Goal: Complete application form

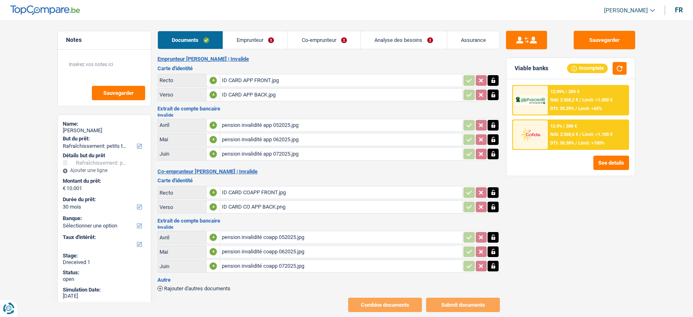
select select "houseOrGarden"
select select "30"
click at [257, 43] on link "Emprunteur" at bounding box center [255, 40] width 65 height 18
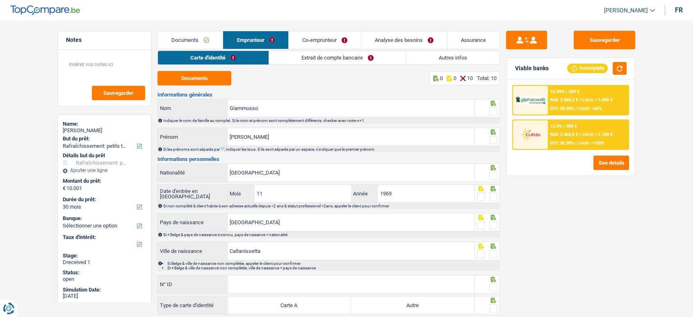
click at [190, 52] on link "Carte d'identité" at bounding box center [213, 58] width 110 height 14
click at [200, 80] on button "Documents" at bounding box center [194, 78] width 74 height 14
click at [178, 48] on link "Documents" at bounding box center [190, 40] width 65 height 18
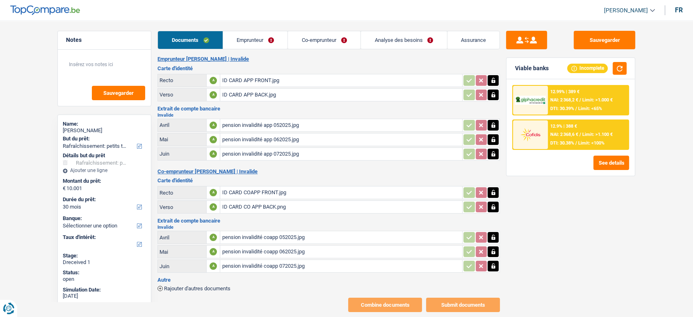
click at [239, 39] on link "Emprunteur" at bounding box center [255, 40] width 65 height 18
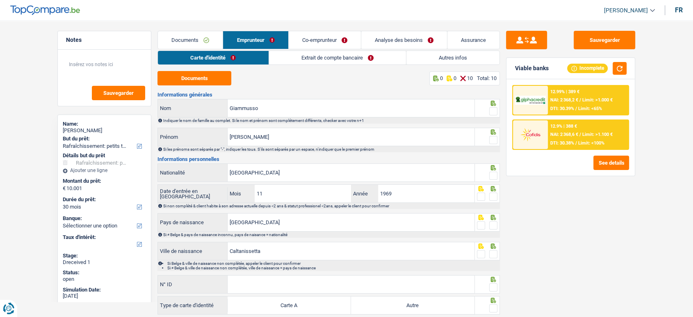
click at [493, 112] on span at bounding box center [493, 111] width 8 height 8
click at [0, 0] on input "radio" at bounding box center [0, 0] width 0 height 0
drag, startPoint x: 491, startPoint y: 137, endPoint x: 489, endPoint y: 182, distance: 44.7
click at [491, 138] on span at bounding box center [493, 140] width 8 height 8
click at [0, 0] on input "radio" at bounding box center [0, 0] width 0 height 0
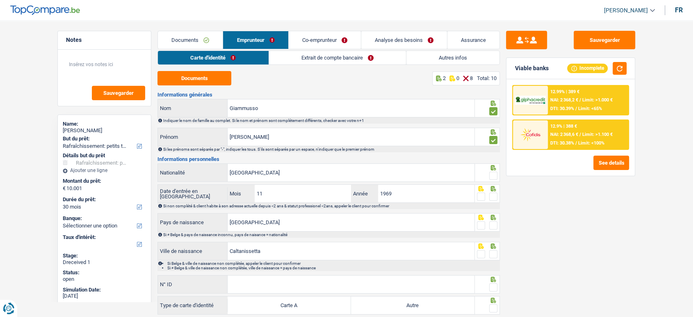
click at [495, 180] on div at bounding box center [493, 176] width 8 height 10
click at [494, 198] on span at bounding box center [493, 196] width 8 height 8
click at [0, 0] on input "radio" at bounding box center [0, 0] width 0 height 0
click at [494, 226] on span at bounding box center [493, 225] width 8 height 8
click at [0, 0] on input "radio" at bounding box center [0, 0] width 0 height 0
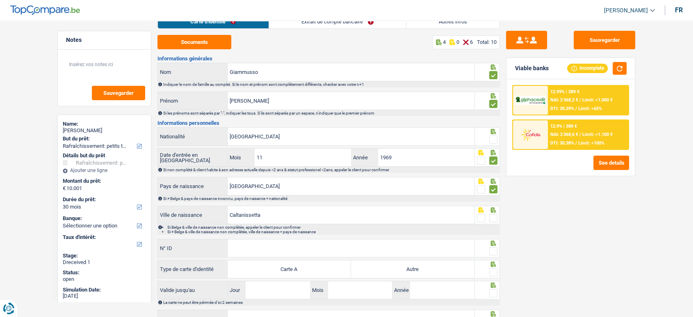
scroll to position [73, 0]
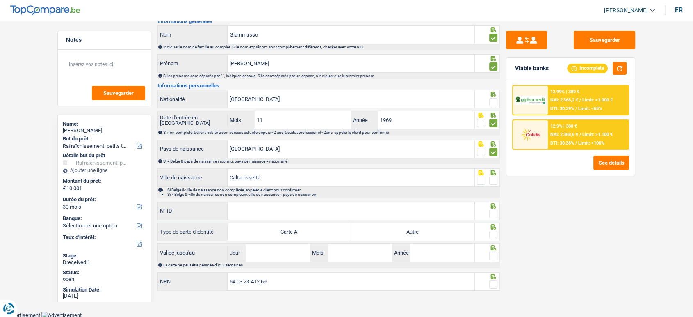
click at [495, 179] on span at bounding box center [493, 180] width 8 height 8
click at [0, 0] on input "radio" at bounding box center [0, 0] width 0 height 0
paste input "B-5823790-07"
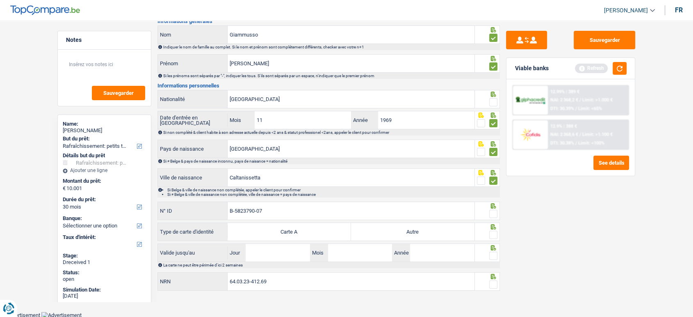
type input "B-5823790-07"
click at [285, 256] on input "Jour" at bounding box center [278, 253] width 64 height 18
type input "12"
type input "02"
type input "2034"
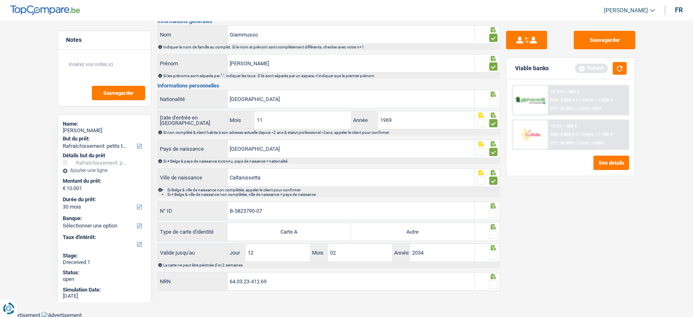
click at [427, 229] on label "Autre" at bounding box center [412, 232] width 123 height 18
click at [427, 229] on input "Autre" at bounding box center [412, 232] width 123 height 18
radio input "true"
click at [494, 233] on span at bounding box center [493, 234] width 8 height 8
click at [0, 0] on input "radio" at bounding box center [0, 0] width 0 height 0
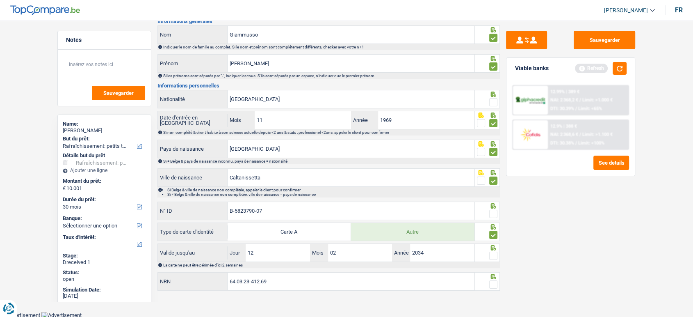
click at [495, 32] on icon at bounding box center [493, 29] width 5 height 5
click at [496, 214] on span at bounding box center [493, 214] width 8 height 8
click at [0, 0] on input "radio" at bounding box center [0, 0] width 0 height 0
click at [495, 256] on span at bounding box center [493, 255] width 8 height 8
click at [0, 0] on input "radio" at bounding box center [0, 0] width 0 height 0
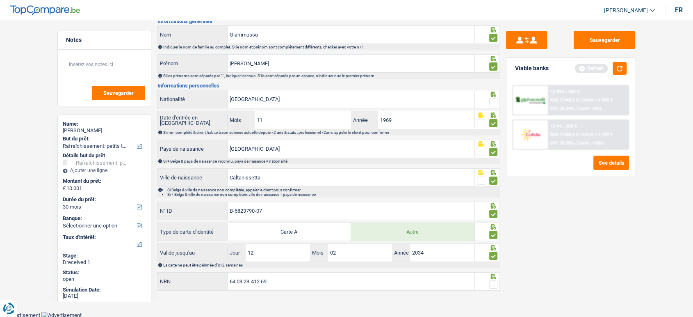
click at [496, 282] on span at bounding box center [493, 284] width 8 height 8
click at [0, 0] on input "radio" at bounding box center [0, 0] width 0 height 0
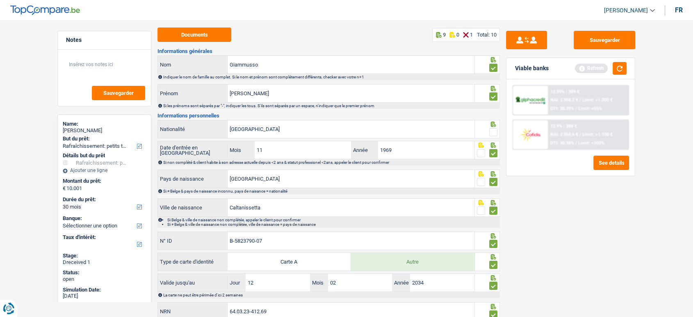
scroll to position [0, 0]
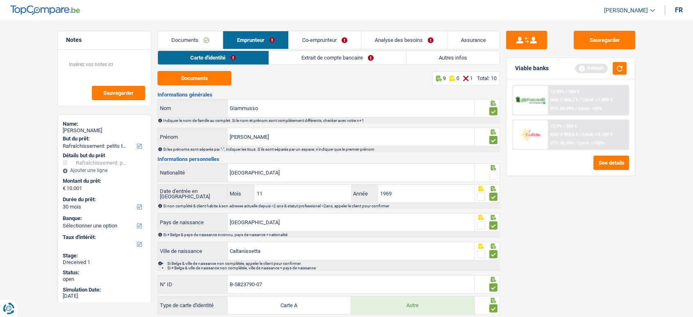
click at [271, 54] on link "Extrait de compte bancaire" at bounding box center [337, 58] width 137 height 14
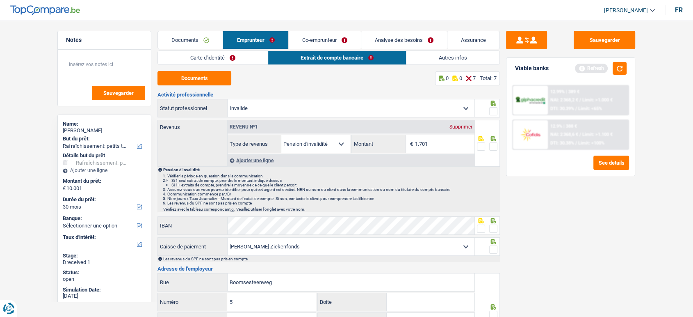
click at [213, 85] on div "Documents 0 0 7 Total: 7 Activité professionnelle Ouvrier Employé privé Employé…" at bounding box center [328, 264] width 342 height 386
click at [212, 82] on button "Documents" at bounding box center [194, 78] width 74 height 14
click at [493, 229] on span at bounding box center [493, 228] width 8 height 8
click at [0, 0] on input "radio" at bounding box center [0, 0] width 0 height 0
click at [493, 256] on div "Les revenus du SPF ne sont pas pris en compte" at bounding box center [331, 258] width 336 height 5
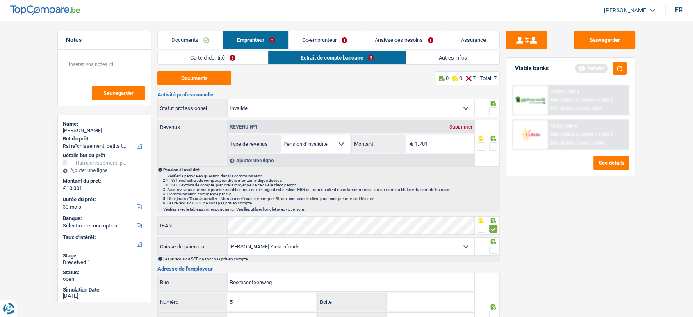
click at [494, 247] on span at bounding box center [493, 249] width 8 height 8
click at [0, 0] on input "radio" at bounding box center [0, 0] width 0 height 0
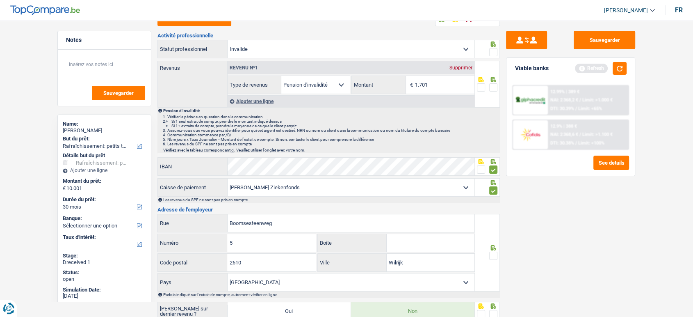
scroll to position [137, 0]
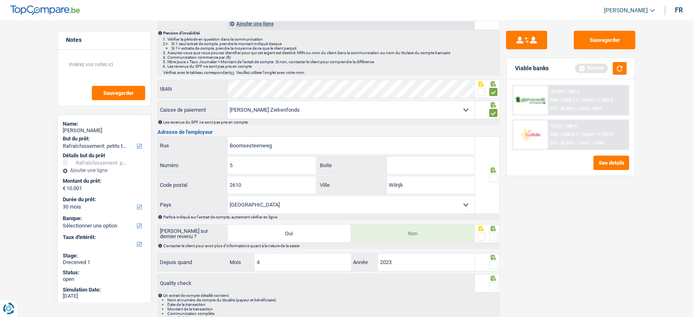
click at [495, 180] on span at bounding box center [493, 178] width 8 height 8
click at [0, 0] on input "radio" at bounding box center [0, 0] width 0 height 0
click at [489, 229] on icon at bounding box center [493, 228] width 8 height 5
click at [491, 233] on span at bounding box center [493, 236] width 8 height 8
click at [0, 0] on input "radio" at bounding box center [0, 0] width 0 height 0
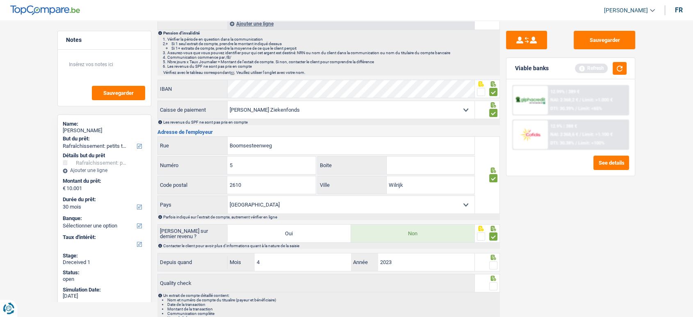
click at [494, 262] on span at bounding box center [493, 265] width 8 height 8
click at [0, 0] on input "radio" at bounding box center [0, 0] width 0 height 0
click at [493, 287] on span at bounding box center [493, 286] width 8 height 8
click at [0, 0] on input "radio" at bounding box center [0, 0] width 0 height 0
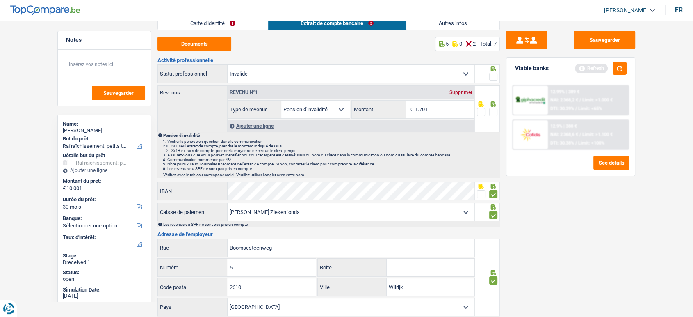
scroll to position [0, 0]
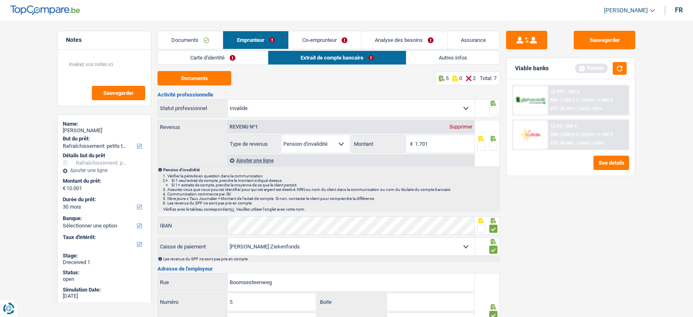
click at [498, 110] on div at bounding box center [487, 108] width 25 height 18
drag, startPoint x: 394, startPoint y: 144, endPoint x: 363, endPoint y: 142, distance: 30.8
click at [386, 144] on div "1.701 € Montant" at bounding box center [413, 144] width 122 height 18
type input "1.659"
drag, startPoint x: 498, startPoint y: 144, endPoint x: 496, endPoint y: 132, distance: 12.5
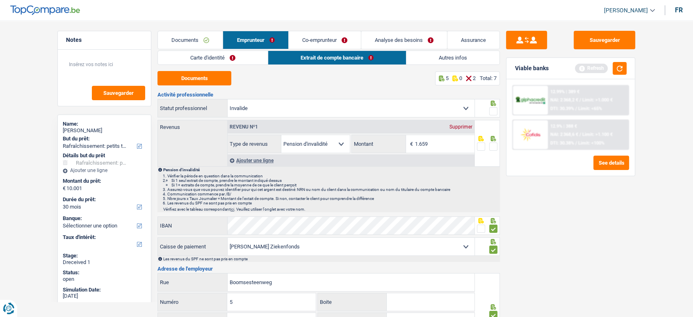
click at [498, 144] on div at bounding box center [487, 143] width 25 height 47
drag, startPoint x: 494, startPoint y: 105, endPoint x: 494, endPoint y: 138, distance: 32.8
click at [493, 105] on icon at bounding box center [493, 102] width 8 height 5
click at [494, 144] on span at bounding box center [493, 146] width 8 height 8
click at [0, 0] on input "radio" at bounding box center [0, 0] width 0 height 0
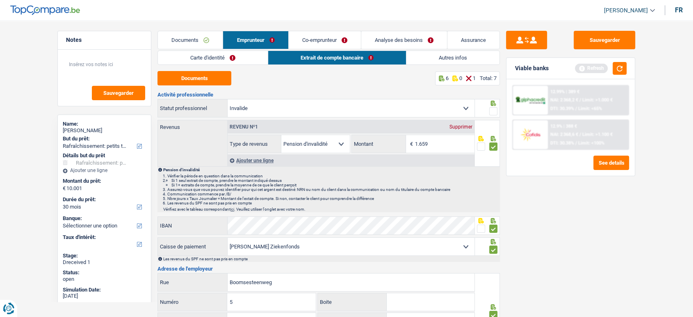
click at [494, 105] on icon at bounding box center [493, 102] width 5 height 5
click at [497, 116] on div at bounding box center [487, 108] width 25 height 18
click at [493, 109] on span at bounding box center [493, 111] width 8 height 8
click at [0, 0] on input "radio" at bounding box center [0, 0] width 0 height 0
click at [446, 57] on link "Autres infos" at bounding box center [453, 58] width 93 height 14
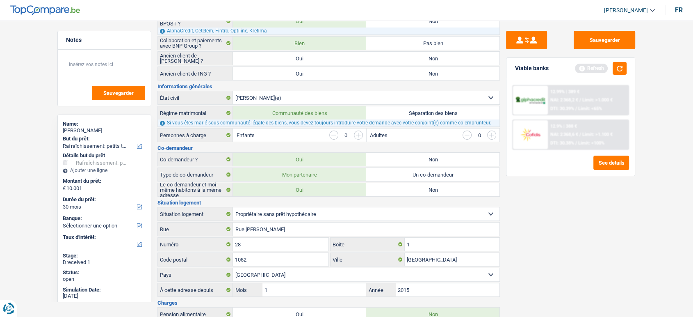
scroll to position [137, 0]
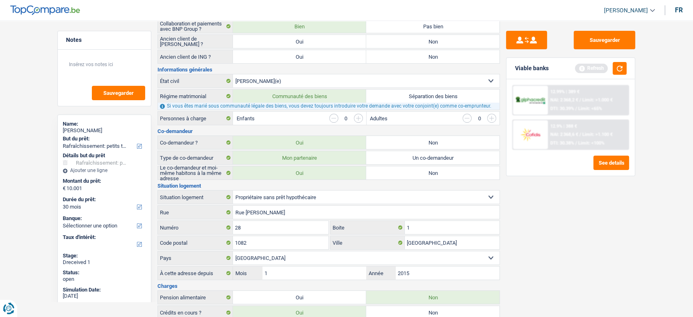
click at [419, 54] on label "Non" at bounding box center [432, 56] width 133 height 13
click at [419, 54] on input "Non" at bounding box center [432, 56] width 133 height 13
radio input "true"
click at [412, 46] on label "Non" at bounding box center [432, 41] width 133 height 13
click at [412, 46] on input "Non" at bounding box center [432, 41] width 133 height 13
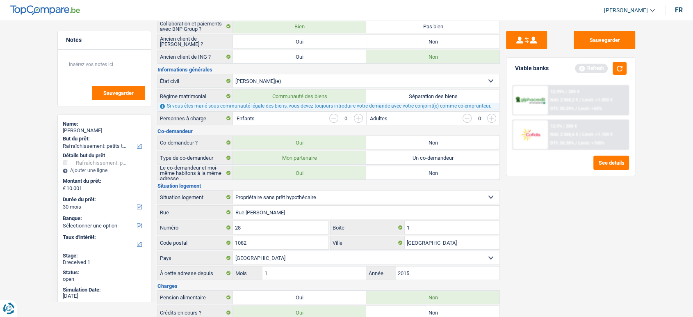
radio input "true"
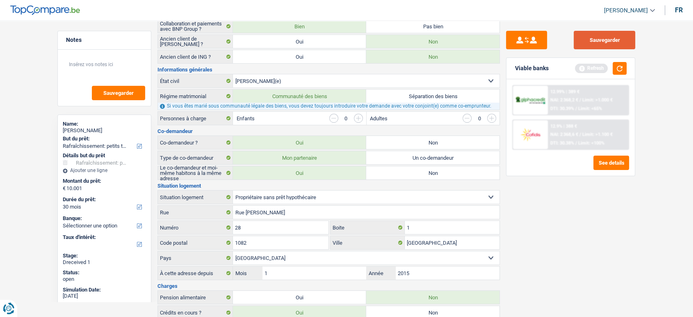
click at [600, 42] on button "Sauvegarder" at bounding box center [605, 40] width 62 height 18
click at [617, 66] on button "button" at bounding box center [620, 68] width 14 height 13
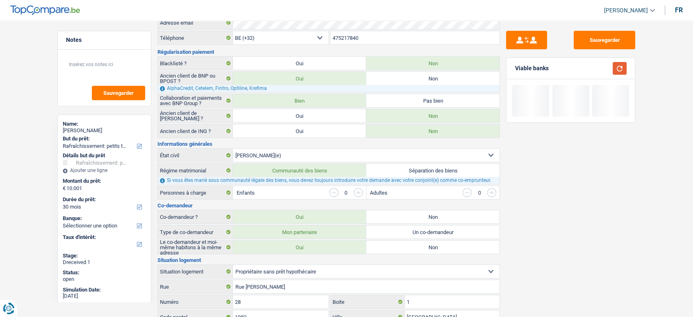
scroll to position [0, 0]
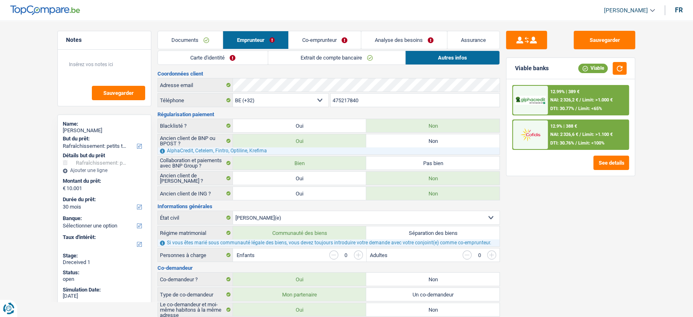
drag, startPoint x: 302, startPoint y: 26, endPoint x: 304, endPoint y: 35, distance: 9.0
click at [304, 35] on link "Co-emprunteur" at bounding box center [325, 40] width 72 height 18
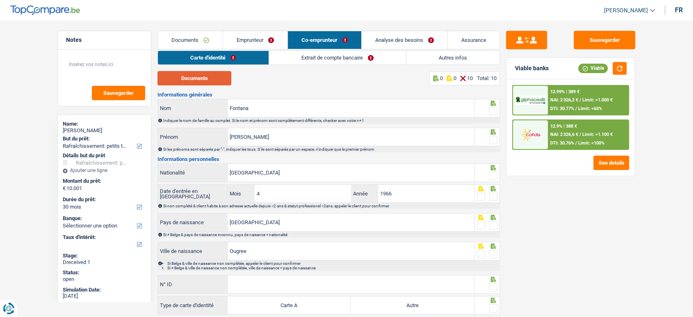
click at [199, 80] on button "Documents" at bounding box center [194, 78] width 74 height 14
click at [493, 111] on span at bounding box center [493, 111] width 8 height 8
click at [0, 0] on input "radio" at bounding box center [0, 0] width 0 height 0
click at [492, 137] on span at bounding box center [493, 140] width 8 height 8
click at [0, 0] on input "radio" at bounding box center [0, 0] width 0 height 0
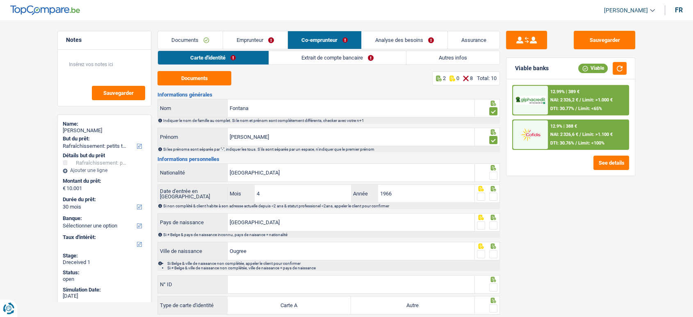
click at [495, 176] on span at bounding box center [493, 175] width 8 height 8
click at [0, 0] on input "radio" at bounding box center [0, 0] width 0 height 0
drag, startPoint x: 496, startPoint y: 196, endPoint x: 493, endPoint y: 201, distance: 5.1
click at [495, 196] on span at bounding box center [493, 196] width 8 height 8
click at [0, 0] on input "radio" at bounding box center [0, 0] width 0 height 0
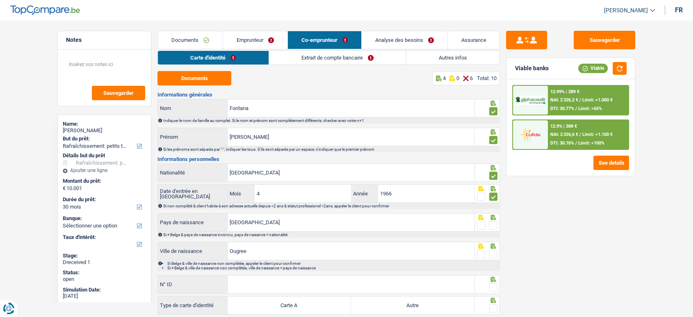
click at [493, 224] on span at bounding box center [493, 225] width 8 height 8
click at [0, 0] on input "radio" at bounding box center [0, 0] width 0 height 0
click at [496, 250] on span at bounding box center [493, 254] width 8 height 8
click at [0, 0] on input "radio" at bounding box center [0, 0] width 0 height 0
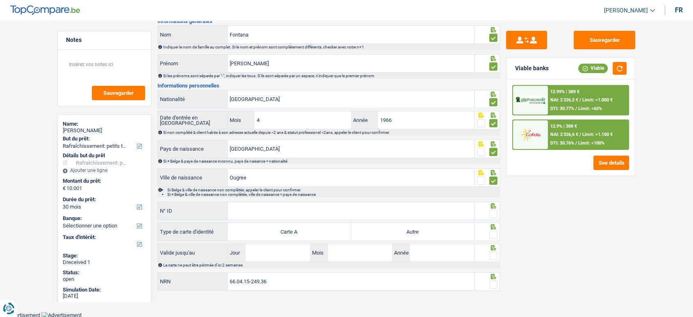
click at [491, 281] on span at bounding box center [493, 284] width 8 height 8
click at [0, 0] on input "radio" at bounding box center [0, 0] width 0 height 0
paste input "B-5823814-31"
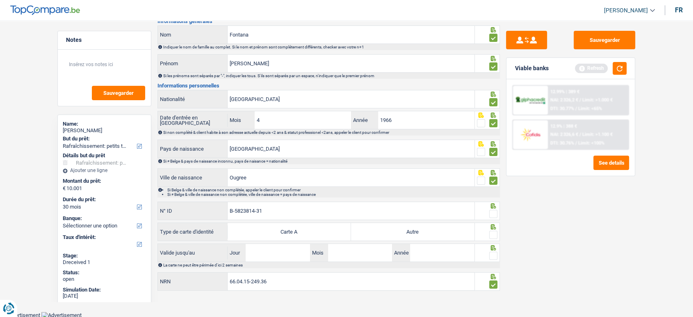
type input "B-5823814-31"
drag, startPoint x: 399, startPoint y: 228, endPoint x: 504, endPoint y: 212, distance: 105.7
click at [400, 228] on label "Autre" at bounding box center [412, 232] width 123 height 18
click at [400, 228] on input "Autre" at bounding box center [412, 232] width 123 height 18
radio input "true"
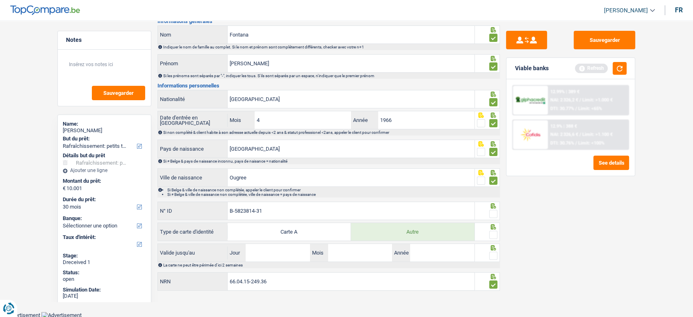
click at [491, 211] on span at bounding box center [493, 214] width 8 height 8
click at [0, 0] on input "radio" at bounding box center [0, 0] width 0 height 0
click at [496, 233] on span at bounding box center [493, 234] width 8 height 8
click at [0, 0] on input "radio" at bounding box center [0, 0] width 0 height 0
drag, startPoint x: 495, startPoint y: 254, endPoint x: 404, endPoint y: 255, distance: 91.0
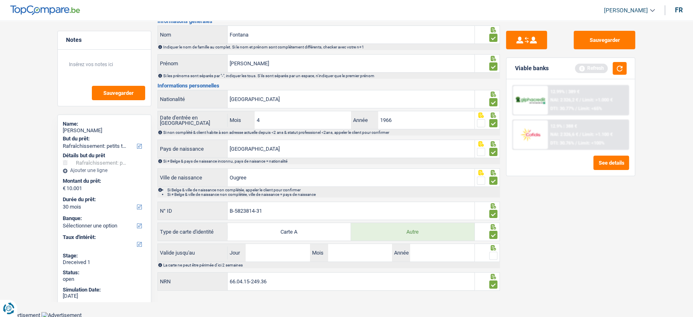
click at [495, 255] on span at bounding box center [493, 255] width 8 height 8
click at [0, 0] on input "radio" at bounding box center [0, 0] width 0 height 0
click at [255, 252] on input "Jour" at bounding box center [278, 253] width 64 height 18
type input "12"
type input "02"
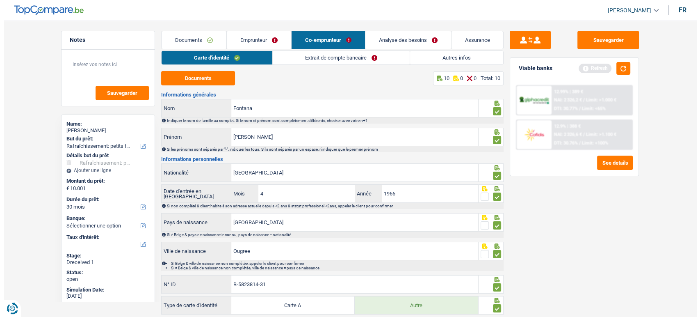
scroll to position [0, 0]
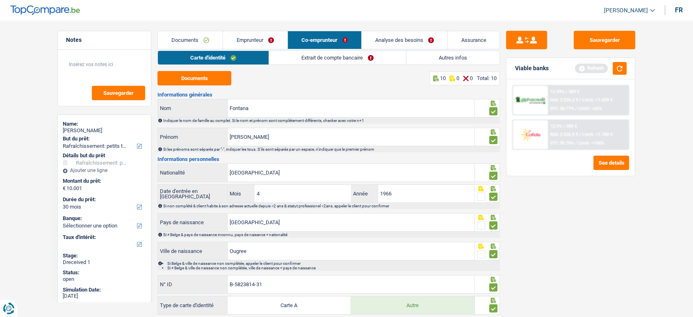
type input "2034"
click at [301, 55] on link "Extrait de compte bancaire" at bounding box center [337, 58] width 137 height 14
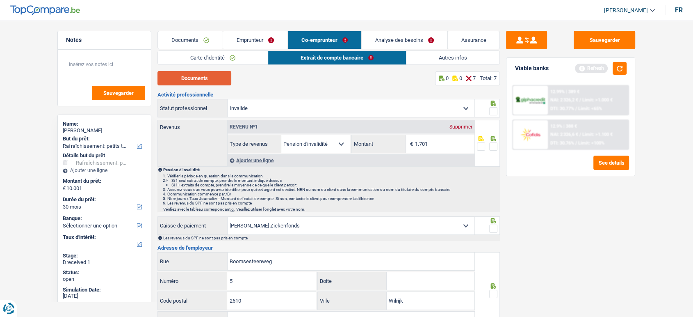
click at [208, 76] on button "Documents" at bounding box center [194, 78] width 74 height 14
click at [492, 117] on div at bounding box center [487, 108] width 25 height 18
drag, startPoint x: 326, startPoint y: 99, endPoint x: 326, endPoint y: 113, distance: 13.5
click at [326, 99] on select "Ouvrier Employé privé Employé public Invalide Indépendant Pensionné Chômeur Mut…" at bounding box center [351, 108] width 247 height 18
select select "noProfession"
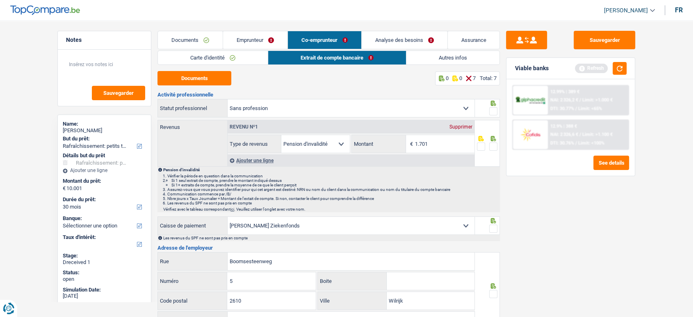
click at [228, 99] on select "Ouvrier Employé privé Employé public Invalide Indépendant Pensionné Chômeur Mut…" at bounding box center [351, 108] width 247 height 18
select select "noProfession"
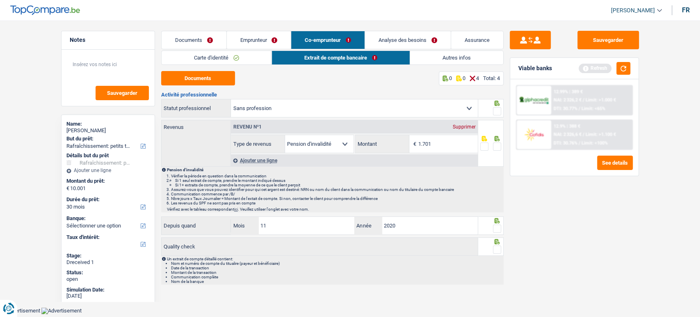
drag, startPoint x: 474, startPoint y: 123, endPoint x: 480, endPoint y: 121, distance: 6.1
click at [472, 125] on div "Supprimer" at bounding box center [464, 126] width 27 height 5
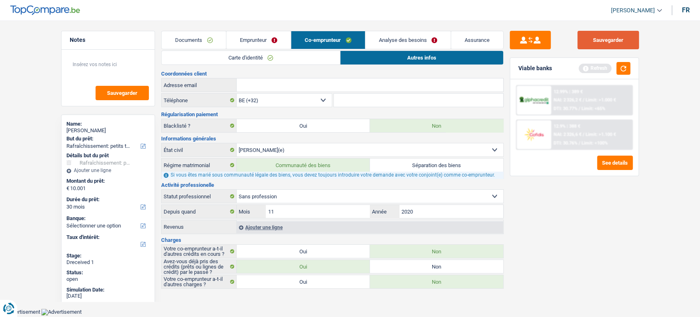
click at [604, 38] on button "Sauvegarder" at bounding box center [608, 40] width 62 height 18
click at [629, 70] on button "button" at bounding box center [623, 68] width 14 height 13
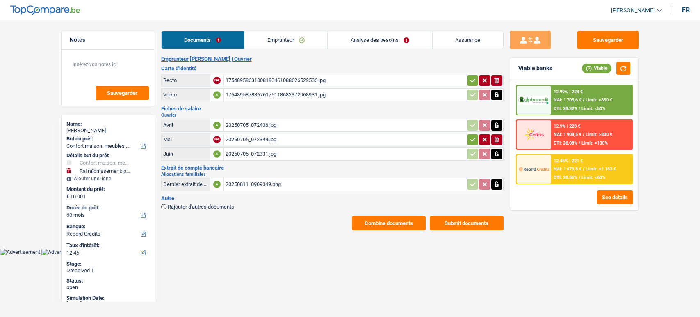
select select "household"
select select "houseOrGarden"
select select "60"
select select "record credits"
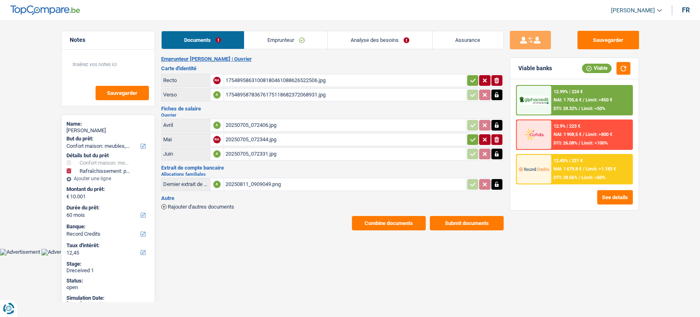
click at [315, 79] on div "17548958631008180461088626522506.jpg" at bounding box center [345, 80] width 239 height 12
click at [259, 47] on link "Emprunteur" at bounding box center [285, 40] width 83 height 18
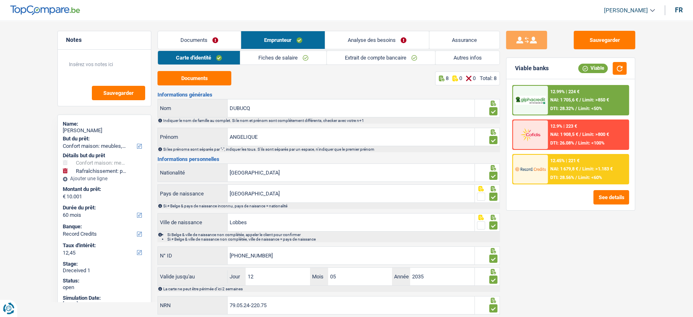
click at [315, 65] on div "Carte d'identité Fiches de salaire Extrait de compte bancaire Autres infos Docu…" at bounding box center [328, 182] width 342 height 265
click at [311, 60] on link "Fiches de salaire" at bounding box center [283, 58] width 86 height 14
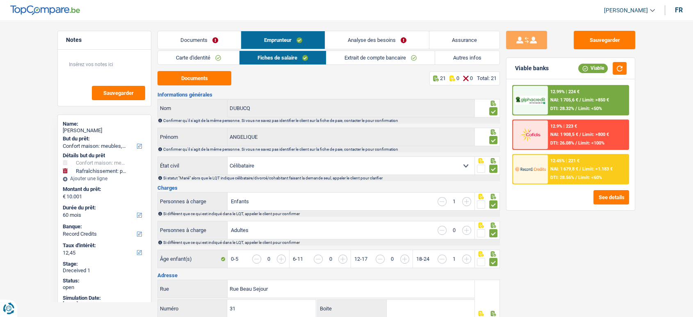
click at [205, 80] on button "Documents" at bounding box center [194, 78] width 74 height 14
click at [214, 58] on link "Carte d'identité" at bounding box center [198, 58] width 81 height 14
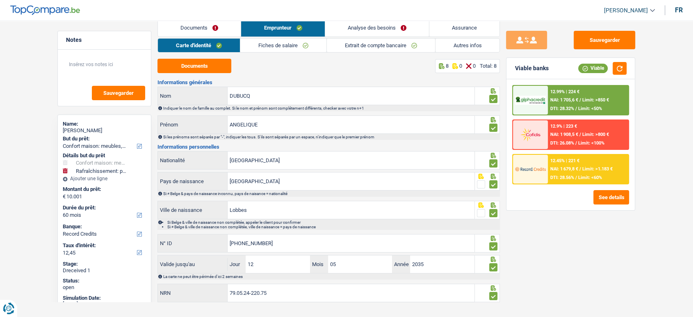
scroll to position [24, 0]
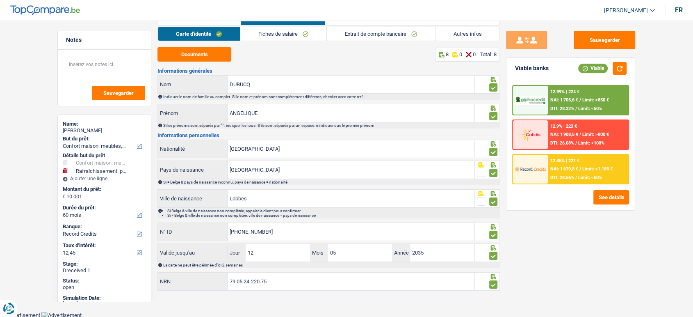
click at [269, 36] on link "Fiches de salaire" at bounding box center [283, 34] width 86 height 14
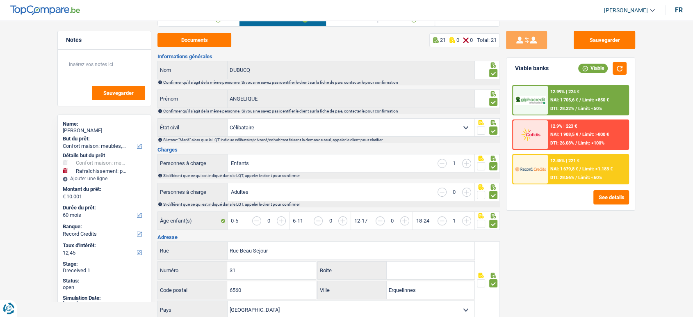
scroll to position [0, 0]
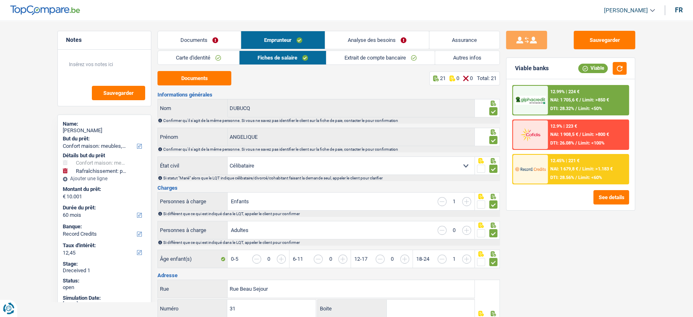
click at [382, 56] on link "Extrait de compte bancaire" at bounding box center [380, 58] width 108 height 14
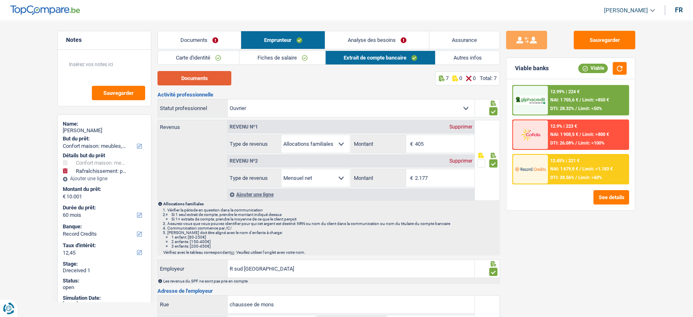
click at [211, 81] on button "Documents" at bounding box center [194, 78] width 74 height 14
click at [453, 58] on link "Autres infos" at bounding box center [468, 58] width 64 height 14
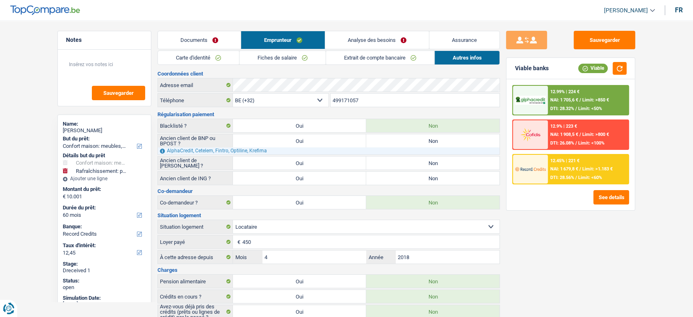
click at [384, 174] on label "Non" at bounding box center [432, 177] width 133 height 13
click at [384, 174] on input "Non" at bounding box center [432, 177] width 133 height 13
radio input "true"
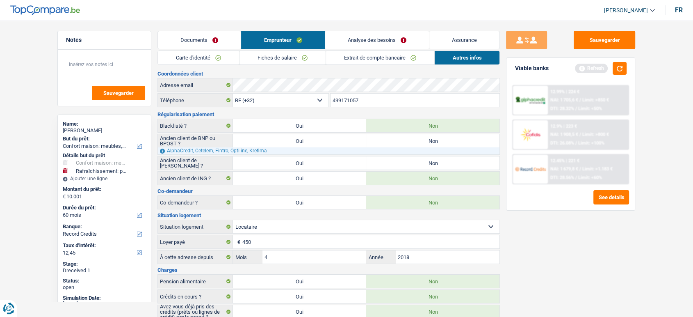
click at [382, 165] on label "Non" at bounding box center [432, 162] width 133 height 13
click at [382, 165] on input "Non" at bounding box center [432, 162] width 133 height 13
radio input "true"
click at [383, 134] on div "Ancien client de BNP ou BPOST ? Oui Non Tous les champs sont obligatoires. Veui…" at bounding box center [328, 144] width 342 height 21
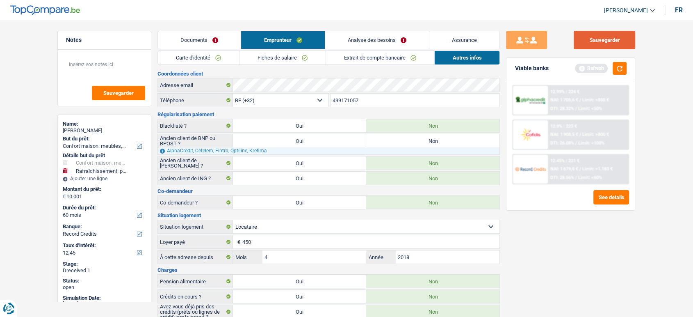
click at [583, 44] on button "Sauvegarder" at bounding box center [605, 40] width 62 height 18
click at [622, 64] on button "button" at bounding box center [620, 68] width 14 height 13
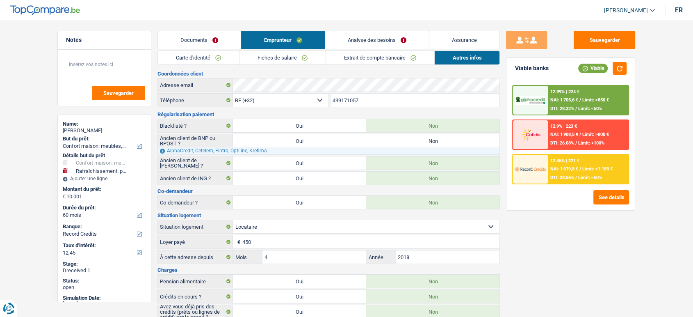
click at [588, 95] on div "12.99% | 224 € NAI: 1 705,6 € / Limit: >850 € DTI: 28.32% / Limit: <50%" at bounding box center [588, 100] width 81 height 29
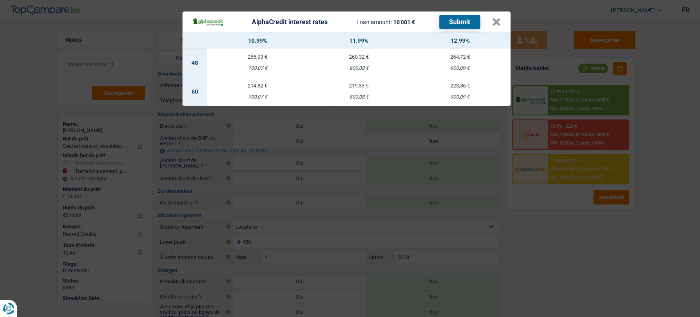
click at [447, 96] on div "900,09 €" at bounding box center [459, 96] width 101 height 5
select select "alphacredit"
type input "12,99"
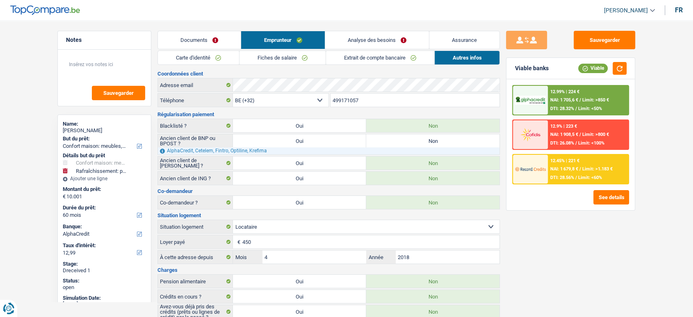
click at [602, 107] on div "12.99% | 224 € NAI: 1 705,6 € / Limit: >850 € DTI: 28.32% / Limit: <50%" at bounding box center [588, 100] width 81 height 29
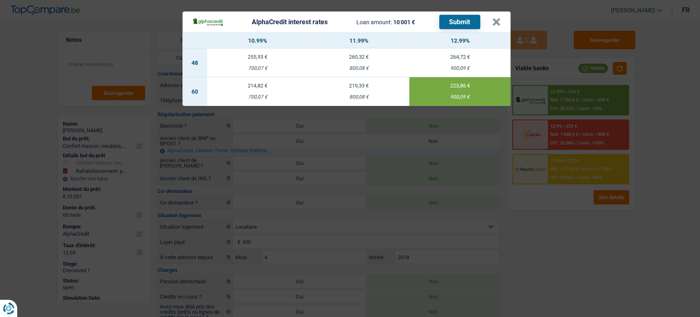
click at [447, 19] on button "Submit" at bounding box center [459, 22] width 41 height 14
click at [495, 24] on button "×" at bounding box center [496, 22] width 9 height 8
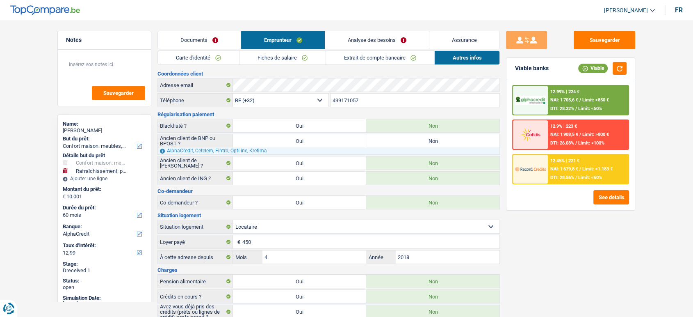
click at [587, 169] on span "Limit: >1.183 €" at bounding box center [597, 168] width 30 height 5
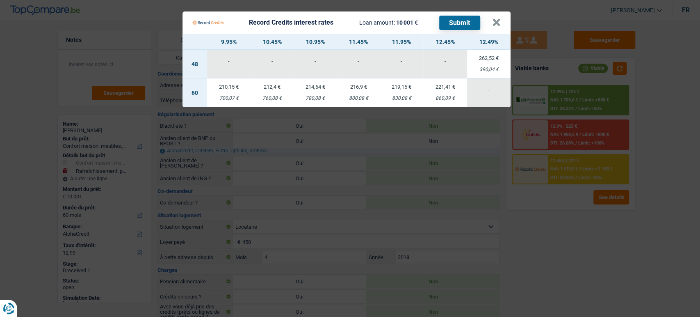
click at [447, 102] on td "221,41 € 860,09 €" at bounding box center [444, 92] width 43 height 29
select select "record credits"
type input "12,45"
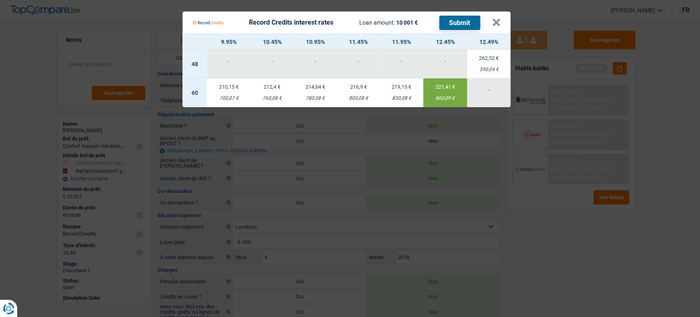
click at [462, 22] on button "Submit" at bounding box center [459, 23] width 41 height 14
click at [494, 26] on button "×" at bounding box center [496, 22] width 9 height 8
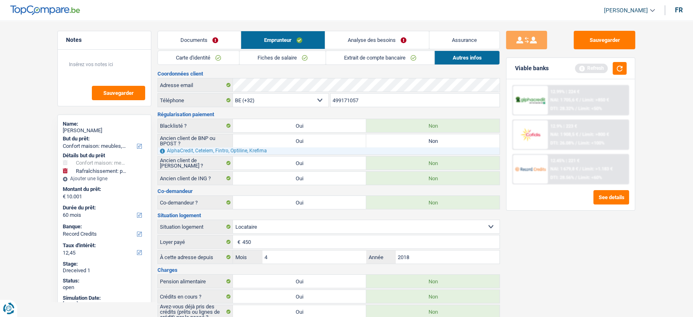
click at [378, 33] on link "Analyse des besoins" at bounding box center [377, 40] width 104 height 18
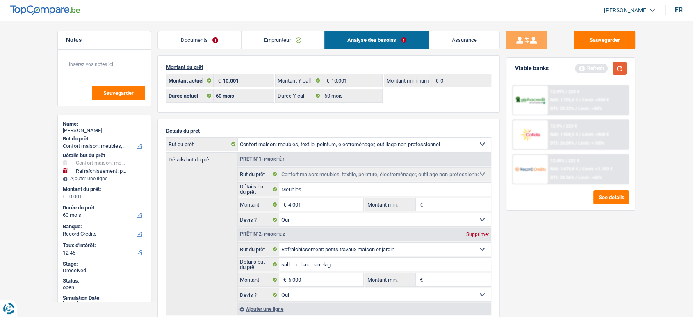
click at [615, 67] on button "button" at bounding box center [620, 68] width 14 height 13
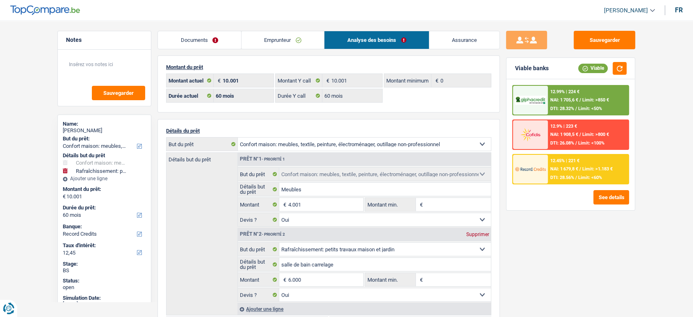
click at [573, 170] on span "NAI: 1 679,8 €" at bounding box center [564, 168] width 28 height 5
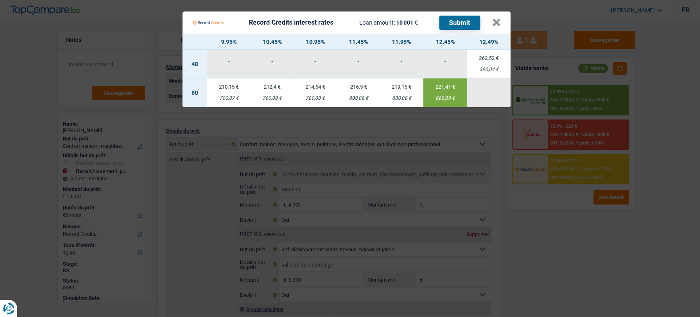
click at [502, 25] on Credits___BV_modal_header_ "Record Credits interest rates Loan amount: 10 001 € Submit ×" at bounding box center [346, 22] width 328 height 22
click at [492, 23] on button "×" at bounding box center [496, 22] width 9 height 8
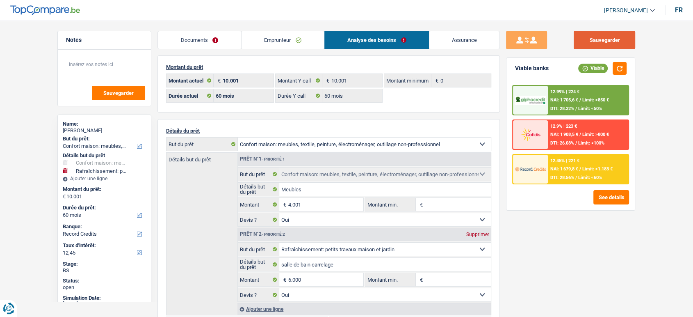
drag, startPoint x: 620, startPoint y: 38, endPoint x: 427, endPoint y: 3, distance: 195.9
click at [619, 38] on button "Sauvegarder" at bounding box center [605, 40] width 62 height 18
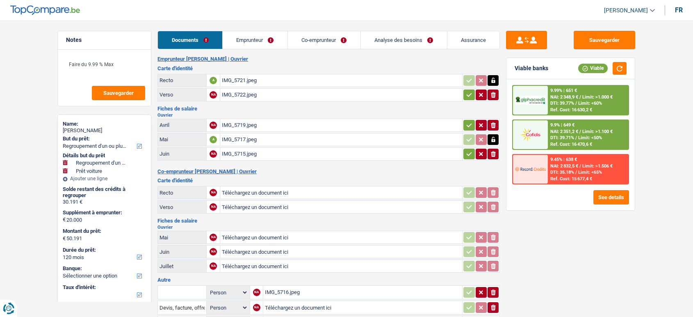
select select "refinancing"
select select "car"
select select "120"
select select "applicant"
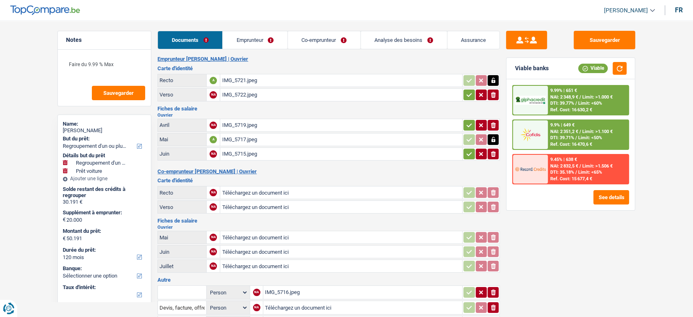
click at [470, 93] on icon "button" at bounding box center [469, 95] width 5 height 4
click at [468, 124] on icon "button" at bounding box center [469, 125] width 5 height 4
click at [470, 153] on icon "button" at bounding box center [469, 154] width 7 height 8
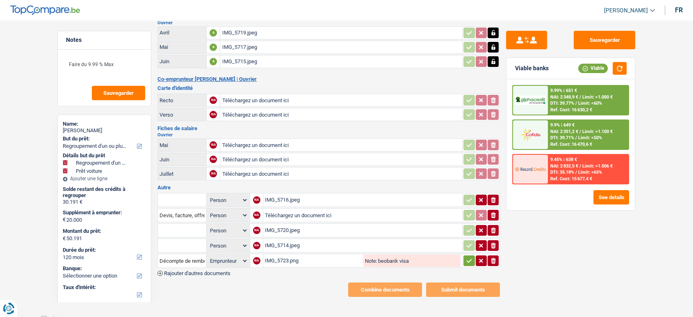
scroll to position [93, 0]
click at [311, 194] on div "IMG_5716.jpeg" at bounding box center [363, 199] width 196 height 12
click at [281, 225] on div "IMG_5720.jpeg" at bounding box center [363, 230] width 196 height 12
click at [283, 240] on div "IMG_5714.jpeg" at bounding box center [363, 245] width 196 height 12
click at [325, 259] on div "IMG_5723.png" at bounding box center [313, 260] width 97 height 12
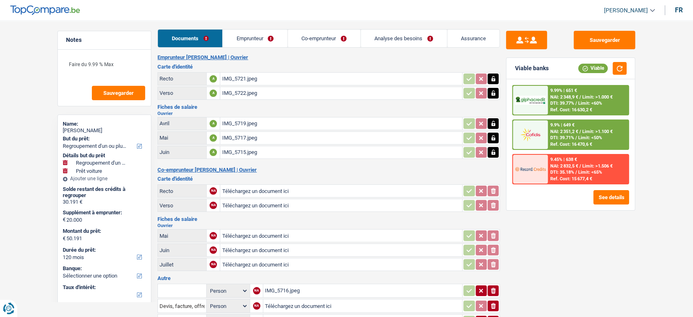
scroll to position [47, 0]
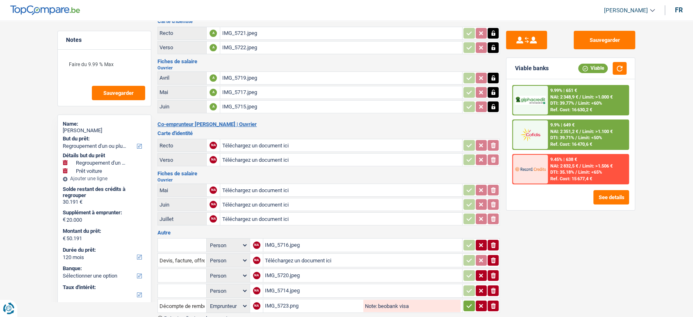
click at [274, 239] on div "IMG_5716.jpeg" at bounding box center [363, 245] width 196 height 12
click at [493, 303] on icon "button" at bounding box center [493, 306] width 5 height 6
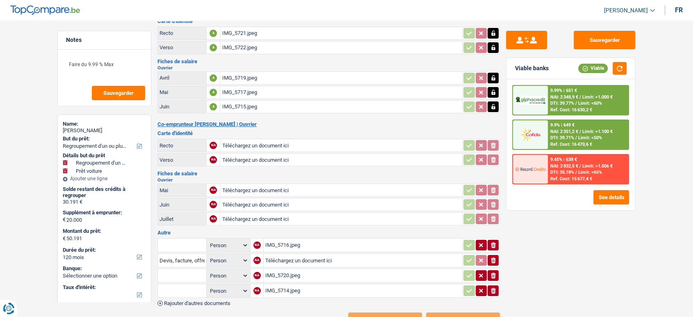
click at [493, 301] on div "Emprunteur Jordan Pirotte | Ouvrier Carte d'identité Recto A IMG_5721.jpeg Vers…" at bounding box center [328, 168] width 342 height 318
click at [495, 286] on icon "ionicons-v5-e" at bounding box center [493, 290] width 7 height 8
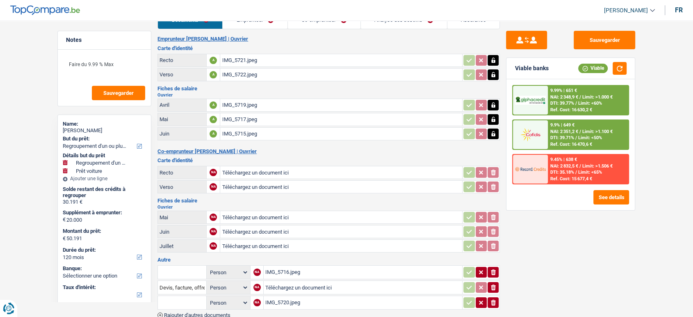
scroll to position [0, 0]
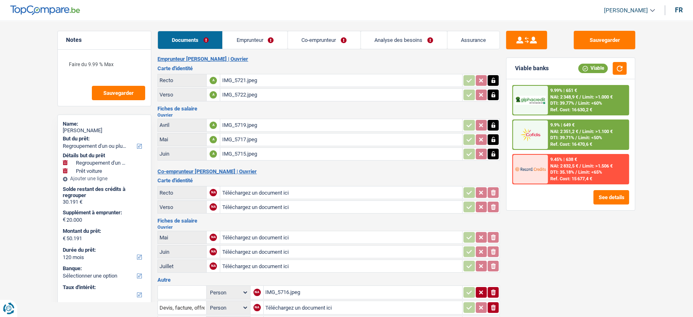
drag, startPoint x: 265, startPoint y: 35, endPoint x: 249, endPoint y: 59, distance: 29.0
click at [265, 35] on link "Emprunteur" at bounding box center [255, 40] width 65 height 18
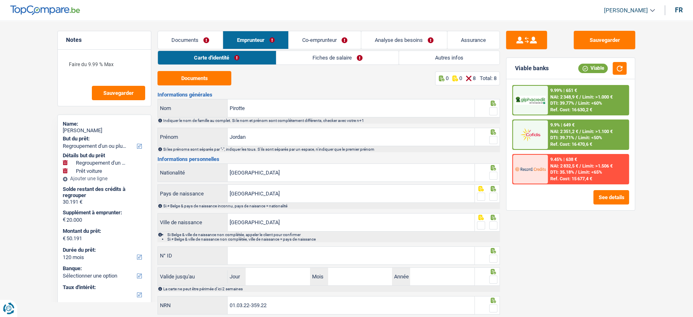
click at [317, 37] on link "Co-emprunteur" at bounding box center [325, 40] width 72 height 18
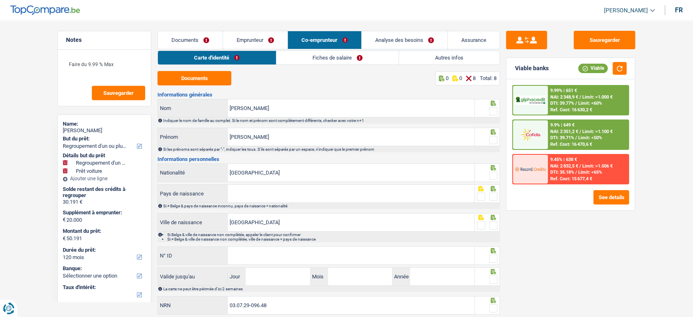
click at [265, 31] on link "Emprunteur" at bounding box center [255, 40] width 64 height 18
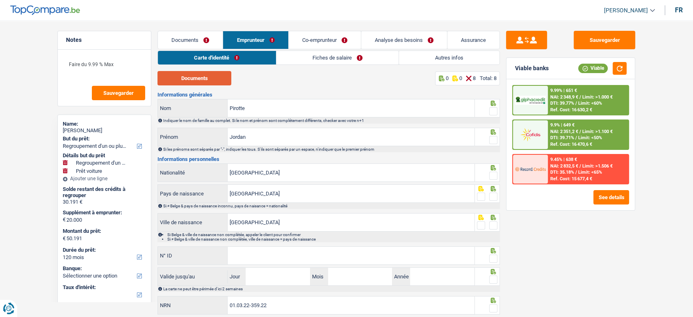
click at [210, 78] on button "Documents" at bounding box center [194, 78] width 74 height 14
click at [222, 81] on button "Documents" at bounding box center [194, 78] width 74 height 14
click at [630, 71] on div "Viable banks Viable" at bounding box center [570, 68] width 128 height 21
click at [617, 66] on button "button" at bounding box center [620, 68] width 14 height 13
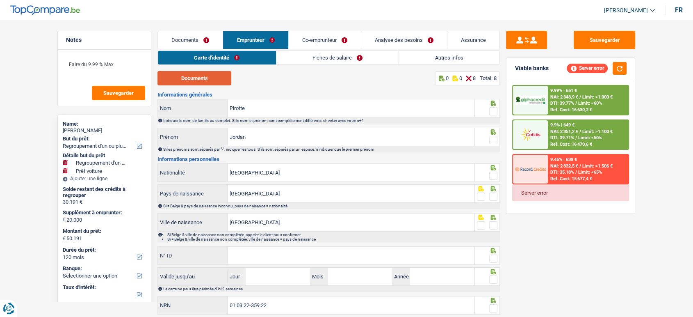
click at [196, 79] on button "Documents" at bounding box center [194, 78] width 74 height 14
click at [495, 110] on span at bounding box center [493, 111] width 8 height 8
click at [0, 0] on input "radio" at bounding box center [0, 0] width 0 height 0
click at [618, 64] on button "button" at bounding box center [620, 68] width 14 height 13
click at [618, 63] on button "button" at bounding box center [620, 68] width 14 height 13
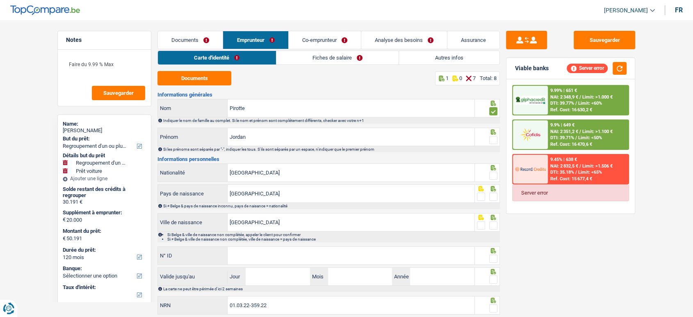
drag, startPoint x: 496, startPoint y: 137, endPoint x: 502, endPoint y: 141, distance: 6.8
click at [496, 137] on span at bounding box center [493, 140] width 8 height 8
click at [0, 0] on input "radio" at bounding box center [0, 0] width 0 height 0
click at [212, 71] on button "Documents" at bounding box center [194, 78] width 74 height 14
click at [494, 172] on span at bounding box center [493, 175] width 8 height 8
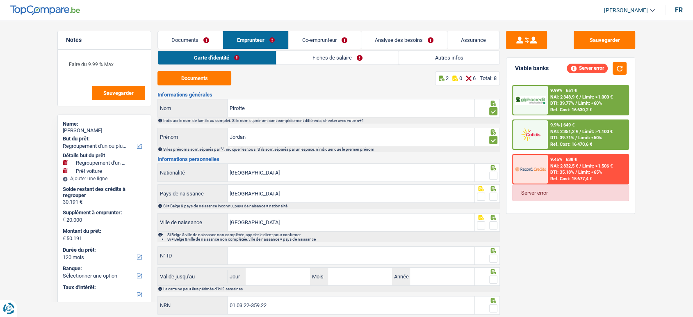
click at [0, 0] on input "radio" at bounding box center [0, 0] width 0 height 0
drag, startPoint x: 489, startPoint y: 189, endPoint x: 490, endPoint y: 198, distance: 8.8
click at [489, 191] on div at bounding box center [487, 193] width 25 height 18
click at [490, 198] on span at bounding box center [493, 196] width 8 height 8
click at [0, 0] on input "radio" at bounding box center [0, 0] width 0 height 0
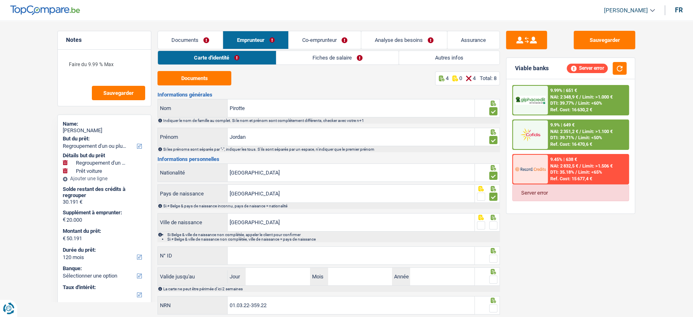
drag, startPoint x: 492, startPoint y: 217, endPoint x: 492, endPoint y: 225, distance: 8.2
click at [492, 218] on icon at bounding box center [493, 216] width 8 height 5
click at [492, 225] on span at bounding box center [493, 225] width 8 height 8
click at [0, 0] on input "radio" at bounding box center [0, 0] width 0 height 0
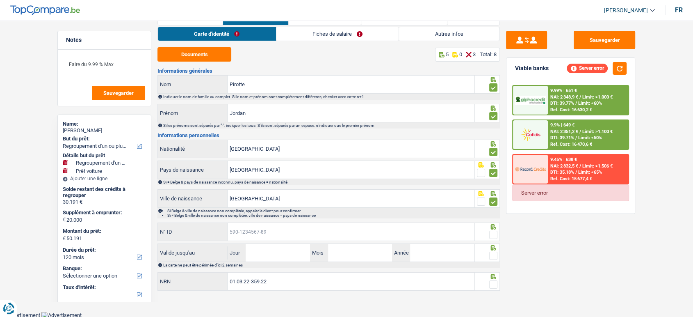
paste input "595-2379597-11"
type input "595-2379597-11"
drag, startPoint x: 274, startPoint y: 259, endPoint x: 279, endPoint y: 242, distance: 17.9
click at [274, 259] on input "Jour" at bounding box center [278, 253] width 64 height 18
type input "30"
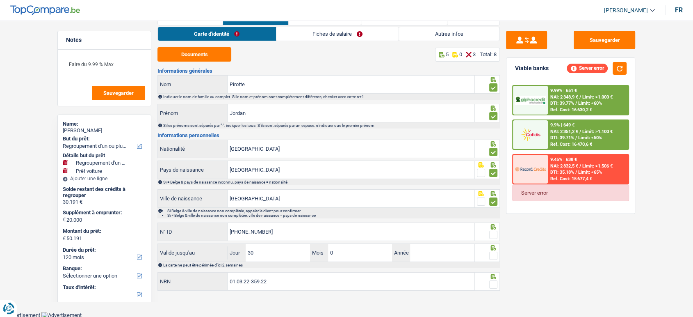
type input "05"
type input "2034"
drag, startPoint x: 489, startPoint y: 230, endPoint x: 492, endPoint y: 242, distance: 12.7
click at [490, 230] on label at bounding box center [493, 234] width 8 height 8
click at [0, 0] on input "radio" at bounding box center [0, 0] width 0 height 0
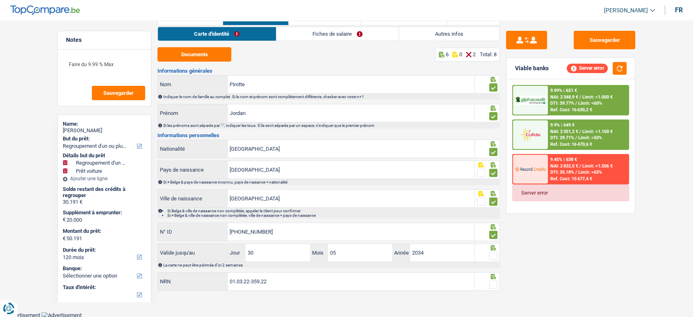
click at [493, 257] on span at bounding box center [493, 255] width 8 height 8
click at [0, 0] on input "radio" at bounding box center [0, 0] width 0 height 0
click at [496, 290] on div "01.03.22-359.22 NRN" at bounding box center [328, 282] width 342 height 20
click at [495, 282] on span at bounding box center [493, 284] width 8 height 8
click at [0, 0] on input "radio" at bounding box center [0, 0] width 0 height 0
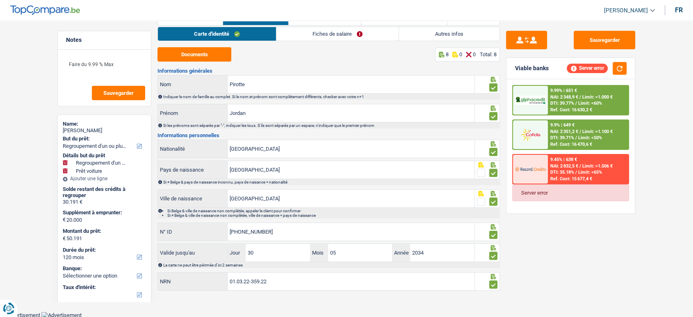
scroll to position [0, 0]
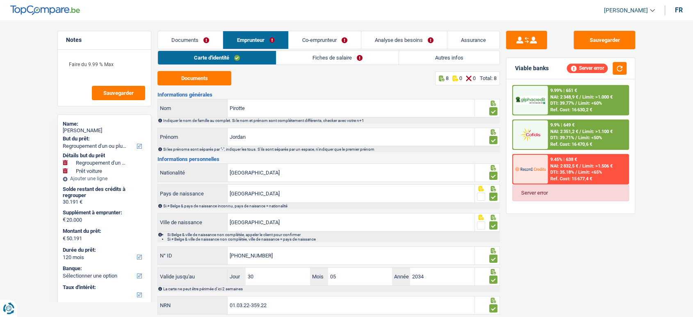
click at [299, 59] on link "Fiches de salaire" at bounding box center [337, 58] width 122 height 14
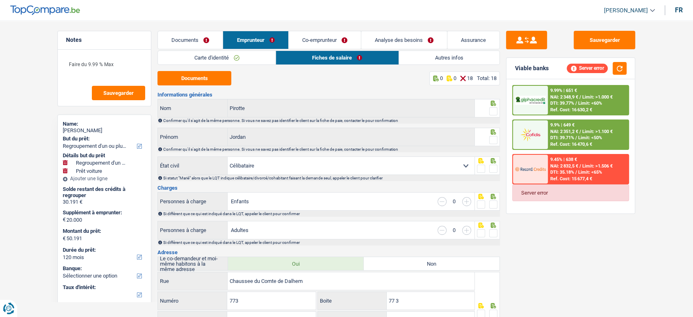
click at [495, 111] on span at bounding box center [493, 111] width 8 height 8
click at [0, 0] on input "radio" at bounding box center [0, 0] width 0 height 0
click at [494, 141] on span at bounding box center [493, 140] width 8 height 8
click at [0, 0] on input "radio" at bounding box center [0, 0] width 0 height 0
click at [494, 168] on span at bounding box center [493, 168] width 8 height 8
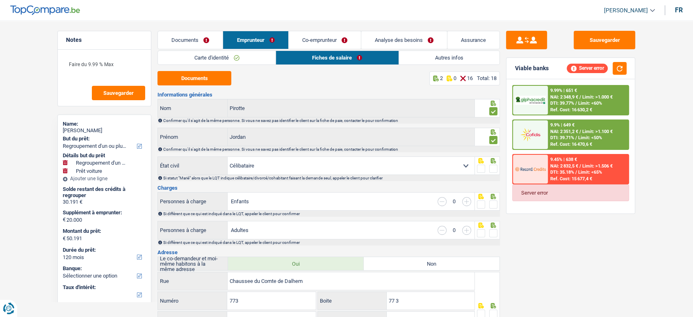
click at [0, 0] on input "radio" at bounding box center [0, 0] width 0 height 0
click at [201, 81] on button "Documents" at bounding box center [194, 78] width 74 height 14
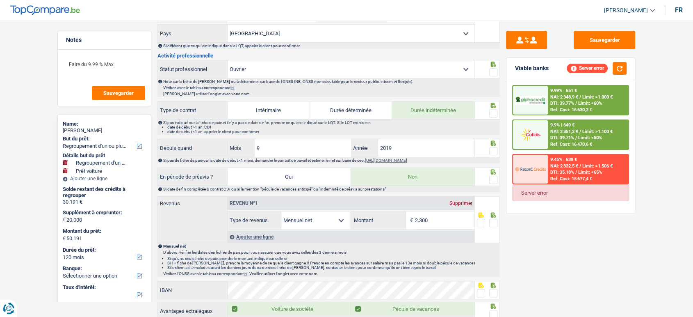
scroll to position [364, 0]
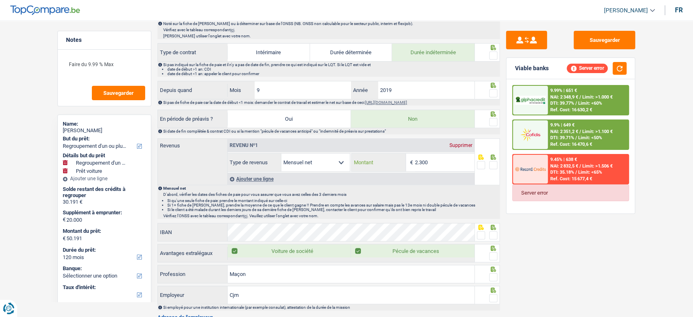
drag, startPoint x: 445, startPoint y: 160, endPoint x: 362, endPoint y: 156, distance: 82.9
click at [372, 157] on div "2.300 € Montant" at bounding box center [413, 162] width 122 height 18
type input "2.204"
click at [493, 162] on span at bounding box center [493, 165] width 8 height 8
click at [0, 0] on input "radio" at bounding box center [0, 0] width 0 height 0
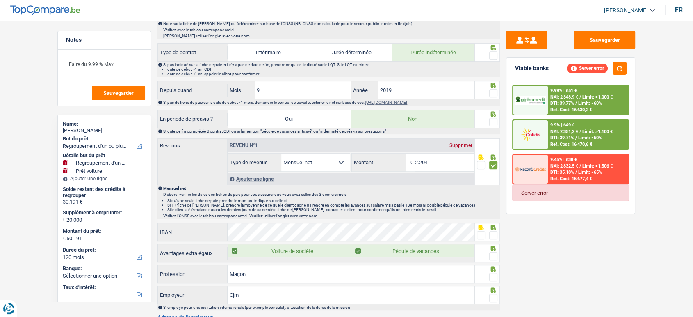
click at [496, 120] on span at bounding box center [493, 122] width 8 height 8
click at [0, 0] on input "radio" at bounding box center [0, 0] width 0 height 0
click at [495, 91] on span at bounding box center [493, 93] width 8 height 8
click at [0, 0] on input "radio" at bounding box center [0, 0] width 0 height 0
drag, startPoint x: 305, startPoint y: 89, endPoint x: 189, endPoint y: 56, distance: 120.1
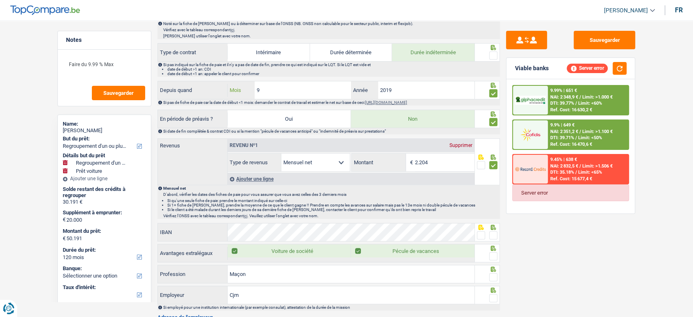
click at [236, 75] on div "Informations générales Pirotte Nom Confirmer qu'il s'agit de la même personne. …" at bounding box center [328, 117] width 342 height 778
type input "01"
click at [397, 88] on input "2019" at bounding box center [426, 90] width 96 height 18
type input "2020"
click at [492, 53] on span at bounding box center [493, 55] width 8 height 8
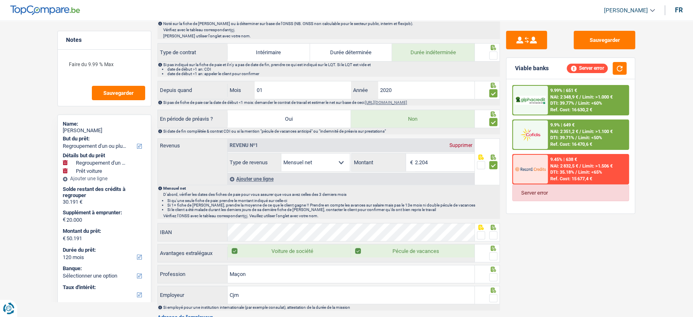
click at [0, 0] on input "radio" at bounding box center [0, 0] width 0 height 0
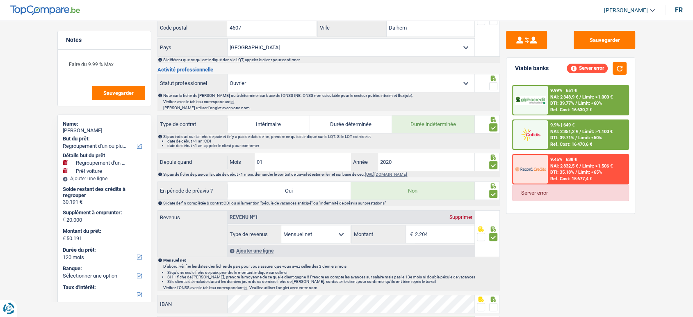
scroll to position [228, 0]
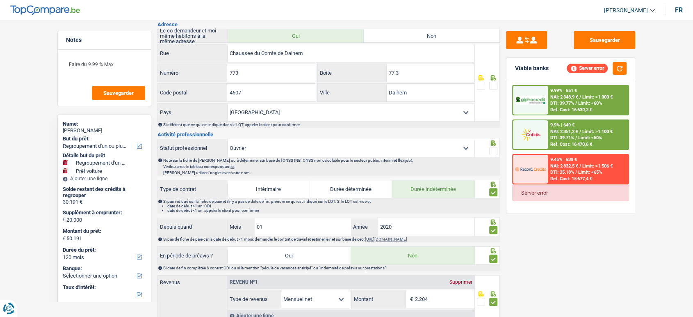
click at [492, 149] on span at bounding box center [493, 151] width 8 height 8
click at [0, 0] on input "radio" at bounding box center [0, 0] width 0 height 0
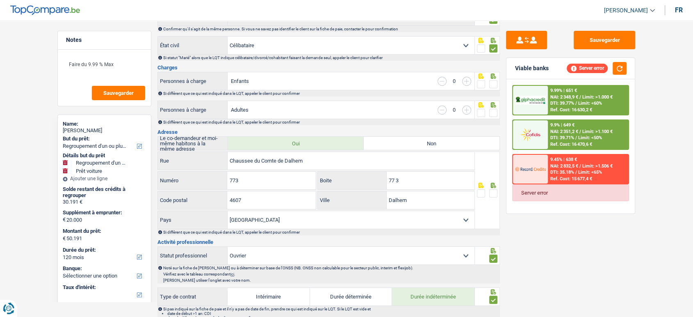
scroll to position [91, 0]
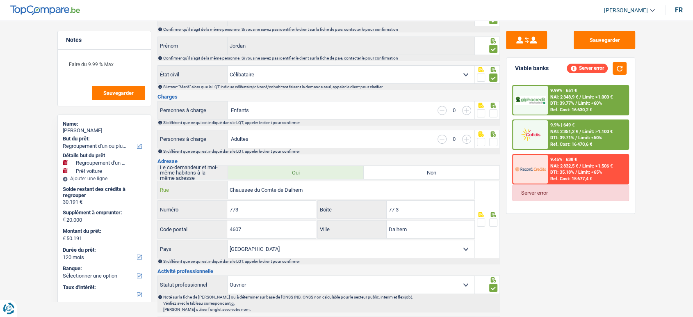
click at [275, 189] on input "Chaussee du Comte de Dalhem" at bounding box center [351, 190] width 247 height 18
type input "Chaussee du Conte de Dalhem"
drag, startPoint x: 394, startPoint y: 211, endPoint x: 429, endPoint y: 211, distance: 35.3
click at [429, 211] on input "77 3" at bounding box center [431, 210] width 88 height 18
type input "7"
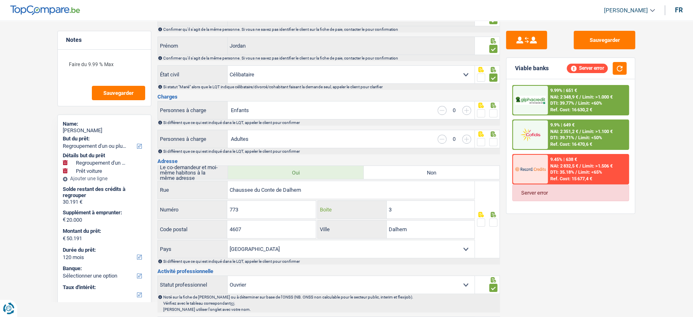
type input "3"
click at [246, 218] on div "773 Numéro" at bounding box center [236, 210] width 159 height 20
click at [246, 217] on input "773" at bounding box center [271, 210] width 88 height 18
type input "77"
click at [397, 226] on input "Dalhem" at bounding box center [431, 229] width 88 height 18
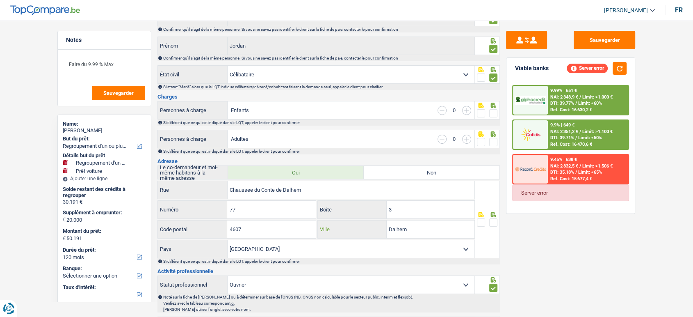
click at [397, 226] on input "Dalhem" at bounding box center [431, 229] width 88 height 18
paste input "BOMBAYE"
type input "BOMBAYE"
click at [489, 219] on span at bounding box center [493, 222] width 8 height 8
click at [0, 0] on input "radio" at bounding box center [0, 0] width 0 height 0
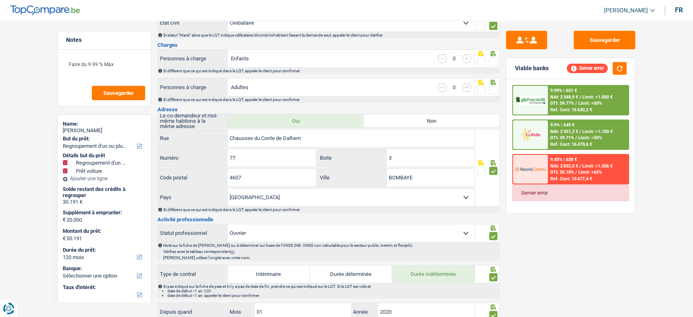
scroll to position [46, 0]
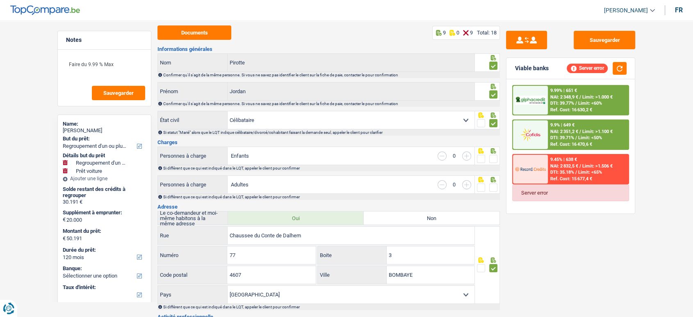
click at [494, 158] on span at bounding box center [493, 159] width 8 height 8
click at [0, 0] on input "radio" at bounding box center [0, 0] width 0 height 0
click at [496, 194] on div "Si différent que ce qui est indiqué dans le LQT, appeler le client pour confirm…" at bounding box center [331, 196] width 336 height 5
click at [495, 187] on span at bounding box center [493, 187] width 8 height 8
click at [0, 0] on input "radio" at bounding box center [0, 0] width 0 height 0
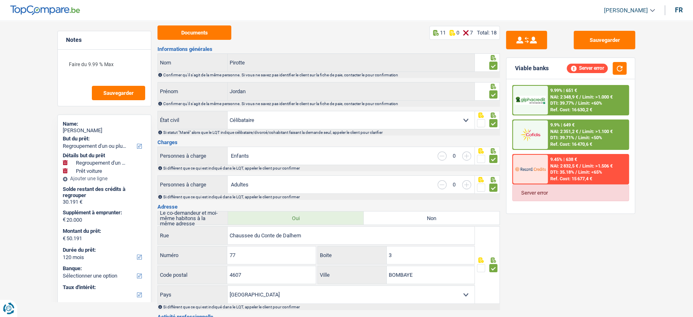
scroll to position [0, 0]
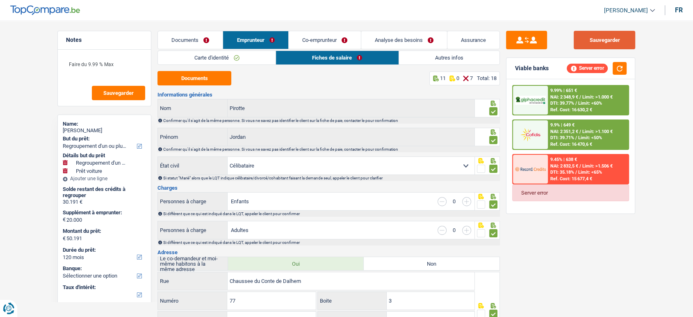
click at [609, 45] on button "Sauvegarder" at bounding box center [605, 40] width 62 height 18
drag, startPoint x: 414, startPoint y: 66, endPoint x: 426, endPoint y: 64, distance: 12.8
click at [427, 64] on li "Autres infos" at bounding box center [450, 57] width 102 height 14
click at [434, 54] on link "Autres infos" at bounding box center [449, 58] width 101 height 14
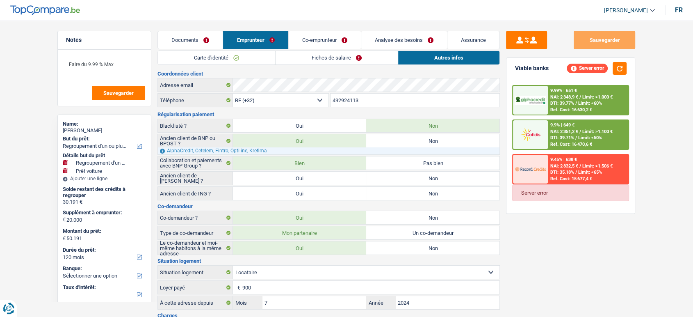
click at [412, 188] on label "Non" at bounding box center [432, 193] width 133 height 13
click at [412, 188] on input "Non" at bounding box center [432, 193] width 133 height 13
radio input "true"
click at [405, 184] on label "Non" at bounding box center [432, 177] width 133 height 13
click at [405, 184] on input "Non" at bounding box center [432, 177] width 133 height 13
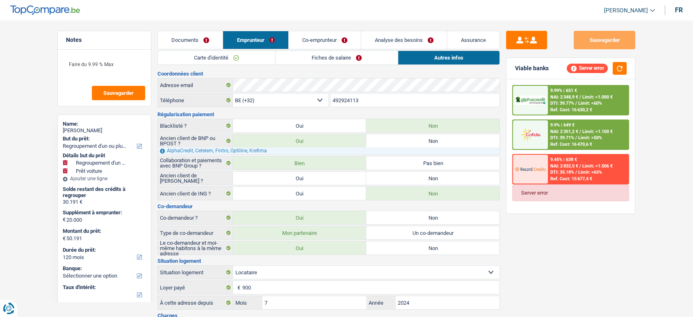
radio input "true"
click at [300, 43] on link "Co-emprunteur" at bounding box center [325, 40] width 72 height 18
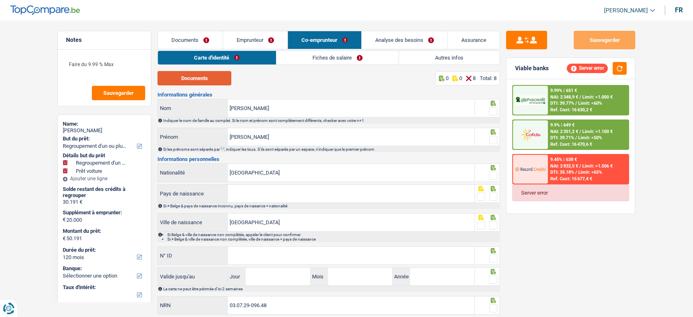
click at [223, 77] on button "Documents" at bounding box center [194, 78] width 74 height 14
click at [200, 77] on button "Documents" at bounding box center [194, 78] width 74 height 14
click at [203, 81] on button "Documents" at bounding box center [194, 78] width 74 height 14
click at [490, 108] on span at bounding box center [493, 111] width 8 height 8
click at [0, 0] on input "radio" at bounding box center [0, 0] width 0 height 0
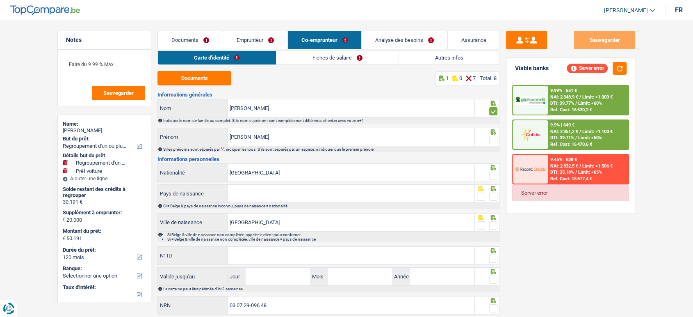
click at [496, 137] on span at bounding box center [493, 140] width 8 height 8
click at [0, 0] on input "radio" at bounding box center [0, 0] width 0 height 0
click at [495, 175] on span at bounding box center [493, 175] width 8 height 8
click at [0, 0] on input "radio" at bounding box center [0, 0] width 0 height 0
click at [194, 75] on button "Documents" at bounding box center [194, 78] width 74 height 14
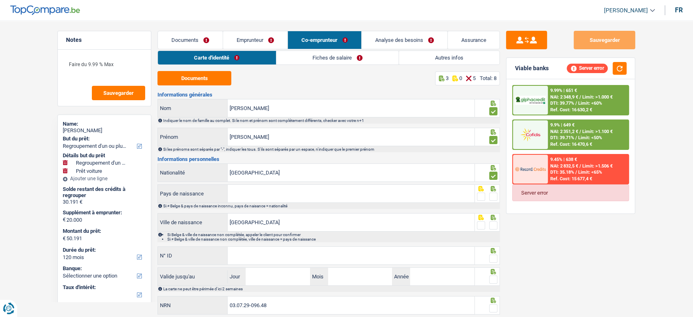
click at [194, 36] on link "Documents" at bounding box center [190, 40] width 65 height 18
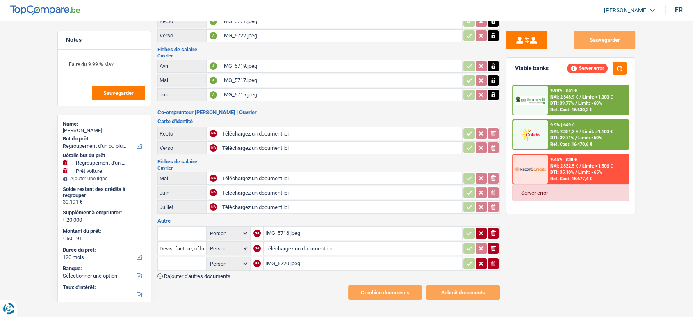
scroll to position [63, 0]
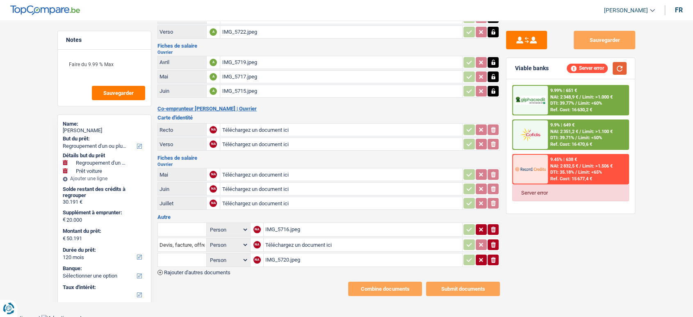
click at [621, 67] on button "button" at bounding box center [620, 68] width 14 height 13
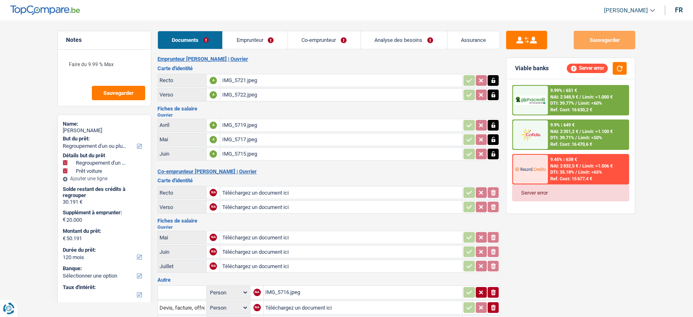
click at [246, 43] on link "Emprunteur" at bounding box center [255, 40] width 65 height 18
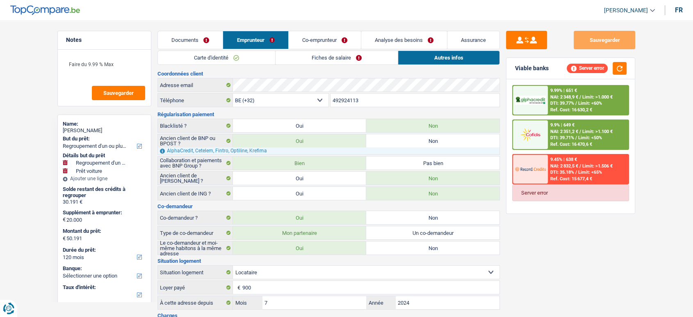
click at [249, 52] on link "Carte d'identité" at bounding box center [216, 58] width 117 height 14
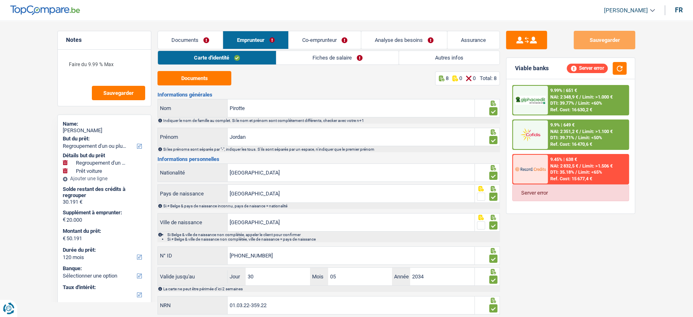
click at [336, 59] on link "Fiches de salaire" at bounding box center [337, 58] width 122 height 14
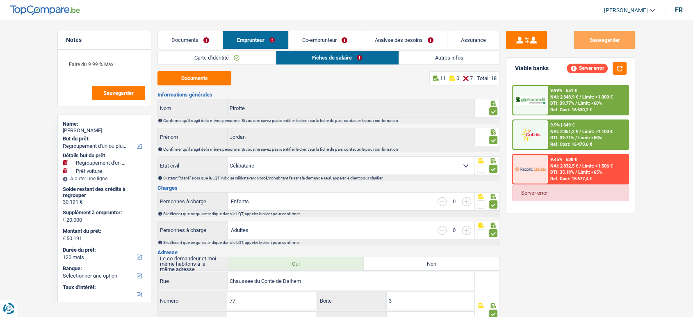
click at [417, 55] on link "Autres infos" at bounding box center [449, 58] width 101 height 14
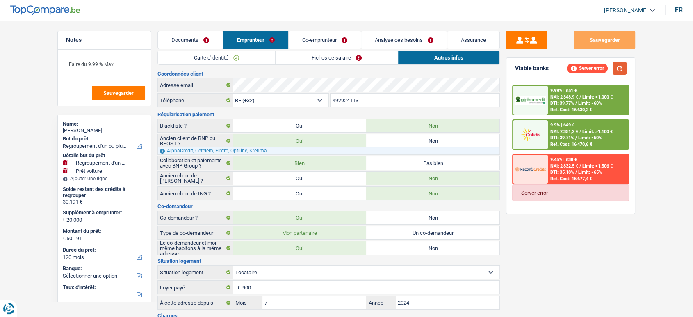
click at [620, 71] on button "button" at bounding box center [620, 68] width 14 height 13
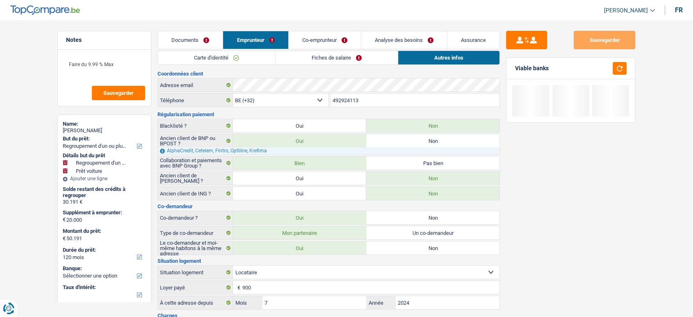
click at [259, 55] on link "Carte d'identité" at bounding box center [216, 58] width 117 height 14
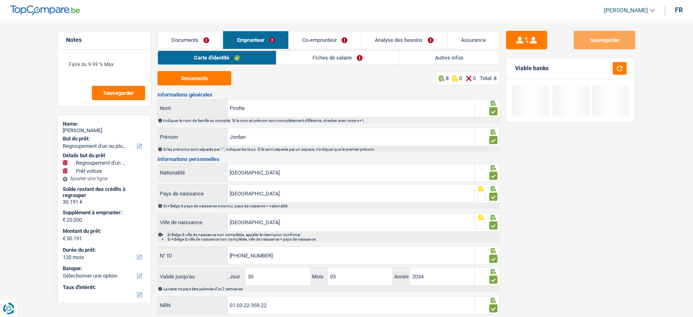
click at [318, 58] on link "Fiches de salaire" at bounding box center [337, 58] width 122 height 14
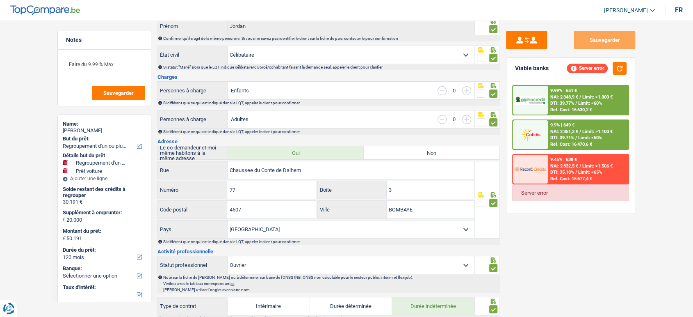
scroll to position [39, 0]
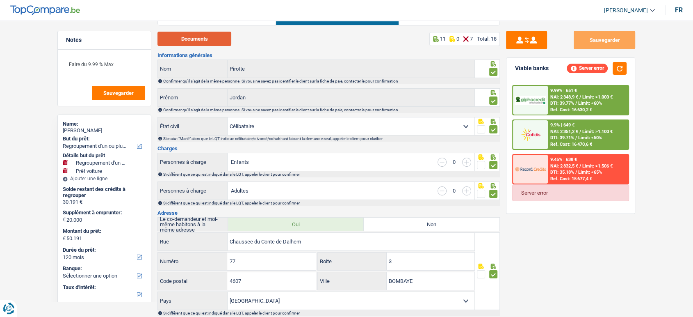
click at [217, 38] on button "Documents" at bounding box center [194, 39] width 74 height 14
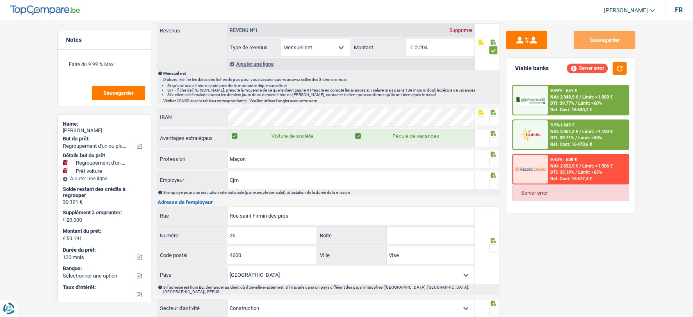
scroll to position [497, 0]
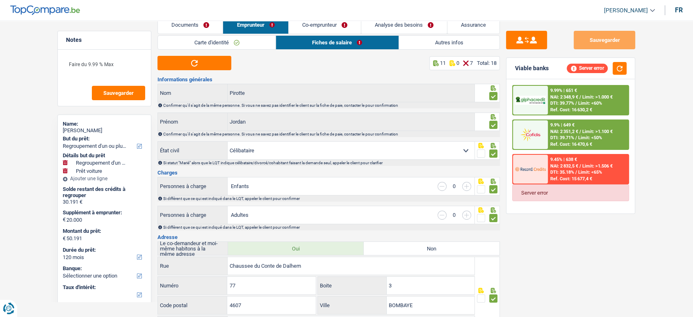
scroll to position [0, 0]
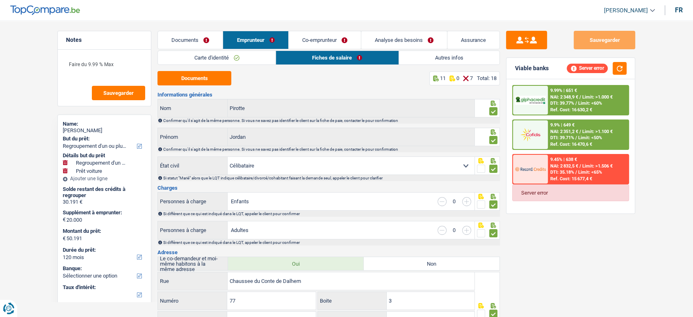
drag, startPoint x: 194, startPoint y: 43, endPoint x: 193, endPoint y: 35, distance: 7.8
click at [193, 35] on link "Documents" at bounding box center [190, 40] width 65 height 18
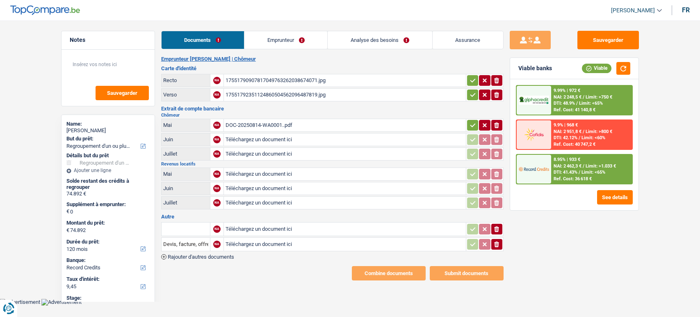
select select "refinancing"
select select "120"
select select "record credits"
click at [271, 82] on div "17551790907817049763262038674071.jpg" at bounding box center [345, 80] width 239 height 12
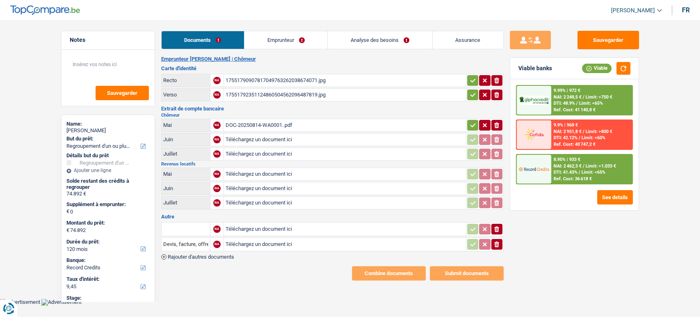
click at [475, 80] on icon "button" at bounding box center [473, 80] width 7 height 8
click at [470, 96] on icon "button" at bounding box center [473, 95] width 7 height 8
click at [472, 123] on icon "button" at bounding box center [473, 125] width 7 height 8
click at [315, 119] on div "DOC-20250814-WA0001..pdf" at bounding box center [345, 125] width 239 height 12
click at [301, 45] on link "Emprunteur" at bounding box center [285, 40] width 83 height 18
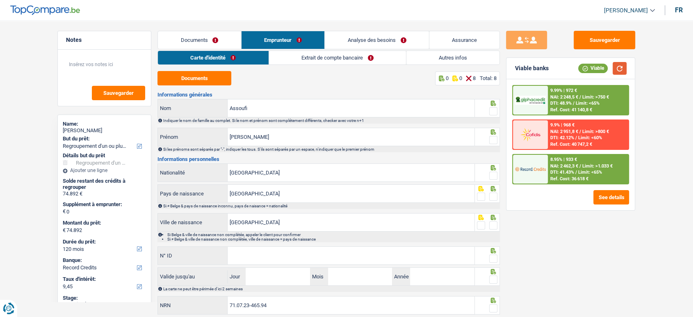
click at [623, 66] on button "button" at bounding box center [620, 68] width 14 height 13
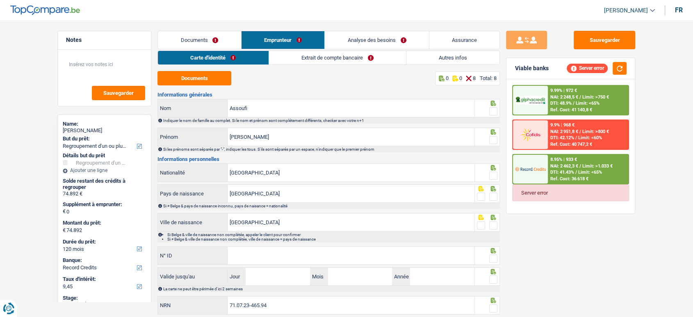
click at [383, 54] on link "Extrait de compte bancaire" at bounding box center [337, 58] width 137 height 14
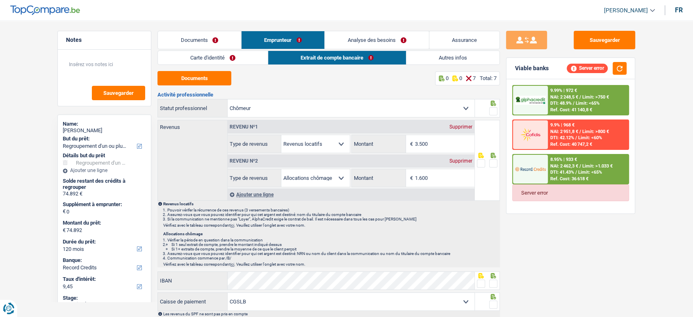
click at [256, 54] on link "Carte d'identité" at bounding box center [213, 58] width 110 height 14
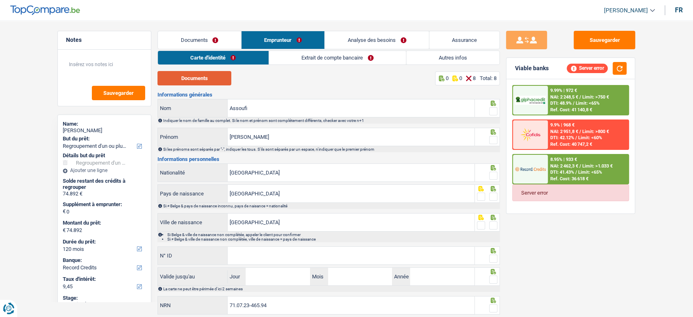
click at [221, 76] on button "Documents" at bounding box center [194, 78] width 74 height 14
click at [205, 84] on button "Documents" at bounding box center [194, 78] width 74 height 14
click at [204, 75] on button "Documents" at bounding box center [194, 78] width 74 height 14
click at [207, 42] on link "Documents" at bounding box center [199, 40] width 83 height 18
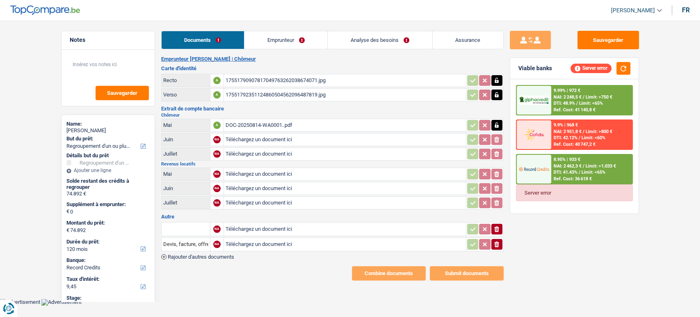
click at [275, 120] on div "DOC-20250814-WA0001..pdf" at bounding box center [345, 125] width 239 height 12
drag, startPoint x: 246, startPoint y: 87, endPoint x: 246, endPoint y: 82, distance: 4.9
click at [246, 86] on table "Recto A 17551790907817049763262038674071.jpg Verso A 17551792351124860504562096…" at bounding box center [332, 88] width 342 height 30
click at [246, 81] on div "17551790907817049763262038674071.jpg" at bounding box center [345, 80] width 239 height 12
click at [233, 98] on div "17551792351124860504562096487819.jpg" at bounding box center [345, 95] width 239 height 12
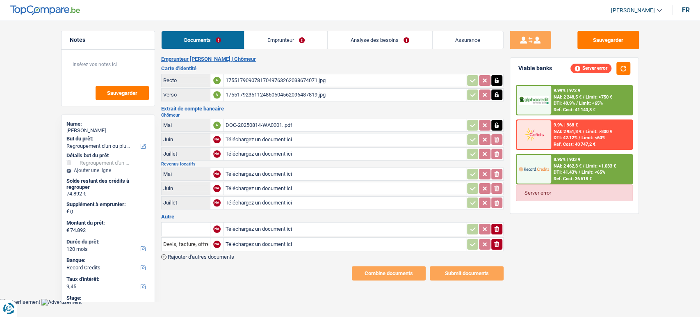
click at [285, 43] on link "Emprunteur" at bounding box center [285, 40] width 83 height 18
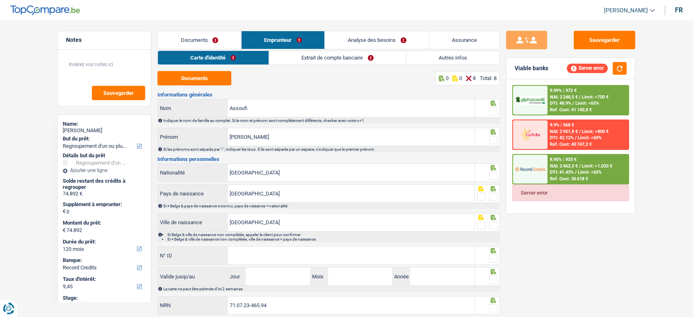
click at [495, 111] on span at bounding box center [493, 111] width 8 height 8
click at [0, 0] on input "radio" at bounding box center [0, 0] width 0 height 0
drag, startPoint x: 493, startPoint y: 144, endPoint x: 482, endPoint y: 14, distance: 130.4
click at [493, 144] on div at bounding box center [493, 140] width 8 height 10
click at [494, 146] on div "Si les prénoms sont séparés par "-", indiquer les tous. S'ils sont séparés par …" at bounding box center [328, 149] width 342 height 6
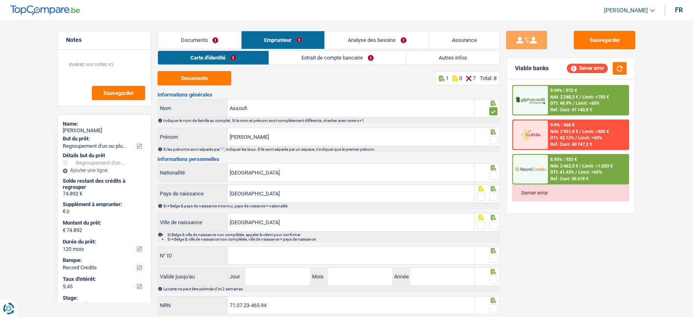
click at [494, 140] on span at bounding box center [493, 140] width 8 height 8
click at [0, 0] on input "radio" at bounding box center [0, 0] width 0 height 0
click at [495, 175] on span at bounding box center [493, 175] width 8 height 8
click at [0, 0] on input "radio" at bounding box center [0, 0] width 0 height 0
click at [494, 195] on span at bounding box center [493, 196] width 8 height 8
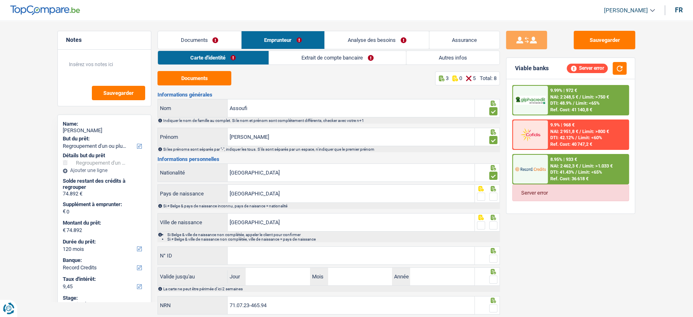
click at [0, 0] on input "radio" at bounding box center [0, 0] width 0 height 0
click at [388, 261] on input "N° ID" at bounding box center [351, 255] width 247 height 18
click at [303, 252] on input "595-0" at bounding box center [351, 255] width 247 height 18
drag, startPoint x: 247, startPoint y: 254, endPoint x: 267, endPoint y: 255, distance: 19.3
click at [264, 254] on input "595-09553" at bounding box center [351, 255] width 247 height 18
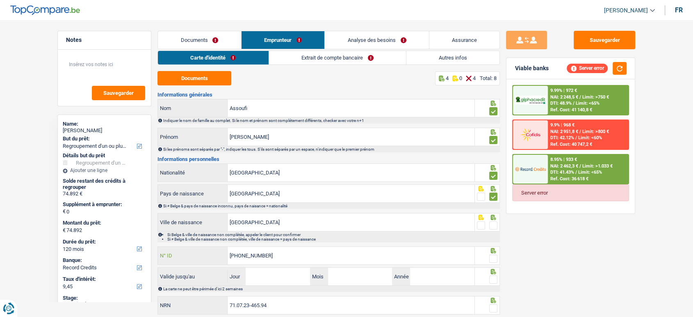
type input "595-0953586-94"
click at [494, 259] on span at bounding box center [493, 258] width 8 height 8
click at [0, 0] on input "radio" at bounding box center [0, 0] width 0 height 0
click at [495, 221] on span at bounding box center [493, 225] width 8 height 8
click at [0, 0] on input "radio" at bounding box center [0, 0] width 0 height 0
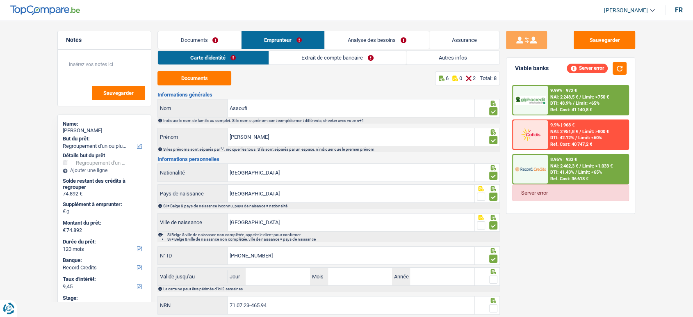
click at [495, 276] on span at bounding box center [493, 279] width 8 height 8
click at [0, 0] on input "radio" at bounding box center [0, 0] width 0 height 0
click at [293, 281] on input "Jour" at bounding box center [278, 276] width 64 height 18
type input "07"
type input "06"
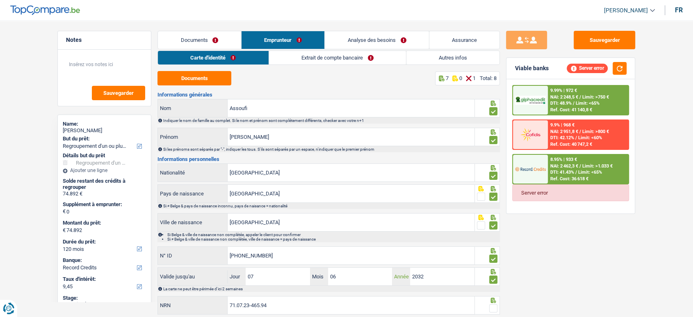
scroll to position [24, 0]
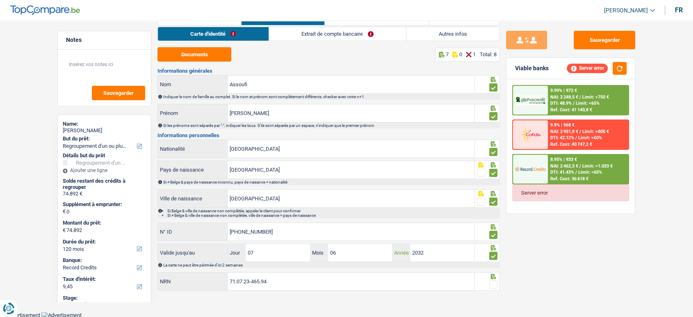
type input "2032"
click at [492, 277] on icon at bounding box center [493, 276] width 8 height 5
click at [493, 283] on span at bounding box center [493, 284] width 8 height 8
click at [0, 0] on input "radio" at bounding box center [0, 0] width 0 height 0
drag, startPoint x: 612, startPoint y: 40, endPoint x: 264, endPoint y: 28, distance: 348.0
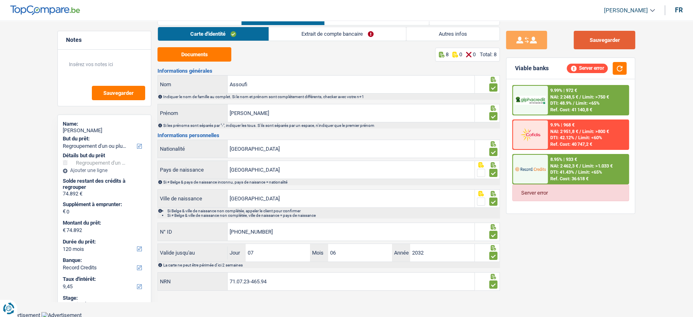
click at [611, 40] on button "Sauvegarder" at bounding box center [605, 40] width 62 height 18
click at [312, 37] on link "Extrait de compte bancaire" at bounding box center [337, 34] width 137 height 14
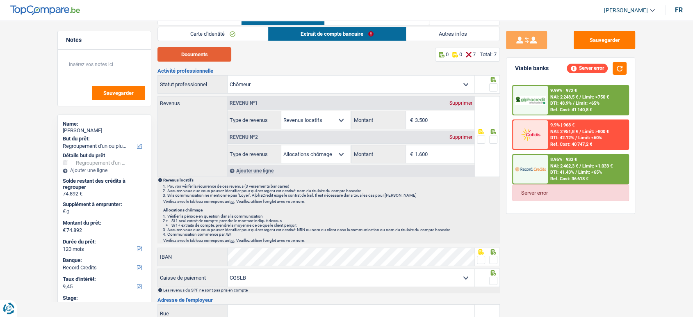
drag, startPoint x: 179, startPoint y: 60, endPoint x: 188, endPoint y: 57, distance: 10.1
click at [179, 60] on button "Documents" at bounding box center [194, 54] width 74 height 14
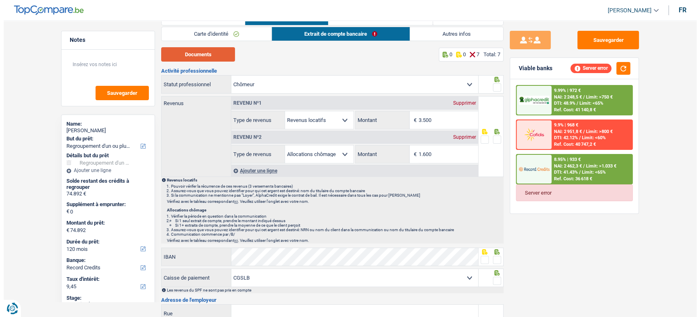
scroll to position [0, 0]
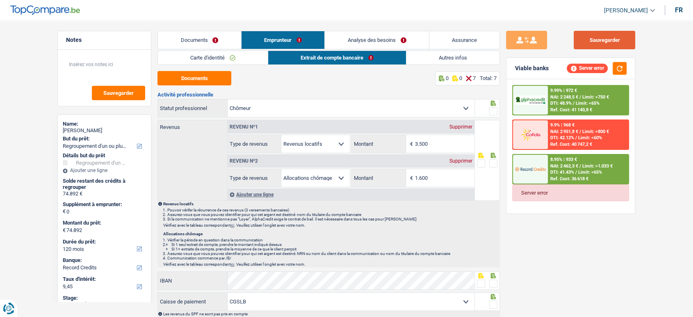
drag, startPoint x: 613, startPoint y: 44, endPoint x: 283, endPoint y: 20, distance: 331.0
click at [611, 44] on button "Sauvegarder" at bounding box center [605, 40] width 62 height 18
click at [196, 39] on link "Documents" at bounding box center [199, 40] width 83 height 18
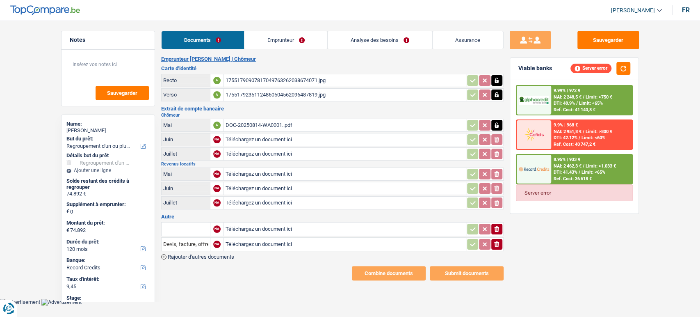
click at [234, 76] on div "17551790907817049763262038674071.jpg" at bounding box center [345, 80] width 239 height 12
click at [254, 117] on table "Mai A DOC-20250814-WA0001..pdf Juin NA Téléchargez un document ici ionicons-v5-…" at bounding box center [332, 139] width 342 height 44
click at [252, 126] on div "DOC-20250814-WA0001..pdf" at bounding box center [345, 125] width 239 height 12
select select "refinancing"
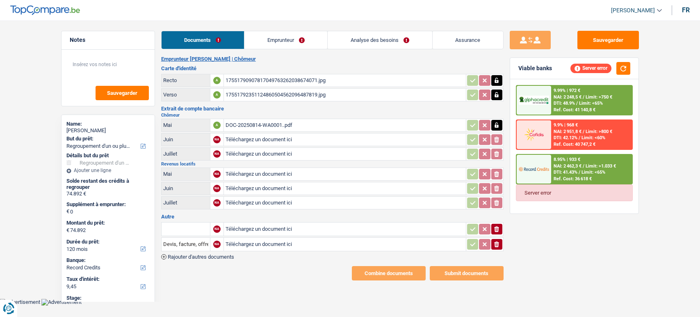
select select "120"
select select "record credits"
click at [230, 122] on div "DOC-20250814-WA0001..pdf" at bounding box center [345, 125] width 239 height 12
click at [587, 32] on button "Sauvegarder" at bounding box center [608, 40] width 62 height 18
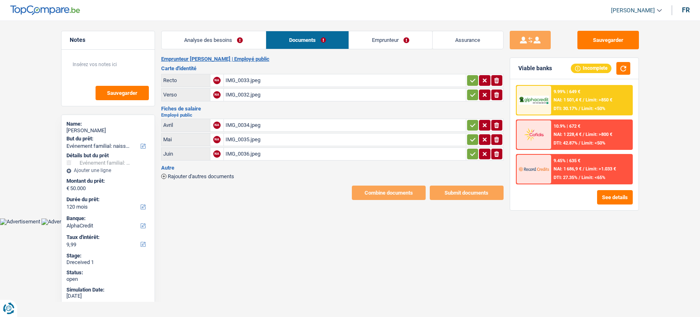
select select "familyEvent"
select select "120"
select select "alphacredit"
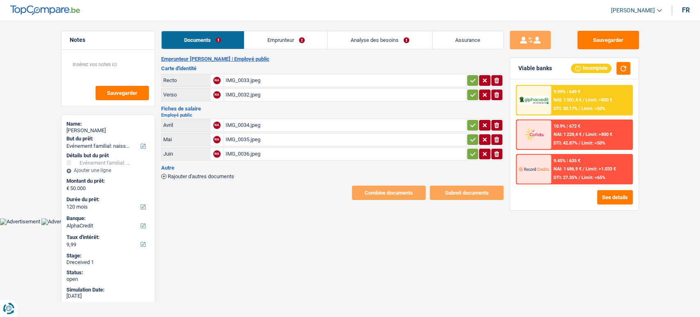
drag, startPoint x: 249, startPoint y: 72, endPoint x: 250, endPoint y: 80, distance: 7.4
click at [250, 80] on div "Carte d'identité Recto NA IMG_0033.jpeg ionicons-v5-e Verso NA IMG_0032.jpeg io…" at bounding box center [332, 84] width 342 height 37
click at [250, 80] on div "IMG_0033.jpeg" at bounding box center [345, 80] width 239 height 12
drag, startPoint x: 470, startPoint y: 73, endPoint x: 472, endPoint y: 89, distance: 15.7
click at [470, 76] on td "ionicons-v5-e" at bounding box center [485, 80] width 38 height 13
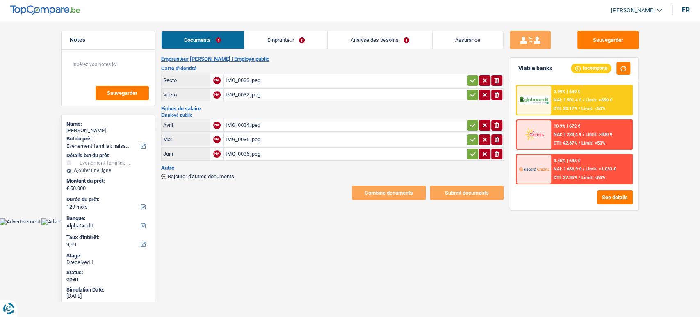
drag, startPoint x: 472, startPoint y: 90, endPoint x: 469, endPoint y: 125, distance: 34.6
click at [472, 91] on icon "button" at bounding box center [473, 95] width 7 height 8
drag, startPoint x: 469, startPoint y: 125, endPoint x: 468, endPoint y: 139, distance: 14.8
click at [470, 128] on icon "button" at bounding box center [473, 125] width 7 height 8
click at [468, 146] on table "Avril A IMG_0034.jpeg Mai NA IMG_0035.jpeg ionicons-v5-e Juin NA IMG_0036.jpeg …" at bounding box center [332, 139] width 342 height 44
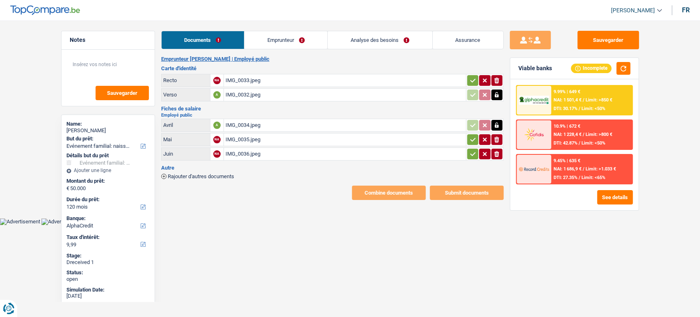
click at [469, 139] on button "button" at bounding box center [472, 139] width 11 height 11
click at [470, 151] on icon "button" at bounding box center [473, 154] width 7 height 8
click at [472, 79] on button "button" at bounding box center [472, 80] width 11 height 11
click at [281, 127] on div "IMG_0034.jpeg" at bounding box center [345, 125] width 239 height 12
click at [265, 137] on div "IMG_0035.jpeg" at bounding box center [345, 139] width 239 height 12
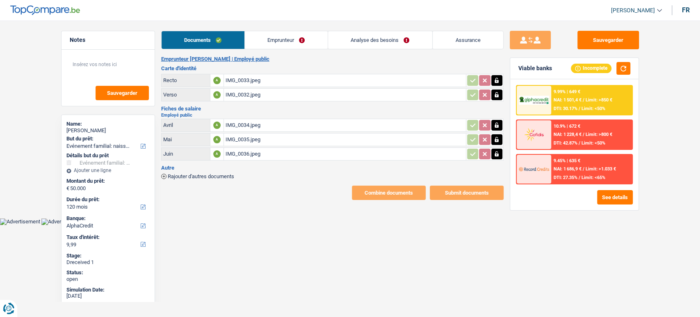
click at [269, 157] on div "IMG_0036.jpeg" at bounding box center [345, 154] width 239 height 12
drag, startPoint x: 265, startPoint y: 50, endPoint x: 267, endPoint y: 42, distance: 8.3
click at [267, 42] on div "Documents Emprunteur Analyse des besoins Assurance Emprunteur [PERSON_NAME] | E…" at bounding box center [332, 115] width 342 height 169
click at [267, 42] on link "Emprunteur" at bounding box center [286, 40] width 83 height 18
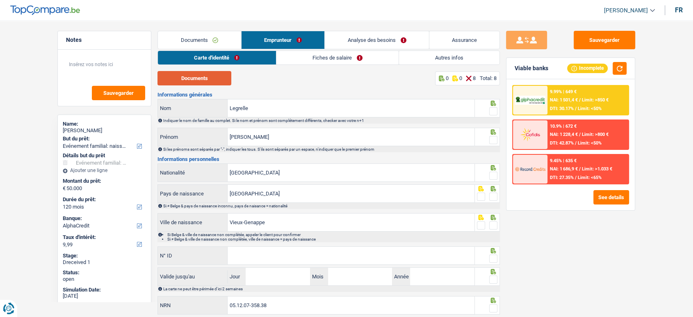
click at [211, 84] on button "Documents" at bounding box center [194, 78] width 74 height 14
click at [236, 112] on input "Legrelle" at bounding box center [351, 108] width 247 height 18
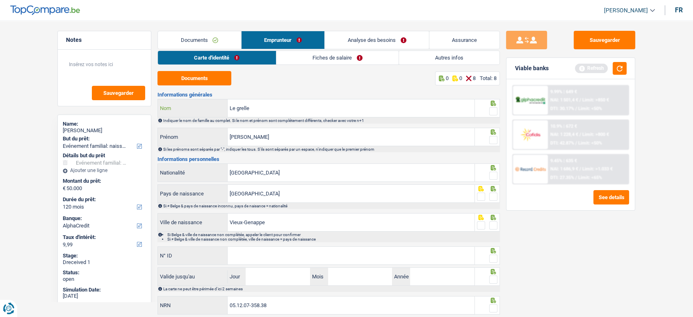
type input "Le grelle"
click at [259, 145] on input "[PERSON_NAME]" at bounding box center [351, 137] width 247 height 18
drag, startPoint x: 498, startPoint y: 109, endPoint x: 489, endPoint y: 114, distance: 10.3
click at [497, 109] on div at bounding box center [487, 108] width 25 height 18
drag, startPoint x: 493, startPoint y: 109, endPoint x: 493, endPoint y: 114, distance: 4.9
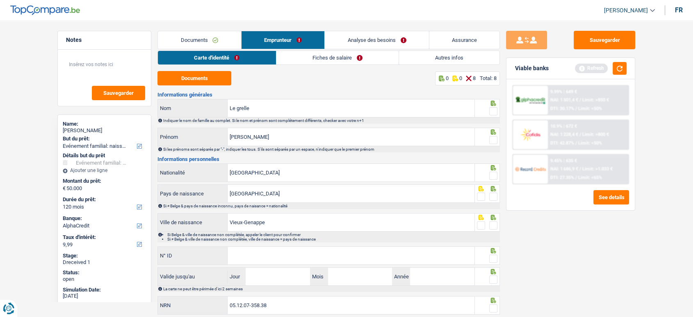
click at [493, 109] on span at bounding box center [493, 111] width 8 height 8
click at [0, 0] on input "radio" at bounding box center [0, 0] width 0 height 0
click at [491, 138] on span at bounding box center [493, 140] width 8 height 8
click at [0, 0] on input "radio" at bounding box center [0, 0] width 0 height 0
drag, startPoint x: 489, startPoint y: 173, endPoint x: 492, endPoint y: 183, distance: 10.0
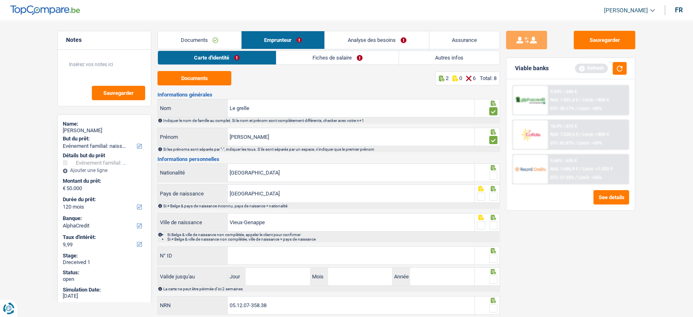
click at [489, 176] on span at bounding box center [493, 175] width 8 height 8
click at [0, 0] on input "radio" at bounding box center [0, 0] width 0 height 0
click at [493, 194] on span at bounding box center [493, 196] width 8 height 8
click at [0, 0] on input "radio" at bounding box center [0, 0] width 0 height 0
click at [492, 226] on span at bounding box center [493, 225] width 8 height 8
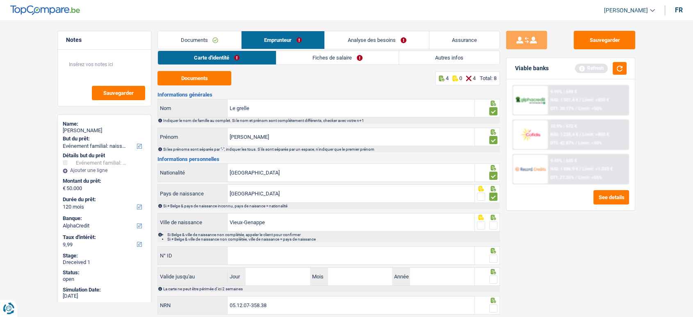
click at [0, 0] on input "radio" at bounding box center [0, 0] width 0 height 0
paste input "[PHONE_NUMBER]"
type input "[PHONE_NUMBER]"
click at [292, 267] on input "Jour" at bounding box center [278, 276] width 64 height 18
type input "06"
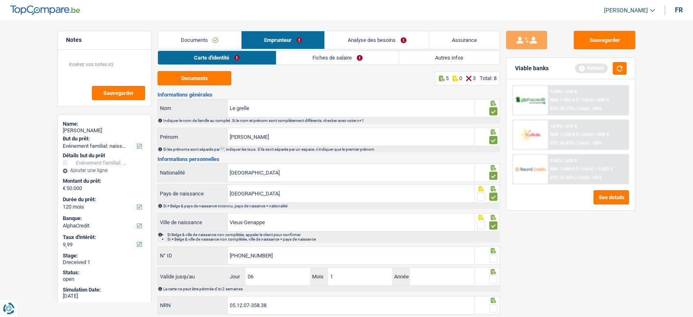
type input "12"
type input "1"
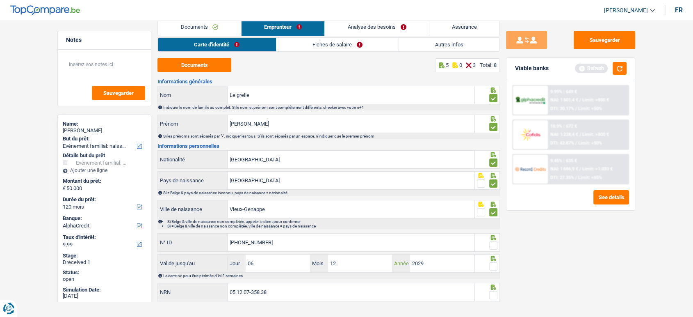
scroll to position [24, 0]
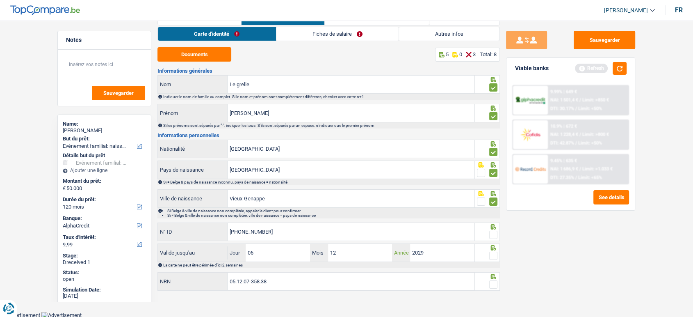
type input "2029"
drag, startPoint x: 489, startPoint y: 234, endPoint x: 494, endPoint y: 232, distance: 5.3
click at [492, 232] on fieldset at bounding box center [487, 235] width 21 height 10
drag, startPoint x: 494, startPoint y: 232, endPoint x: 496, endPoint y: 261, distance: 29.2
click at [494, 238] on div at bounding box center [493, 235] width 8 height 10
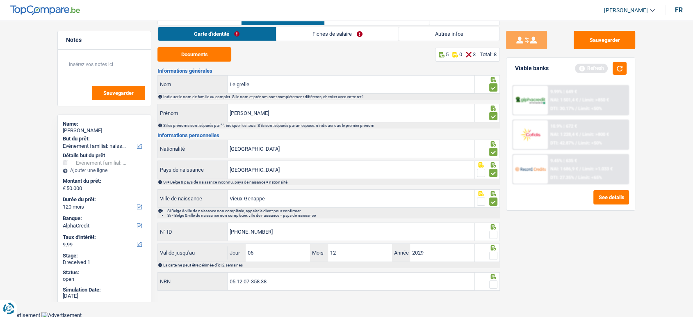
drag, startPoint x: 496, startPoint y: 262, endPoint x: 494, endPoint y: 249, distance: 13.3
click at [496, 253] on div "Valide jusqu'au 06 Jour / 12 Mois / 2029 Année La carte ne peut être périmée d'…" at bounding box center [328, 255] width 342 height 25
drag, startPoint x: 494, startPoint y: 249, endPoint x: 491, endPoint y: 262, distance: 14.2
click at [494, 82] on icon at bounding box center [493, 79] width 5 height 5
click at [498, 255] on div at bounding box center [487, 252] width 25 height 18
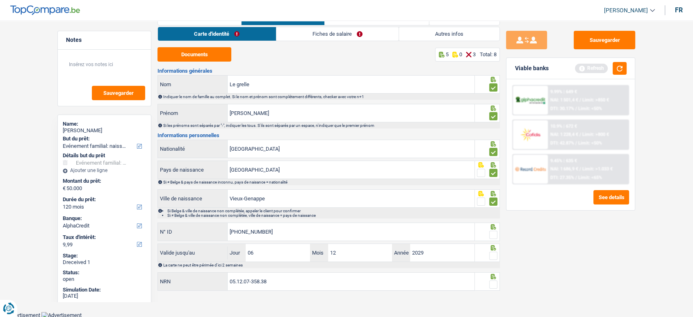
drag, startPoint x: 492, startPoint y: 230, endPoint x: 490, endPoint y: 254, distance: 23.5
click at [492, 233] on span at bounding box center [493, 234] width 8 height 8
click at [0, 0] on input "radio" at bounding box center [0, 0] width 0 height 0
drag, startPoint x: 490, startPoint y: 260, endPoint x: 494, endPoint y: 251, distance: 9.7
click at [491, 260] on div "Valide jusqu'au 06 Jour / 12 Mois / 2029 Année La carte ne peut être périmée d'…" at bounding box center [328, 255] width 342 height 25
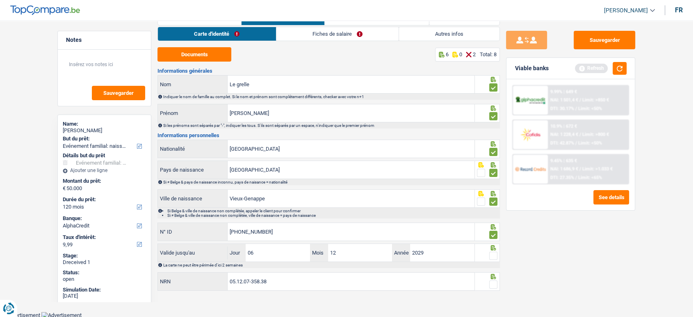
click at [494, 251] on span at bounding box center [493, 255] width 8 height 8
click at [0, 0] on input "radio" at bounding box center [0, 0] width 0 height 0
click at [496, 284] on span at bounding box center [493, 284] width 8 height 8
click at [0, 0] on input "radio" at bounding box center [0, 0] width 0 height 0
click at [606, 44] on button "Sauvegarder" at bounding box center [605, 40] width 62 height 18
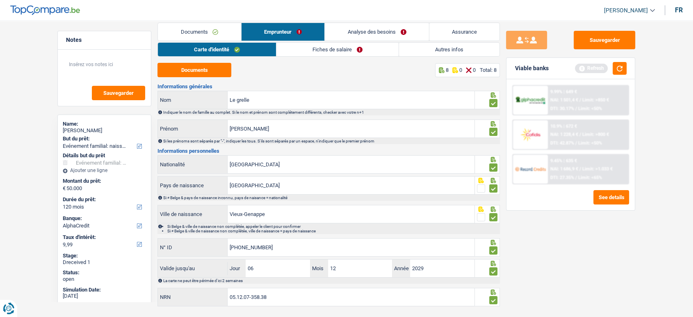
scroll to position [0, 0]
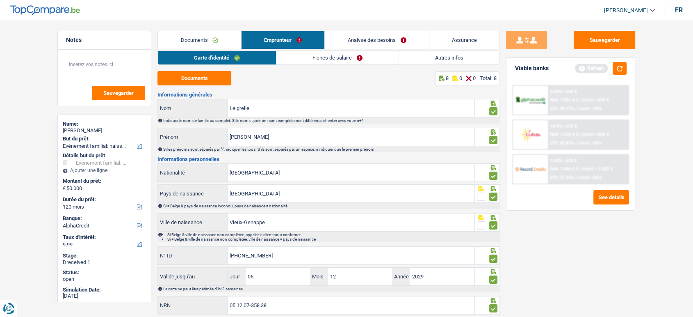
click at [304, 59] on link "Fiches de salaire" at bounding box center [337, 58] width 122 height 14
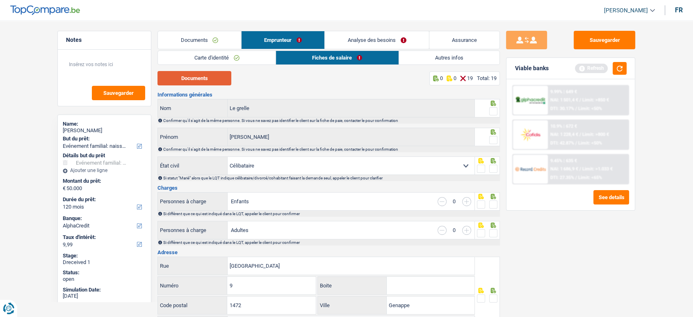
click at [217, 83] on button "Documents" at bounding box center [194, 78] width 74 height 14
drag, startPoint x: 492, startPoint y: 111, endPoint x: 492, endPoint y: 119, distance: 7.8
click at [492, 111] on span at bounding box center [493, 111] width 8 height 8
click at [0, 0] on input "radio" at bounding box center [0, 0] width 0 height 0
click at [489, 142] on fieldset at bounding box center [487, 140] width 21 height 10
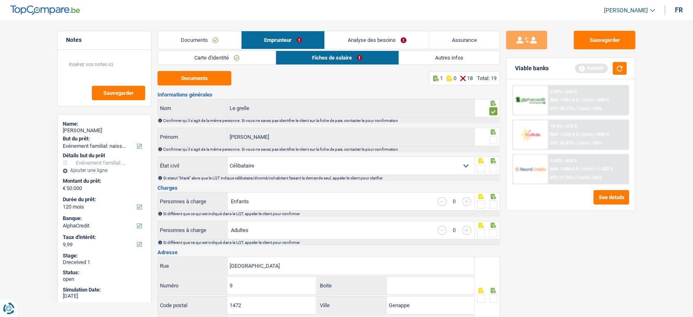
click at [491, 141] on span at bounding box center [493, 140] width 8 height 8
click at [0, 0] on input "radio" at bounding box center [0, 0] width 0 height 0
click at [495, 166] on span at bounding box center [493, 168] width 8 height 8
click at [0, 0] on input "radio" at bounding box center [0, 0] width 0 height 0
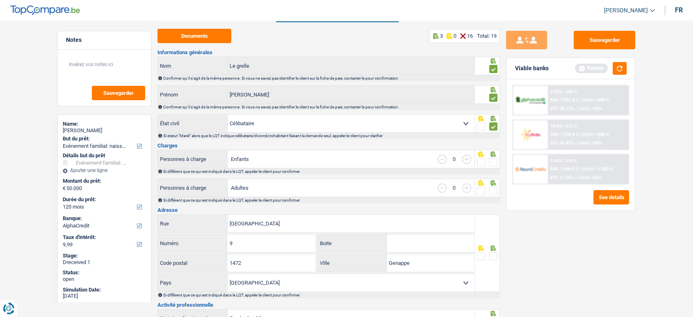
scroll to position [91, 0]
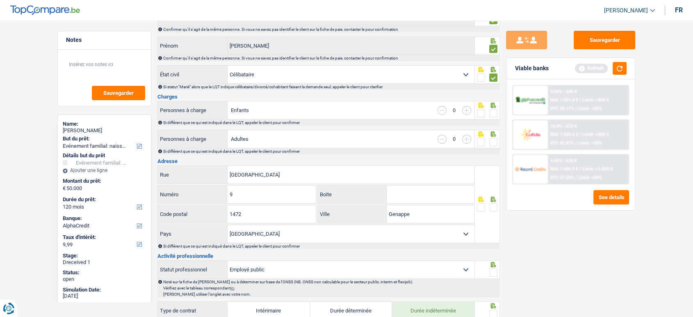
drag, startPoint x: 490, startPoint y: 112, endPoint x: 494, endPoint y: 143, distance: 31.4
click at [490, 112] on span at bounding box center [493, 113] width 8 height 8
click at [0, 0] on input "radio" at bounding box center [0, 0] width 0 height 0
click at [494, 143] on span at bounding box center [493, 142] width 8 height 8
click at [0, 0] on input "radio" at bounding box center [0, 0] width 0 height 0
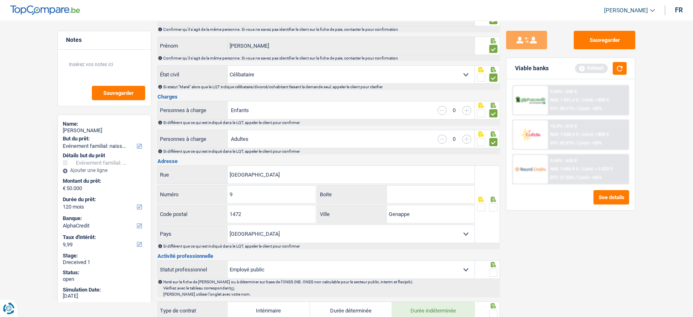
scroll to position [137, 0]
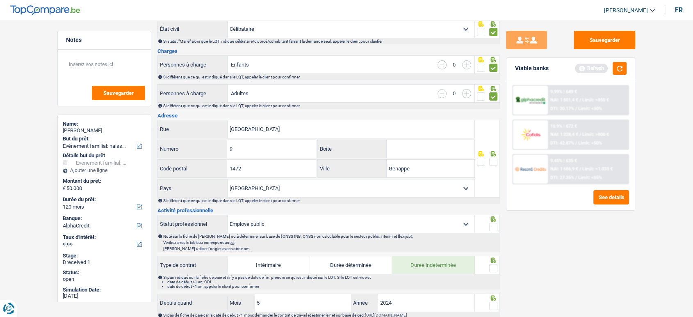
click at [495, 164] on span at bounding box center [493, 161] width 8 height 8
click at [0, 0] on input "radio" at bounding box center [0, 0] width 0 height 0
click at [495, 164] on span at bounding box center [493, 161] width 8 height 8
click at [0, 0] on input "radio" at bounding box center [0, 0] width 0 height 0
click at [495, 164] on span at bounding box center [493, 161] width 8 height 8
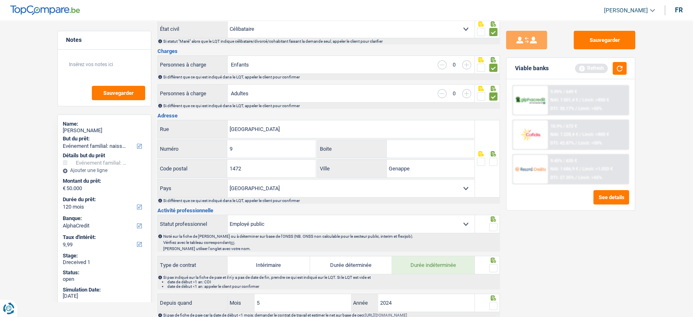
click at [0, 0] on input "radio" at bounding box center [0, 0] width 0 height 0
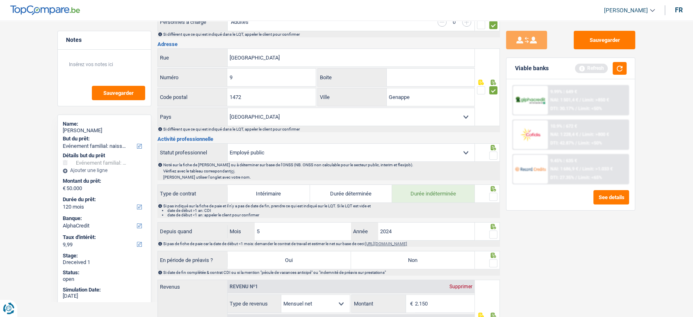
scroll to position [273, 0]
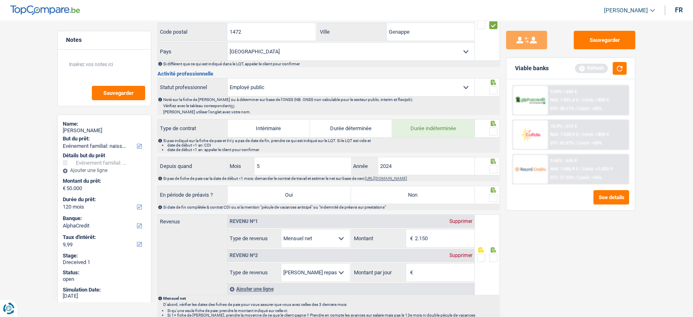
click at [495, 88] on span at bounding box center [493, 90] width 8 height 8
click at [0, 0] on input "radio" at bounding box center [0, 0] width 0 height 0
drag, startPoint x: 493, startPoint y: 130, endPoint x: 456, endPoint y: 22, distance: 114.3
click at [493, 130] on span at bounding box center [493, 131] width 8 height 8
click at [0, 0] on input "radio" at bounding box center [0, 0] width 0 height 0
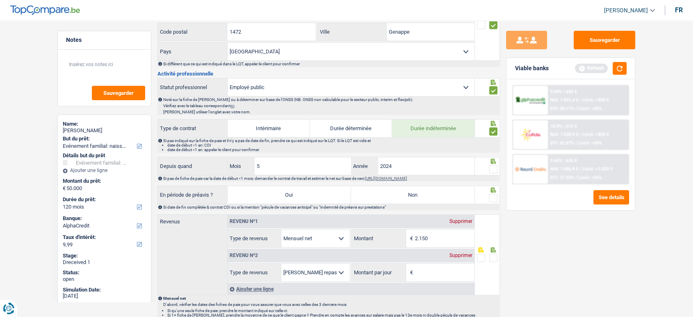
click at [495, 165] on span at bounding box center [493, 169] width 8 height 8
click at [0, 0] on input "radio" at bounding box center [0, 0] width 0 height 0
click at [492, 195] on span at bounding box center [493, 198] width 8 height 8
click at [0, 0] on input "radio" at bounding box center [0, 0] width 0 height 0
click at [423, 198] on label "Non" at bounding box center [412, 195] width 123 height 18
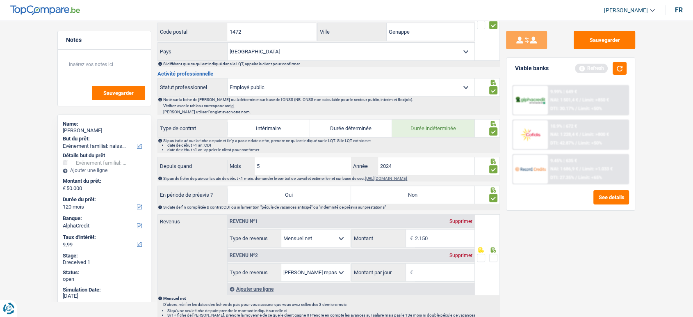
click at [423, 198] on input "Non" at bounding box center [412, 195] width 123 height 18
radio input "true"
drag, startPoint x: 436, startPoint y: 235, endPoint x: 326, endPoint y: 224, distance: 109.7
click at [327, 224] on div "Revenu nº1 Supprimer Allocation d'handicap Allocations chômage Allocations fami…" at bounding box center [351, 230] width 247 height 33
type input "2.158"
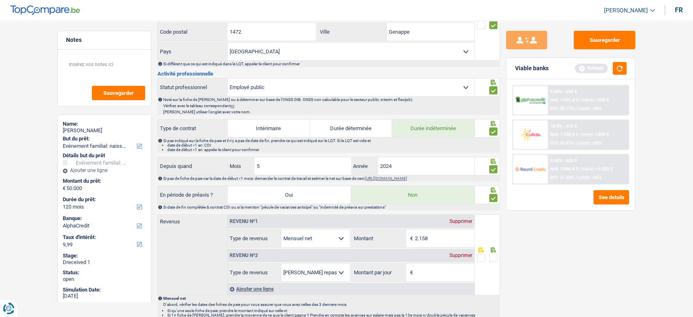
click at [496, 253] on span at bounding box center [493, 257] width 8 height 8
click at [0, 0] on input "radio" at bounding box center [0, 0] width 0 height 0
click at [455, 255] on div "Supprimer" at bounding box center [460, 255] width 27 height 5
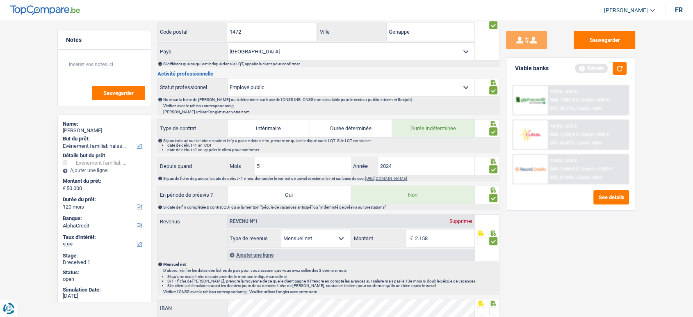
scroll to position [410, 0]
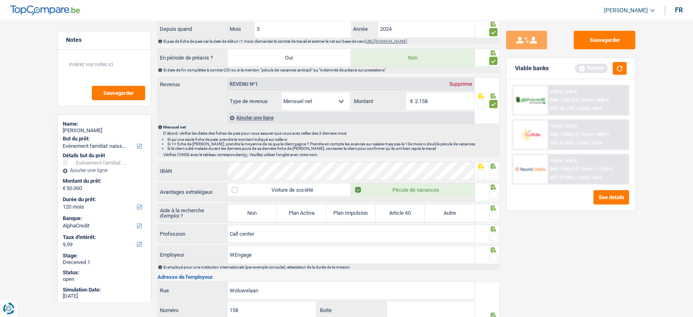
click at [482, 173] on span at bounding box center [481, 174] width 8 height 8
click at [0, 0] on input "radio" at bounding box center [0, 0] width 0 height 0
click at [496, 196] on span at bounding box center [493, 195] width 8 height 8
click at [0, 0] on input "radio" at bounding box center [0, 0] width 0 height 0
click at [495, 214] on span at bounding box center [493, 216] width 8 height 8
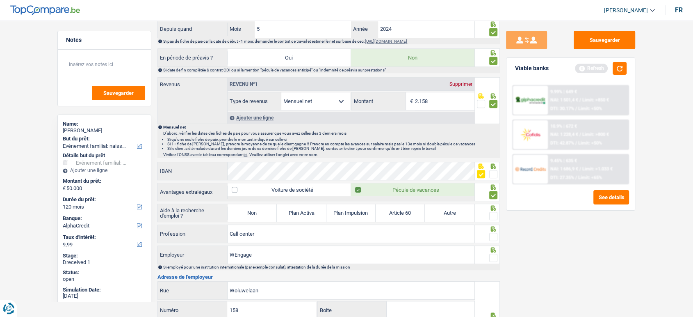
click at [0, 0] on input "radio" at bounding box center [0, 0] width 0 height 0
click at [497, 236] on span at bounding box center [493, 237] width 8 height 8
click at [0, 0] on input "radio" at bounding box center [0, 0] width 0 height 0
click at [493, 253] on div at bounding box center [493, 258] width 8 height 10
click at [497, 253] on div at bounding box center [487, 254] width 25 height 18
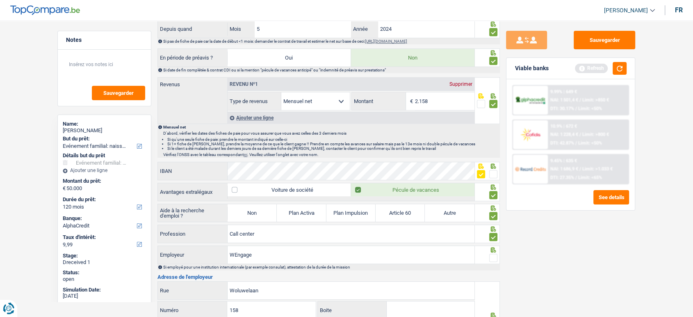
click at [491, 257] on span at bounding box center [493, 257] width 8 height 8
click at [0, 0] on input "radio" at bounding box center [0, 0] width 0 height 0
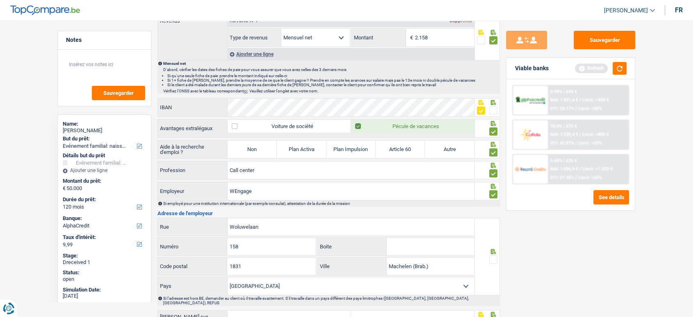
scroll to position [547, 0]
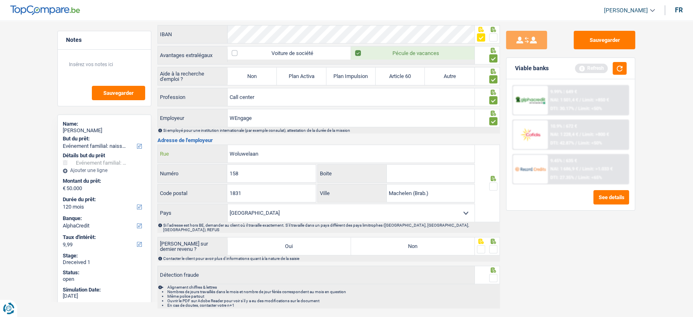
click at [247, 152] on input "Woluwelaan" at bounding box center [351, 154] width 247 height 18
paste input "OLUWELAAN"
type input "WOLUWELAAN"
click at [492, 186] on span at bounding box center [493, 186] width 8 height 8
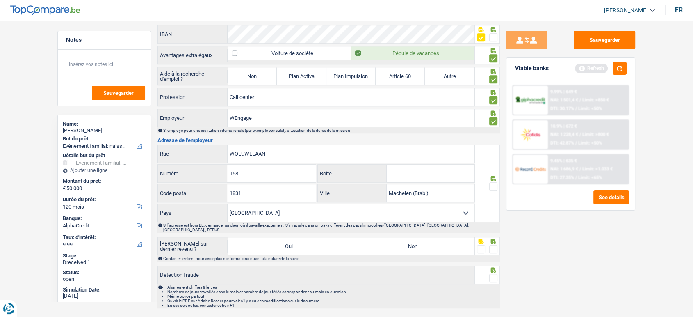
click at [0, 0] on input "radio" at bounding box center [0, 0] width 0 height 0
click at [436, 242] on label "Non" at bounding box center [412, 246] width 123 height 18
click at [436, 242] on input "Non" at bounding box center [412, 246] width 123 height 18
radio input "true"
click at [494, 256] on div "Contacter le client pour avoir plus d'informations quant à la nature de la sais…" at bounding box center [331, 258] width 336 height 5
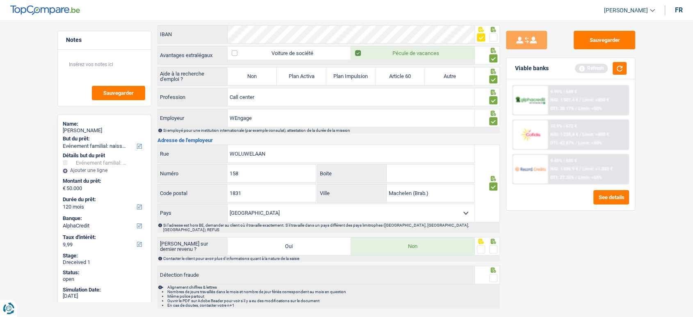
click at [495, 245] on span at bounding box center [493, 249] width 8 height 8
click at [0, 0] on input "radio" at bounding box center [0, 0] width 0 height 0
click at [493, 285] on li "Alignement chiffres & lettres" at bounding box center [333, 287] width 332 height 5
click at [493, 274] on span at bounding box center [493, 278] width 8 height 8
click at [0, 0] on input "radio" at bounding box center [0, 0] width 0 height 0
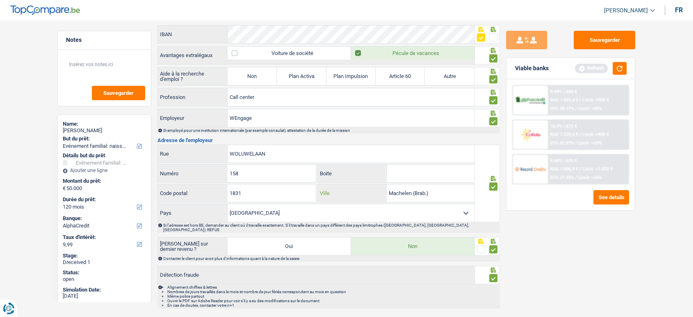
click at [396, 191] on input "Machelen (Brab.)" at bounding box center [431, 193] width 88 height 18
drag, startPoint x: 458, startPoint y: 191, endPoint x: 385, endPoint y: 189, distance: 73.0
click at [385, 189] on div "Machelen (Brab.) Ville" at bounding box center [396, 193] width 157 height 18
paste input "1831DIEGEM"
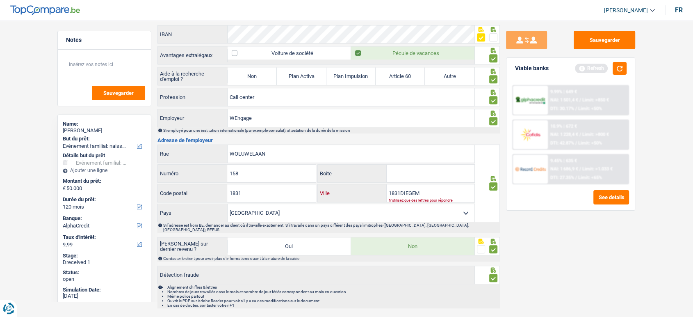
drag, startPoint x: 400, startPoint y: 191, endPoint x: 344, endPoint y: 196, distance: 56.0
click at [344, 196] on div "1831DIEGEM Ville" at bounding box center [396, 193] width 157 height 18
type input "DIEGEM"
click at [623, 46] on button "Sauvegarder" at bounding box center [605, 40] width 62 height 18
click at [616, 67] on button "button" at bounding box center [620, 68] width 14 height 13
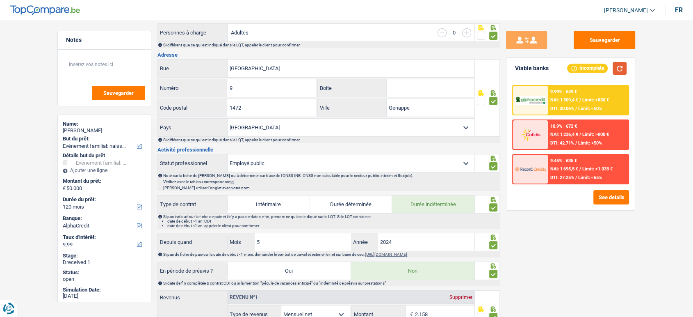
scroll to position [319, 0]
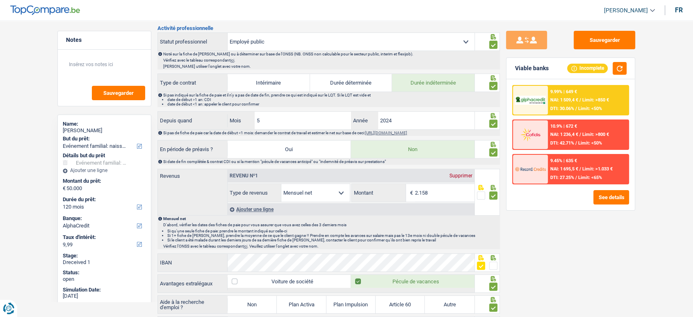
drag, startPoint x: 493, startPoint y: 259, endPoint x: 505, endPoint y: 264, distance: 13.0
click at [493, 261] on span at bounding box center [493, 265] width 8 height 8
click at [0, 0] on input "radio" at bounding box center [0, 0] width 0 height 0
click at [587, 255] on div "Sauvegarder Viable banks Incomplete 9.99% | 649 € NAI: 1 509,4 € / Limit: >850 …" at bounding box center [570, 166] width 141 height 271
click at [608, 45] on button "Sauvegarder" at bounding box center [605, 40] width 62 height 18
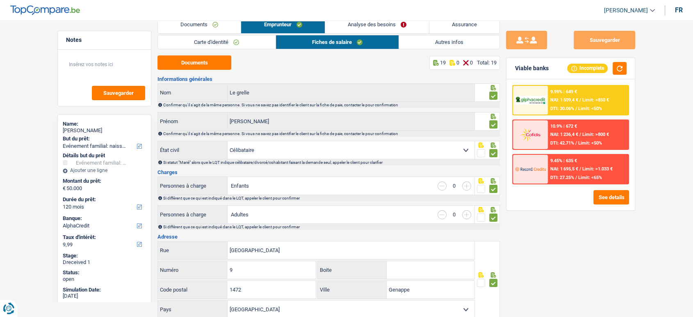
scroll to position [0, 0]
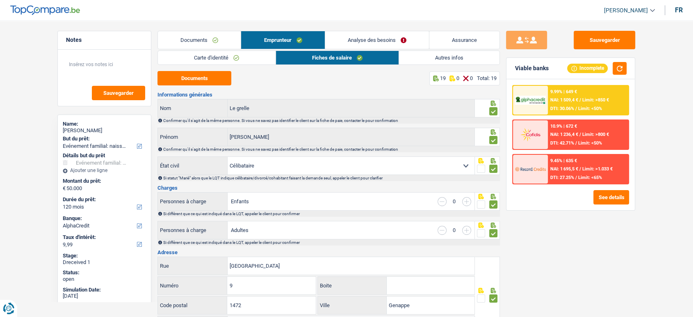
click at [425, 60] on link "Autres infos" at bounding box center [449, 58] width 100 height 14
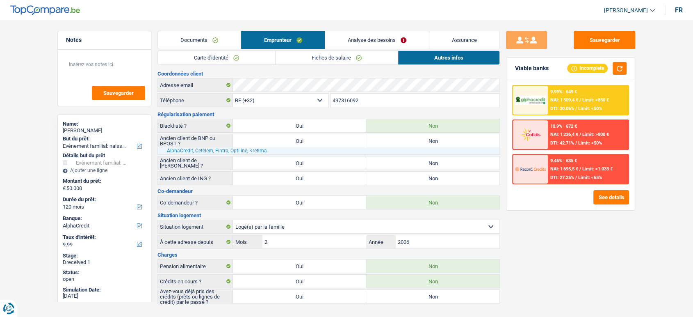
click at [395, 146] on div "Ancien client de BNP ou BPOST ? Oui Non Tous les champs sont obligatoires. Veui…" at bounding box center [328, 144] width 342 height 21
click at [392, 165] on label "Non" at bounding box center [432, 162] width 133 height 13
click at [392, 165] on input "Non" at bounding box center [432, 162] width 133 height 13
radio input "true"
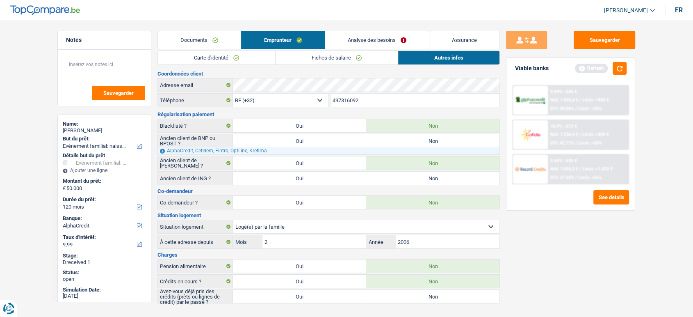
click at [398, 179] on label "Non" at bounding box center [432, 177] width 133 height 13
click at [398, 179] on input "Non" at bounding box center [432, 177] width 133 height 13
radio input "true"
click at [403, 140] on label "Non" at bounding box center [432, 140] width 133 height 13
click at [403, 140] on input "Non" at bounding box center [432, 140] width 133 height 13
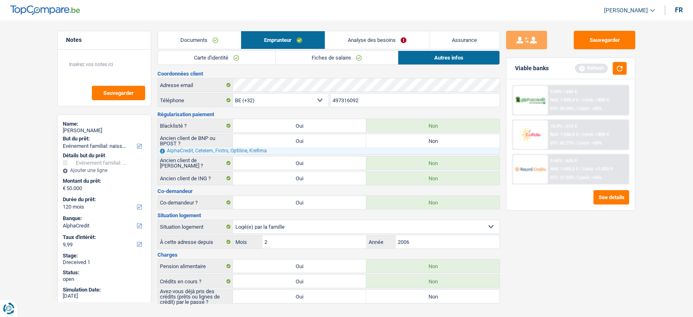
radio input "true"
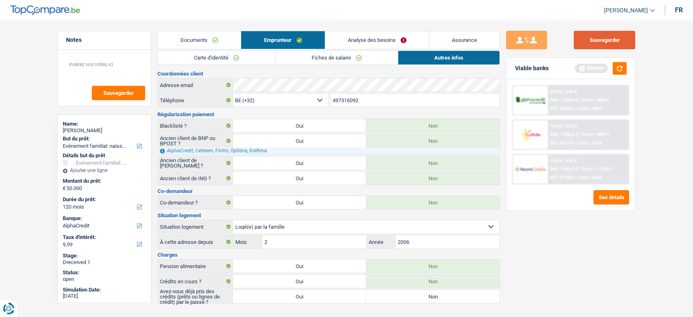
drag, startPoint x: 617, startPoint y: 41, endPoint x: 621, endPoint y: 63, distance: 23.0
click at [617, 41] on button "Sauvegarder" at bounding box center [605, 40] width 62 height 18
click at [623, 72] on button "button" at bounding box center [620, 68] width 14 height 13
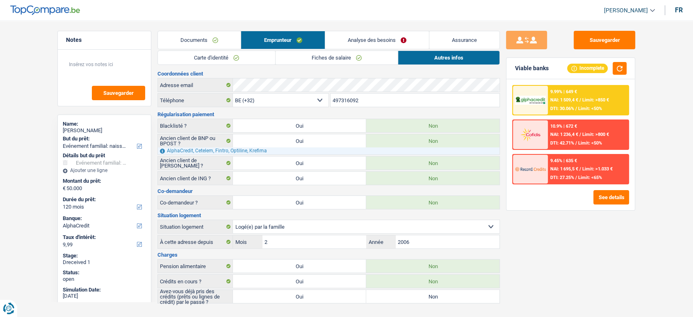
click at [590, 98] on span "Limit: >850 €" at bounding box center [595, 99] width 27 height 5
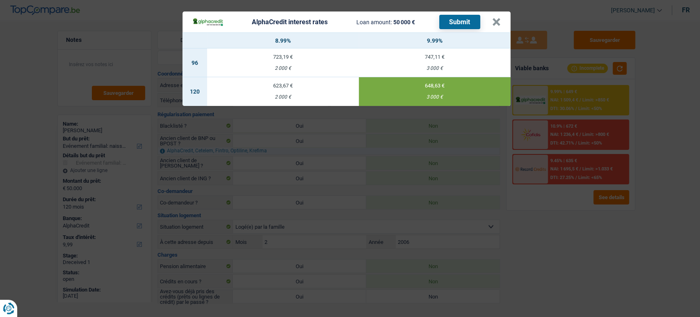
drag, startPoint x: 461, startPoint y: 29, endPoint x: 462, endPoint y: 14, distance: 14.4
click at [461, 28] on button "Submit" at bounding box center [459, 22] width 41 height 14
click at [462, 15] on div "AlphaCredit interest rates Loan amount: 50 000 € Submit" at bounding box center [336, 22] width 288 height 14
click at [500, 25] on header "AlphaCredit interest rates Loan amount: 50 000 € Submit ×" at bounding box center [346, 21] width 328 height 21
click at [493, 19] on button "×" at bounding box center [496, 22] width 9 height 8
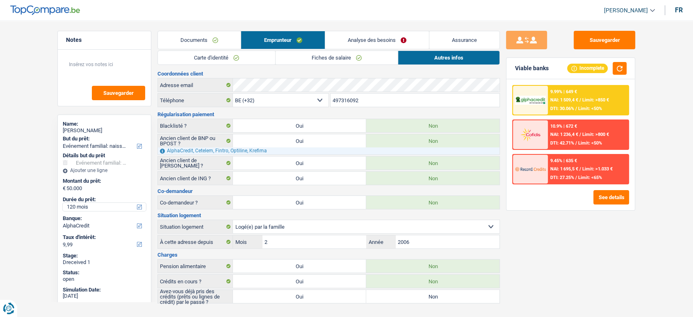
click at [95, 205] on select "12 mois 18 mois 24 mois 30 mois 36 mois 42 mois 48 mois 60 mois 72 mois 84 mois…" at bounding box center [104, 207] width 83 height 8
select select "84"
click at [63, 203] on select "12 mois 18 mois 24 mois 30 mois 36 mois 42 mois 48 mois 60 mois 72 mois 84 mois…" at bounding box center [104, 207] width 83 height 8
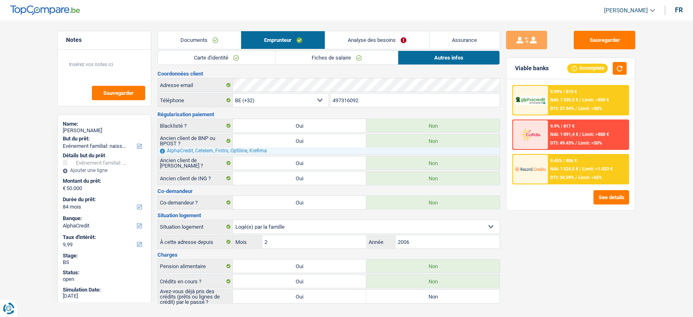
click at [348, 296] on label "Oui" at bounding box center [299, 296] width 133 height 13
click at [348, 296] on input "Oui" at bounding box center [299, 296] width 133 height 13
radio input "true"
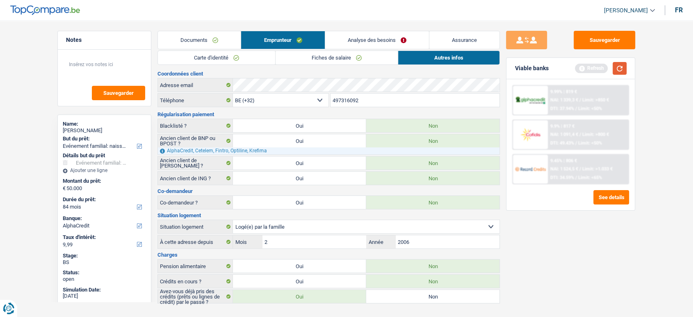
click at [617, 69] on button "button" at bounding box center [620, 68] width 14 height 13
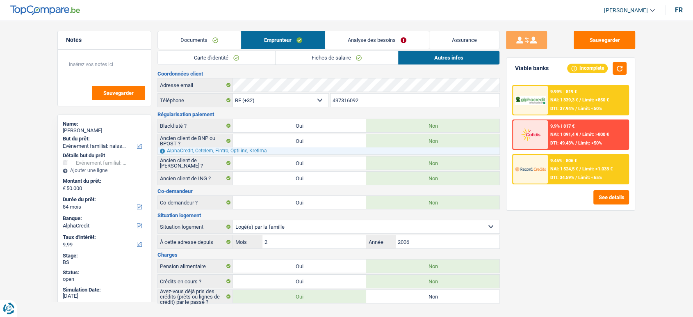
click at [589, 166] on span "Limit: >1.033 €" at bounding box center [597, 168] width 30 height 5
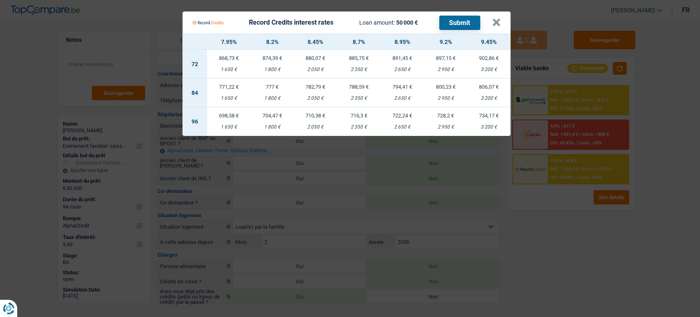
click at [565, 234] on Credits "Record Credits interest rates Loan amount: 50 000 € Submit × 7.95% 8.2% 8.45% 8…" at bounding box center [350, 158] width 700 height 317
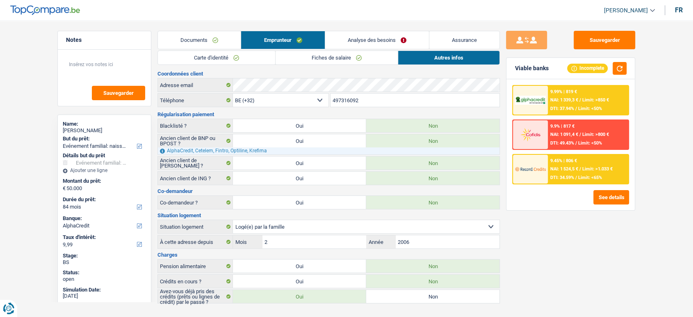
click at [580, 98] on span "/" at bounding box center [580, 99] width 2 height 5
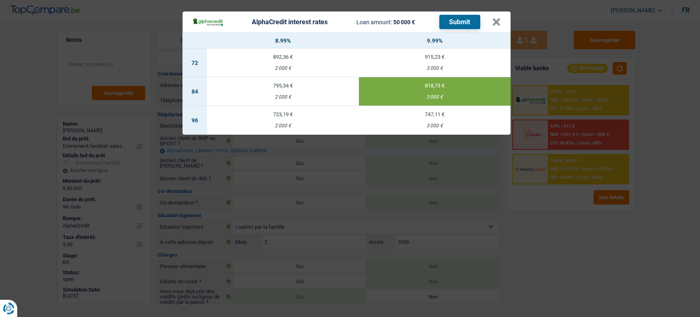
click at [573, 265] on div "AlphaCredit interest rates Loan amount: 50 000 € Submit × 8.99% 9.99% 72 892,36…" at bounding box center [350, 158] width 700 height 317
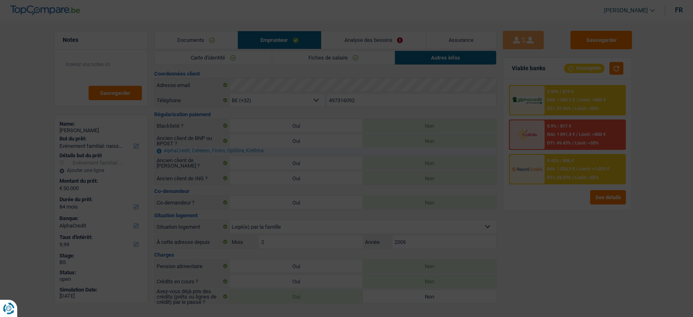
click at [582, 212] on div "Sauvegarder Viable banks Incomplete 9.99% | 819 € NAI: 1 339,3 € / Limit: >850 …" at bounding box center [567, 166] width 141 height 271
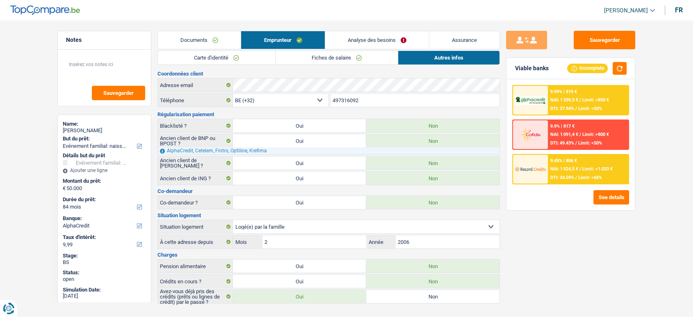
click at [536, 90] on div at bounding box center [530, 100] width 34 height 29
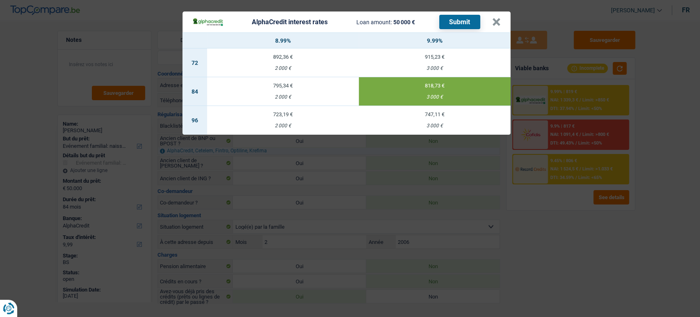
click at [570, 221] on div "AlphaCredit interest rates Loan amount: 50 000 € Submit × 8.99% 9.99% 72 892,36…" at bounding box center [350, 158] width 700 height 317
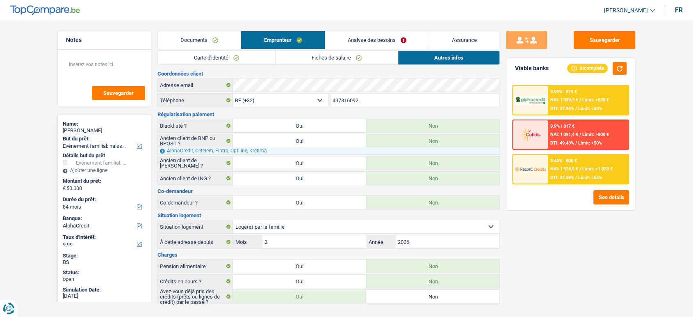
click at [576, 175] on span "/" at bounding box center [576, 177] width 2 height 5
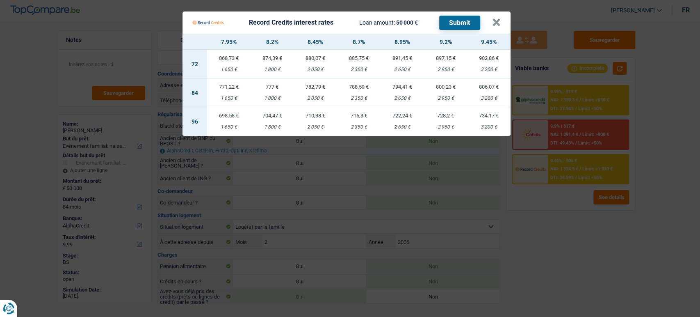
click at [491, 99] on div "3 200 €" at bounding box center [488, 98] width 43 height 5
select select "record credits"
type input "9,45"
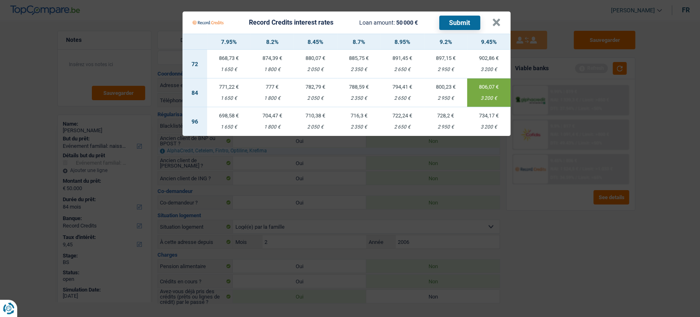
click at [459, 21] on button "Submit" at bounding box center [459, 23] width 41 height 14
click at [493, 25] on button "×" at bounding box center [496, 22] width 9 height 8
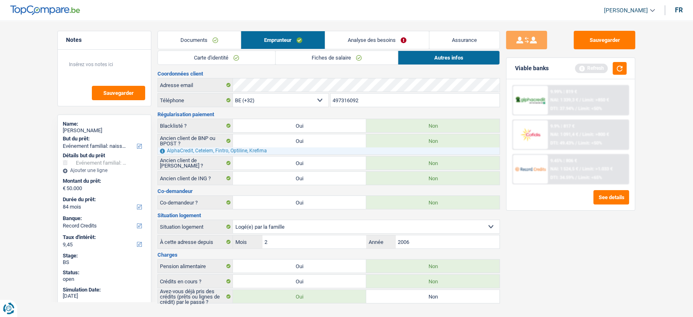
drag, startPoint x: 98, startPoint y: 130, endPoint x: 105, endPoint y: 130, distance: 7.0
click at [78, 130] on div "[PERSON_NAME]" at bounding box center [104, 130] width 83 height 7
drag, startPoint x: 106, startPoint y: 130, endPoint x: 80, endPoint y: 130, distance: 25.8
click at [80, 130] on div "[PERSON_NAME]" at bounding box center [104, 130] width 83 height 7
copy div "Le grelle"
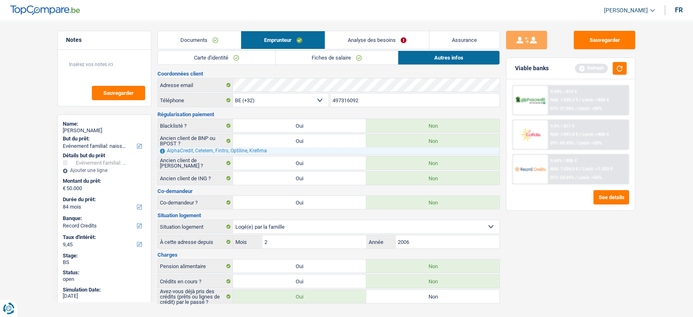
click at [391, 38] on link "Analyse des besoins" at bounding box center [377, 40] width 104 height 18
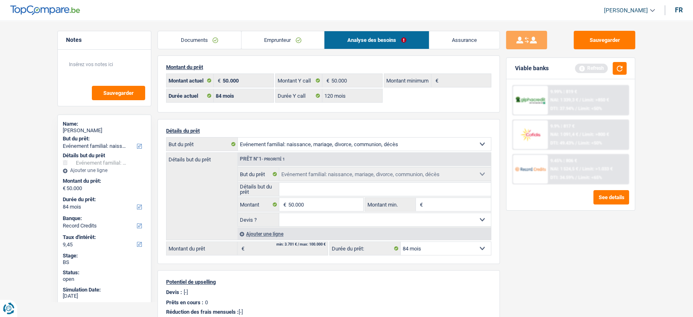
click at [300, 42] on link "Emprunteur" at bounding box center [283, 40] width 83 height 18
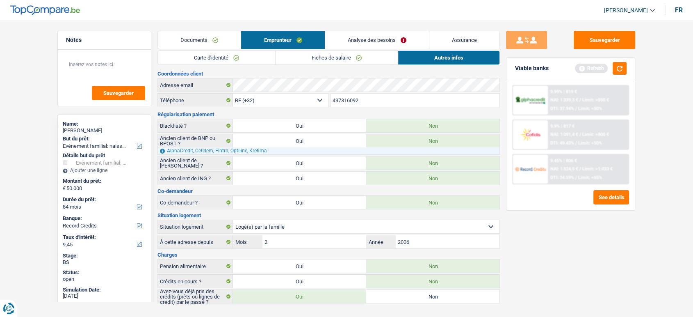
click at [431, 55] on link "Autres infos" at bounding box center [448, 58] width 101 height 14
click at [354, 39] on link "Analyse des besoins" at bounding box center [377, 40] width 104 height 18
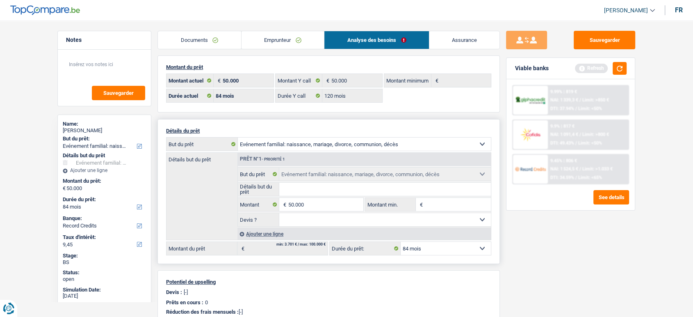
click at [276, 235] on div "Ajouter une ligne" at bounding box center [363, 234] width 253 height 12
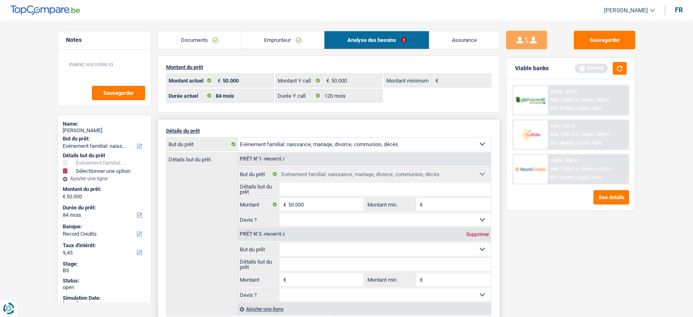
click at [322, 248] on select "Confort maison: meubles, textile, peinture, électroménager, outillage non-profe…" at bounding box center [385, 248] width 212 height 13
select select "tech"
click at [279, 242] on select "Confort maison: meubles, textile, peinture, électroménager, outillage non-profe…" at bounding box center [385, 248] width 212 height 13
type input "0"
select select "tech"
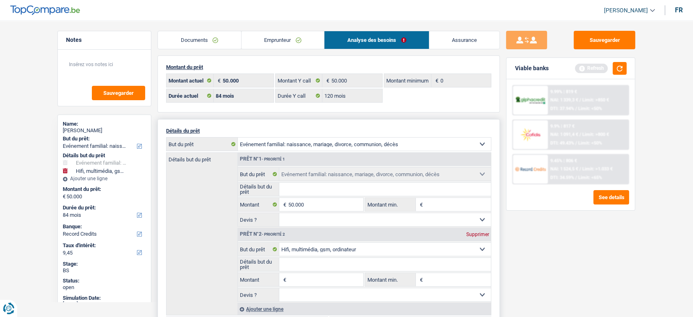
click at [479, 232] on div "Supprimer" at bounding box center [477, 234] width 27 height 5
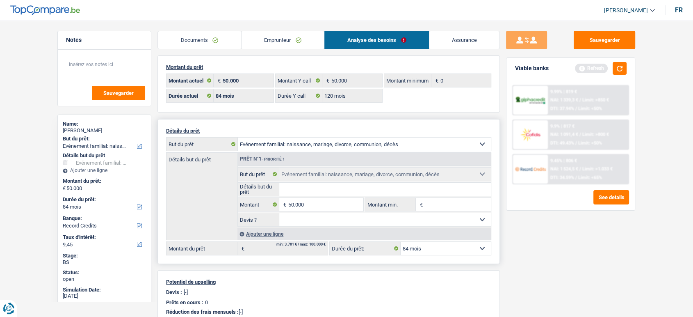
click at [277, 43] on link "Emprunteur" at bounding box center [283, 40] width 83 height 18
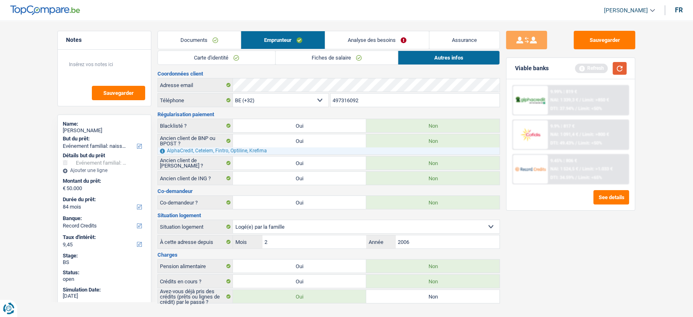
click at [617, 65] on button "button" at bounding box center [620, 68] width 14 height 13
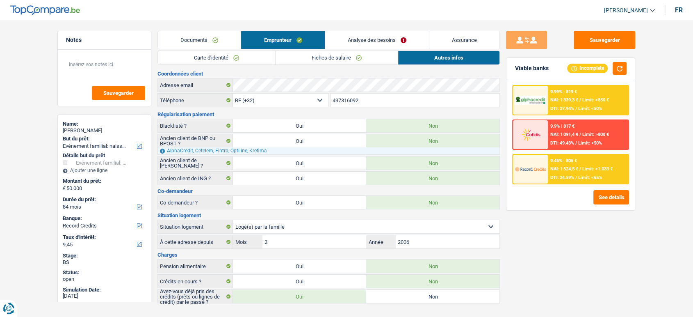
click at [583, 171] on div "9.45% | 806 € NAI: 1 524,5 € / Limit: >1.033 € DTI: 34.59% / Limit: <65%" at bounding box center [588, 169] width 81 height 29
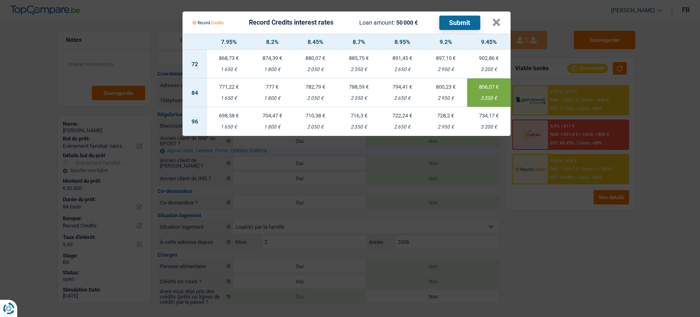
click at [566, 237] on Credits "Record Credits interest rates Loan amount: 50 000 € Submit × 7.95% 8.2% 8.45% 8…" at bounding box center [350, 158] width 700 height 317
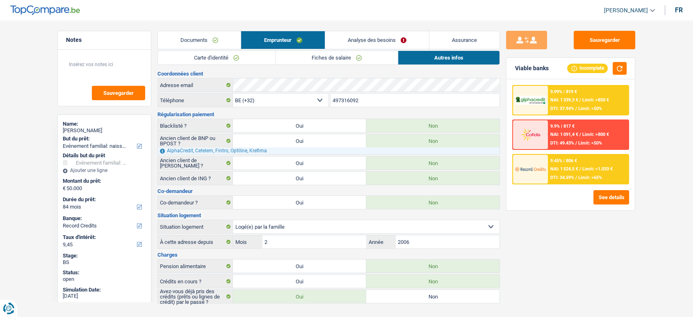
click at [596, 166] on span "Limit: >1.033 €" at bounding box center [597, 168] width 30 height 5
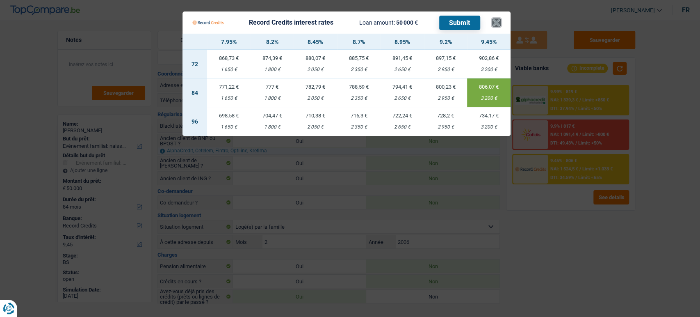
click at [492, 27] on button "×" at bounding box center [496, 22] width 9 height 8
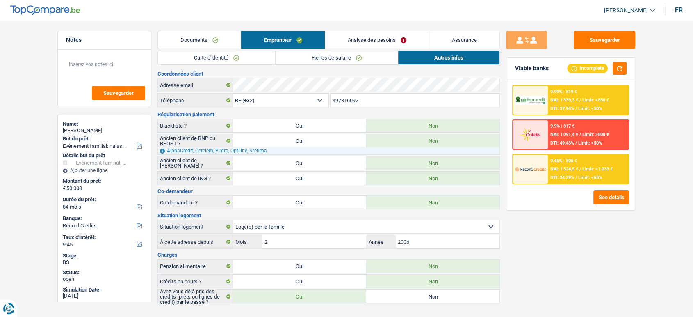
click at [559, 160] on div "9.45% | 806 €" at bounding box center [563, 160] width 27 height 5
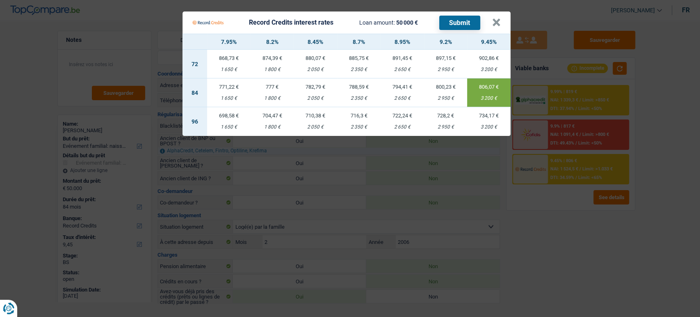
drag, startPoint x: 548, startPoint y: 249, endPoint x: 543, endPoint y: 249, distance: 4.6
click at [547, 251] on Credits "Record Credits interest rates Loan amount: 50 000 € Submit × 7.95% 8.2% 8.45% 8…" at bounding box center [350, 158] width 700 height 317
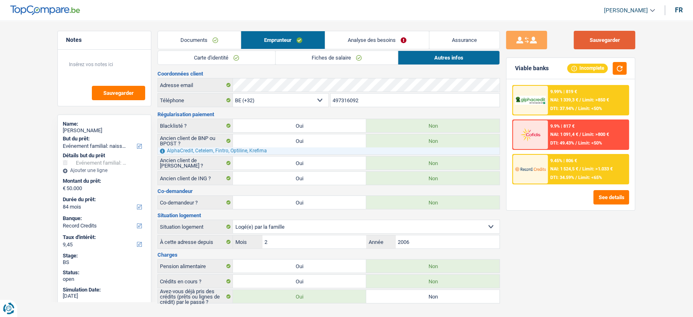
drag, startPoint x: 604, startPoint y: 43, endPoint x: 567, endPoint y: 32, distance: 38.0
click at [604, 43] on button "Sauvegarder" at bounding box center [605, 40] width 62 height 18
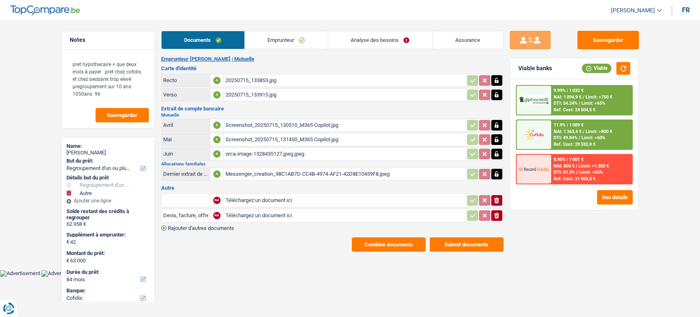
select select "refinancing"
select select "other"
select select "84"
select select "cofidis"
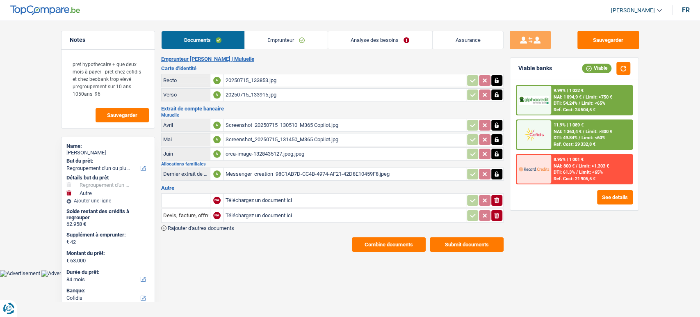
click at [258, 44] on link "Emprunteur" at bounding box center [286, 40] width 83 height 18
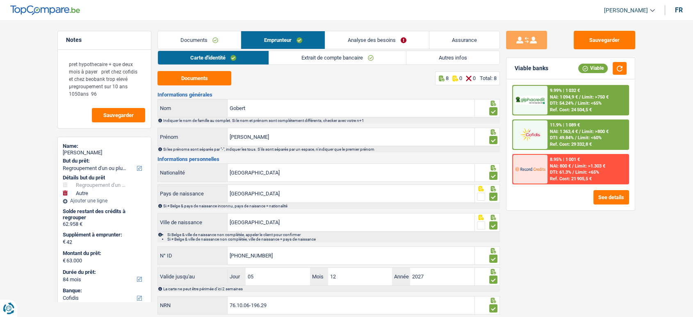
click at [241, 63] on link "Carte d'identité" at bounding box center [213, 58] width 111 height 14
click at [308, 62] on link "Extrait de compte bancaire" at bounding box center [337, 58] width 137 height 14
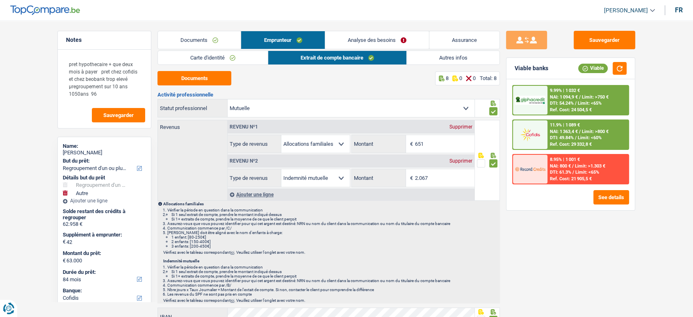
click at [208, 63] on link "Carte d'identité" at bounding box center [213, 58] width 110 height 14
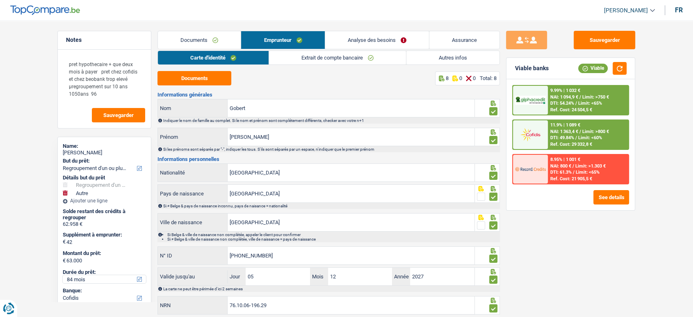
click at [98, 275] on select "12 mois 18 mois 24 mois 30 mois 36 mois 42 mois 48 mois 60 mois 72 mois 84 mois…" at bounding box center [104, 279] width 83 height 8
select select "120"
click at [63, 275] on select "12 mois 18 mois 24 mois 30 mois 36 mois 42 mois 48 mois 60 mois 72 mois 84 mois…" at bounding box center [104, 279] width 83 height 8
click at [602, 46] on button "Sauvegarder" at bounding box center [605, 40] width 62 height 18
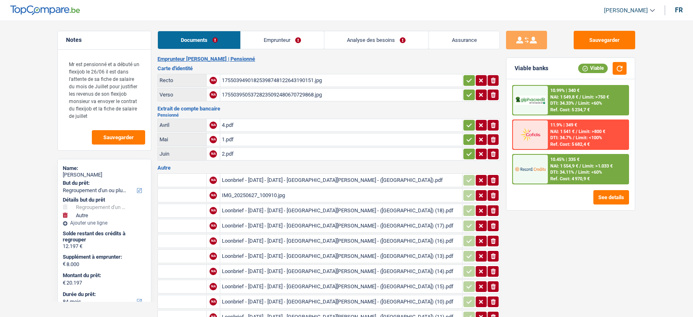
select select "refinancing"
select select "other"
select select "84"
select select "record credits"
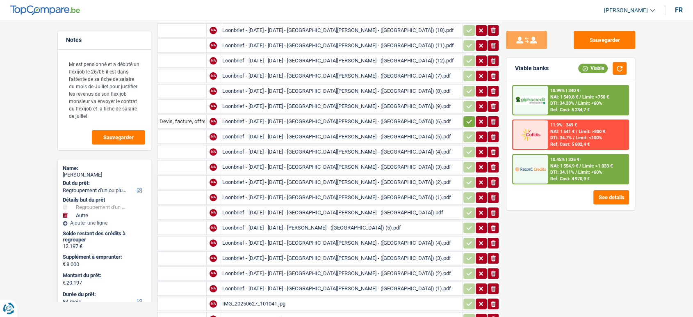
scroll to position [189, 0]
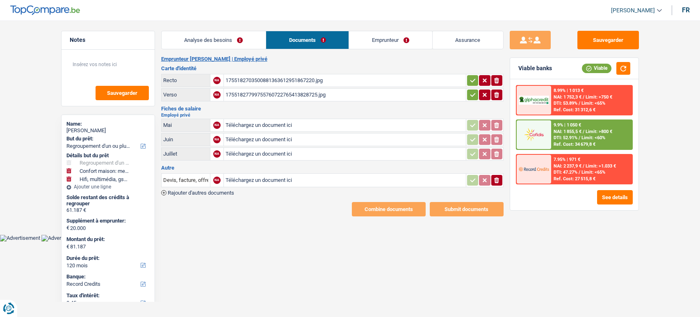
select select "refinancing"
select select "household"
select select "tech"
select select "120"
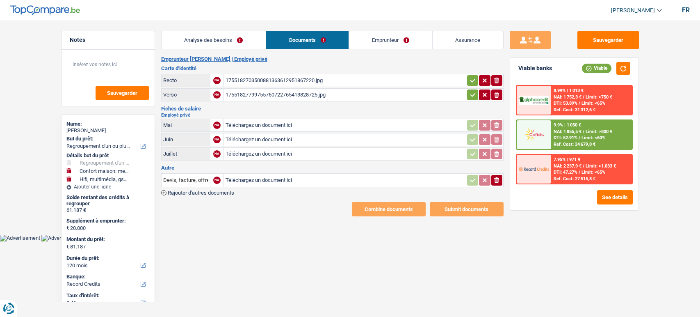
select select "record credits"
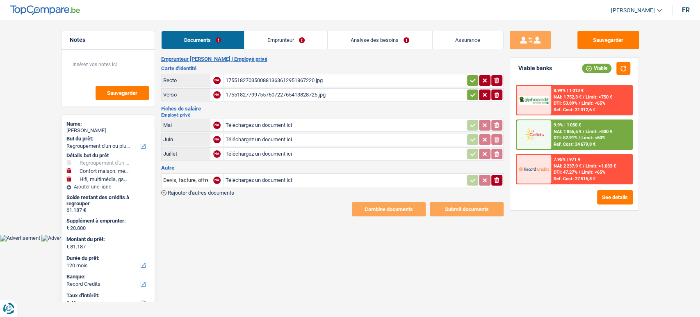
click at [260, 36] on link "Emprunteur" at bounding box center [285, 40] width 83 height 18
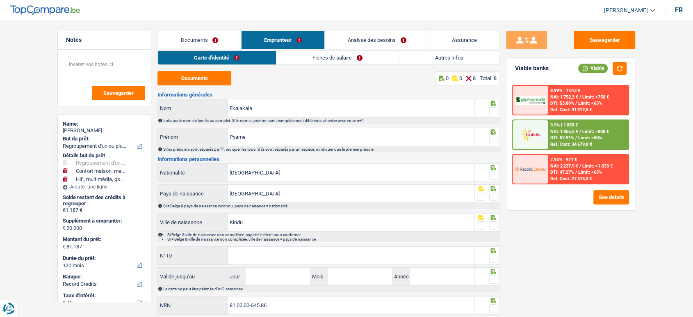
click at [214, 30] on main "Notes Sauvegarder Name: Pyame Ekalakala But du prêt: Confort maison: meubles, t…" at bounding box center [346, 173] width 693 height 323
click at [211, 37] on link "Documents" at bounding box center [199, 40] width 83 height 18
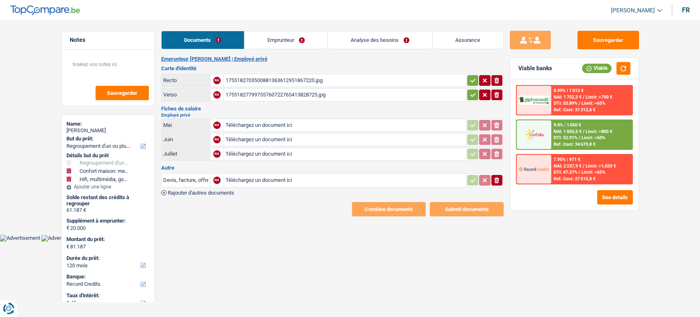
click at [460, 80] on div "1755182703500881363612951867220.jpg" at bounding box center [345, 80] width 239 height 12
click at [467, 93] on button "button" at bounding box center [472, 94] width 11 height 11
click at [471, 76] on icon "button" at bounding box center [473, 80] width 7 height 8
drag, startPoint x: 609, startPoint y: 34, endPoint x: 520, endPoint y: 18, distance: 90.8
click at [607, 35] on button "Sauvegarder" at bounding box center [608, 40] width 62 height 18
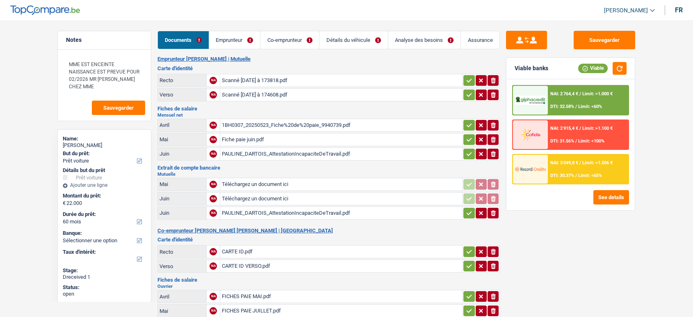
select select "car"
select select "60"
click at [135, 111] on button "Sauvegarder" at bounding box center [118, 107] width 53 height 14
click at [226, 38] on link "Emprunteur" at bounding box center [234, 40] width 51 height 18
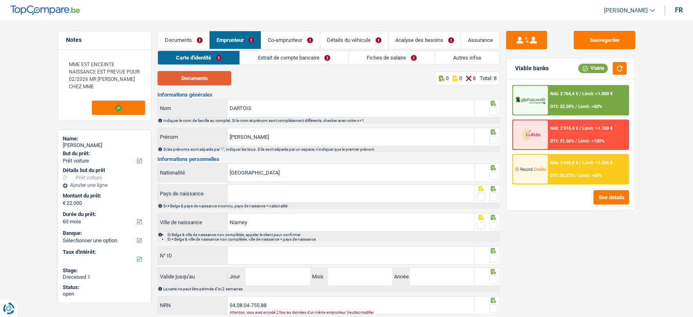
click at [192, 76] on button "Documents" at bounding box center [194, 78] width 74 height 14
click at [495, 137] on span at bounding box center [493, 140] width 8 height 8
click at [0, 0] on input "radio" at bounding box center [0, 0] width 0 height 0
click at [491, 110] on span at bounding box center [493, 111] width 8 height 8
click at [0, 0] on input "radio" at bounding box center [0, 0] width 0 height 0
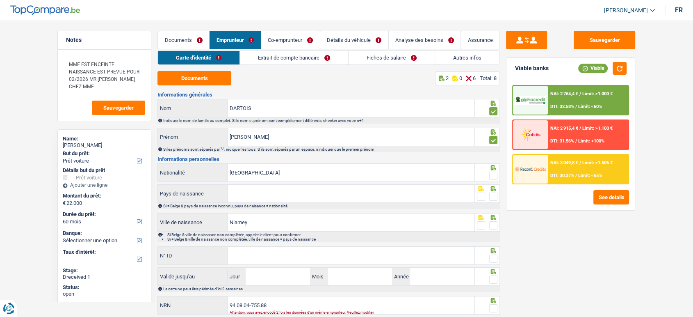
drag, startPoint x: 497, startPoint y: 166, endPoint x: 495, endPoint y: 172, distance: 6.6
click at [497, 167] on icon at bounding box center [493, 167] width 8 height 5
drag, startPoint x: 493, startPoint y: 175, endPoint x: 498, endPoint y: 193, distance: 18.3
click at [495, 181] on div at bounding box center [487, 172] width 25 height 18
click at [501, 201] on div "Sauvegarder Viable banks Viable NAI: 2 764,4 € / Limit: >1.000 € DTI: 32.58% / …" at bounding box center [570, 166] width 141 height 271
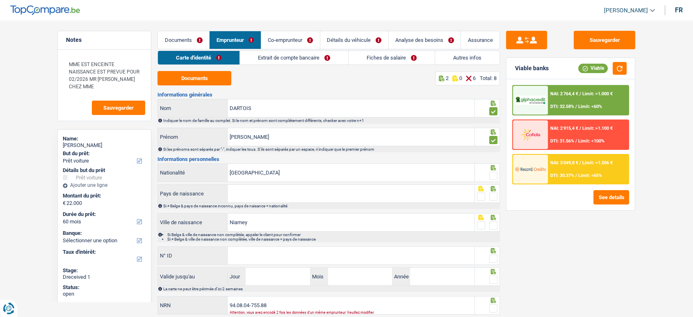
click at [496, 198] on span at bounding box center [493, 196] width 8 height 8
click at [0, 0] on input "radio" at bounding box center [0, 0] width 0 height 0
drag, startPoint x: 492, startPoint y: 166, endPoint x: 491, endPoint y: 175, distance: 8.7
click at [492, 106] on icon at bounding box center [493, 102] width 5 height 5
click at [491, 175] on span at bounding box center [493, 175] width 8 height 8
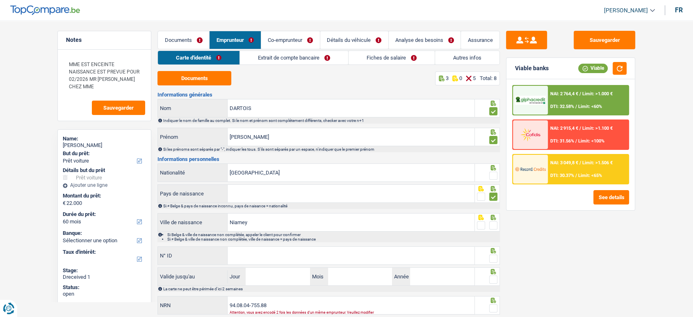
click at [0, 0] on input "radio" at bounding box center [0, 0] width 0 height 0
click at [246, 198] on input "Pays de naissance" at bounding box center [351, 194] width 247 height 18
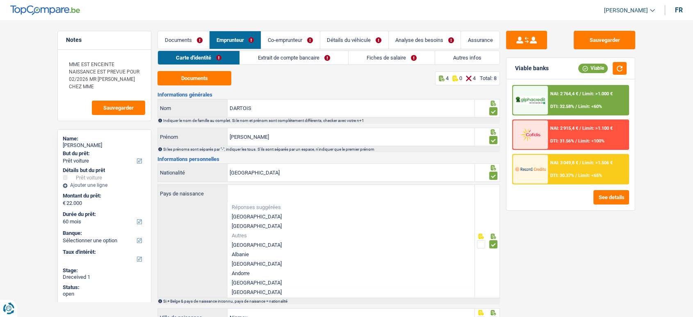
click at [246, 209] on span "Réponses suggérées" at bounding box center [351, 206] width 239 height 5
click at [246, 212] on ul "Réponses suggérées [GEOGRAPHIC_DATA] Luxembourg Autres [GEOGRAPHIC_DATA] [GEOGR…" at bounding box center [351, 249] width 247 height 95
click at [246, 214] on li "[GEOGRAPHIC_DATA]" at bounding box center [351, 216] width 247 height 9
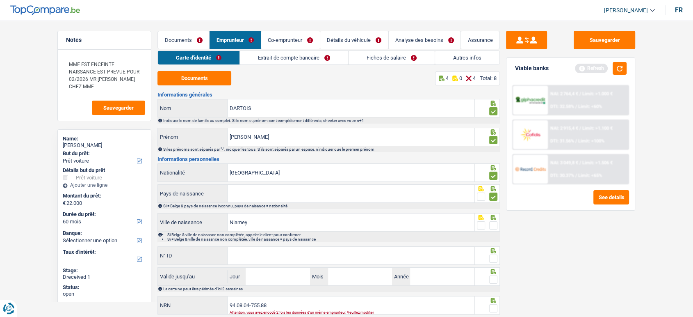
type input "[GEOGRAPHIC_DATA]"
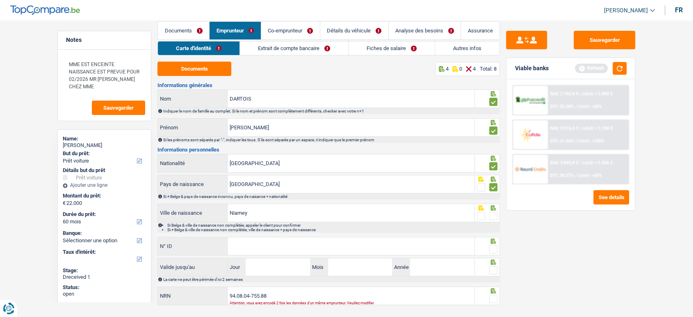
scroll to position [24, 0]
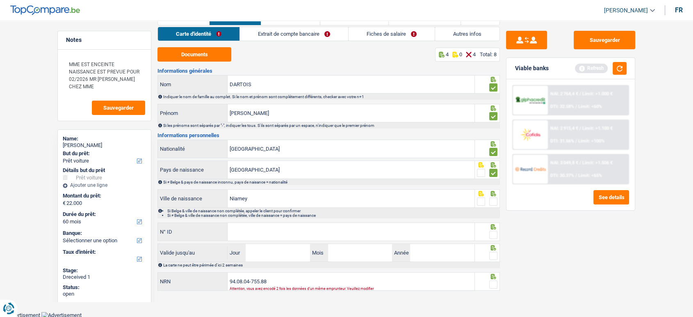
click at [494, 200] on span at bounding box center [493, 201] width 8 height 8
click at [0, 0] on input "radio" at bounding box center [0, 0] width 0 height 0
click at [492, 236] on span at bounding box center [493, 234] width 8 height 8
click at [0, 0] on input "radio" at bounding box center [0, 0] width 0 height 0
click at [445, 229] on input "N° ID" at bounding box center [351, 232] width 247 height 18
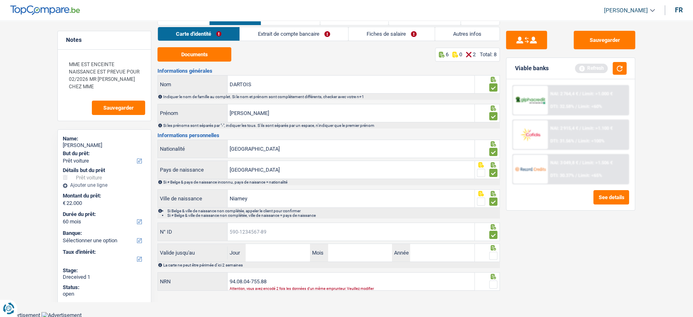
paste input "[CREDIT_CARD_NUMBER]"
type input "[CREDIT_CARD_NUMBER]"
drag, startPoint x: 272, startPoint y: 255, endPoint x: 340, endPoint y: 19, distance: 245.9
click at [272, 255] on input "Jour" at bounding box center [278, 253] width 64 height 18
type input "28"
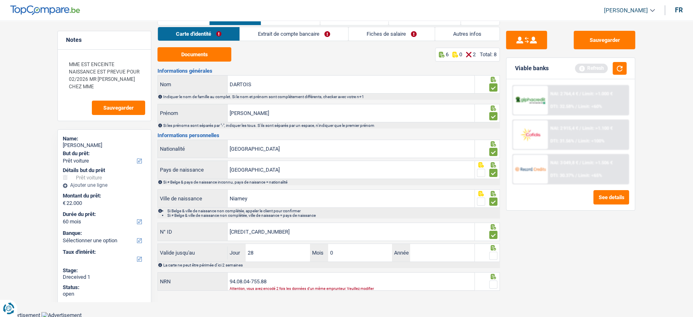
type input "03"
type input "2035"
drag, startPoint x: 232, startPoint y: 278, endPoint x: 299, endPoint y: 281, distance: 66.5
click at [299, 281] on input "94.08.04-755.88" at bounding box center [351, 281] width 247 height 18
type input "93.06.21-452.40"
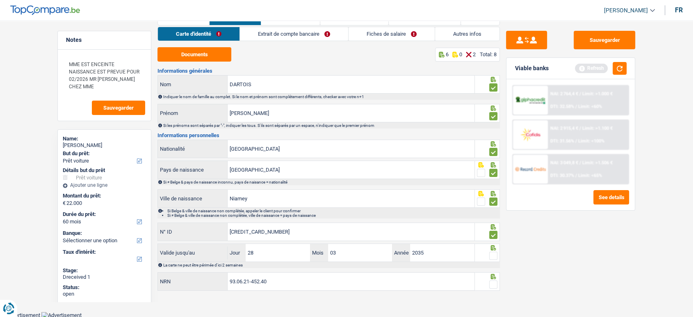
click at [490, 280] on label at bounding box center [493, 284] width 8 height 8
click at [0, 0] on input "radio" at bounding box center [0, 0] width 0 height 0
click at [493, 256] on span at bounding box center [493, 255] width 8 height 8
click at [0, 0] on input "radio" at bounding box center [0, 0] width 0 height 0
click at [265, 36] on link "Extrait de compte bancaire" at bounding box center [294, 34] width 108 height 14
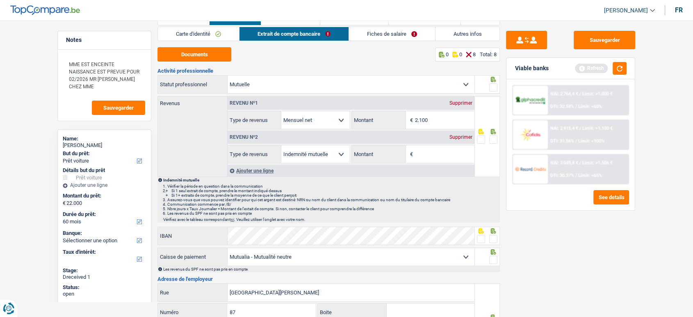
click at [494, 84] on span at bounding box center [493, 87] width 8 height 8
click at [0, 0] on input "radio" at bounding box center [0, 0] width 0 height 0
click at [496, 141] on span at bounding box center [493, 139] width 8 height 8
click at [0, 0] on input "radio" at bounding box center [0, 0] width 0 height 0
click at [185, 51] on button "Documents" at bounding box center [194, 54] width 74 height 14
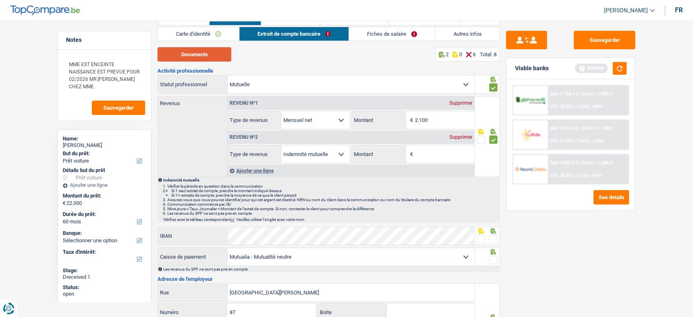
scroll to position [161, 0]
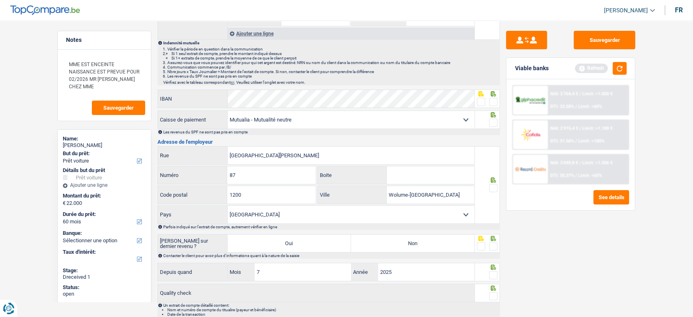
click at [495, 101] on span at bounding box center [493, 102] width 8 height 8
click at [0, 0] on input "radio" at bounding box center [0, 0] width 0 height 0
drag, startPoint x: 487, startPoint y: 132, endPoint x: 494, endPoint y: 121, distance: 12.7
click at [487, 132] on div "Les revenus du SPF ne sont pas pris en compte" at bounding box center [331, 132] width 336 height 5
click at [494, 121] on span at bounding box center [493, 123] width 8 height 8
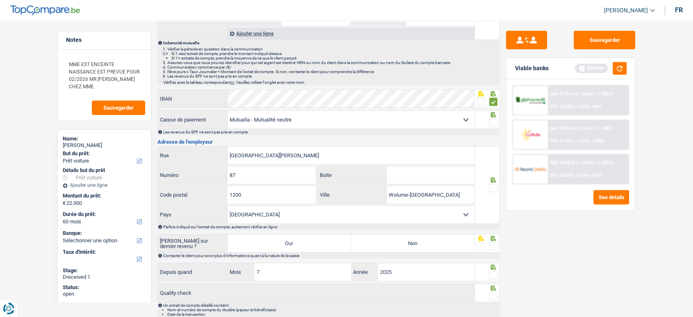
click at [0, 0] on input "radio" at bounding box center [0, 0] width 0 height 0
click at [480, 99] on div at bounding box center [487, 98] width 25 height 18
click at [479, 101] on span at bounding box center [481, 102] width 8 height 8
click at [0, 0] on input "radio" at bounding box center [0, 0] width 0 height 0
drag, startPoint x: 492, startPoint y: 186, endPoint x: 496, endPoint y: 215, distance: 29.4
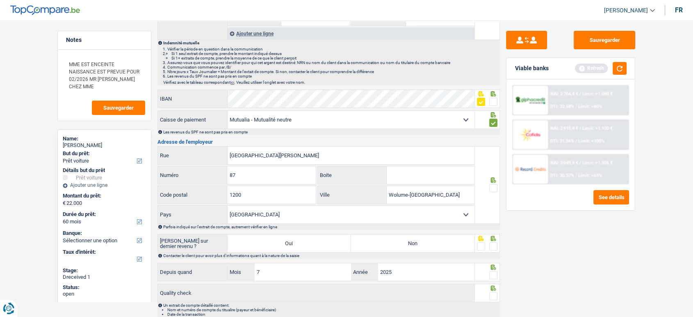
click at [493, 189] on span at bounding box center [493, 188] width 8 height 8
click at [0, 0] on input "radio" at bounding box center [0, 0] width 0 height 0
click at [490, 247] on span at bounding box center [493, 246] width 8 height 8
click at [0, 0] on input "radio" at bounding box center [0, 0] width 0 height 0
drag, startPoint x: 495, startPoint y: 268, endPoint x: 492, endPoint y: 287, distance: 19.4
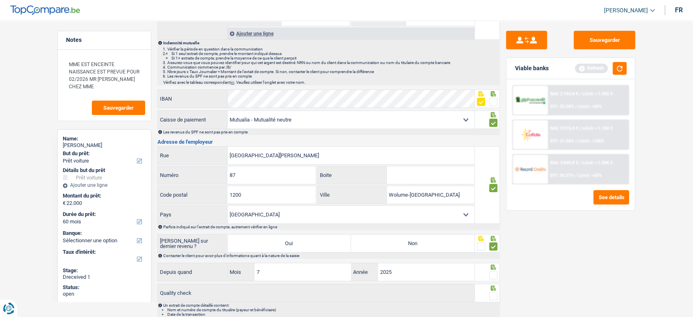
click at [494, 270] on div at bounding box center [493, 275] width 8 height 10
click at [491, 292] on span at bounding box center [493, 296] width 8 height 8
click at [0, 0] on input "radio" at bounding box center [0, 0] width 0 height 0
click at [493, 271] on span at bounding box center [493, 275] width 8 height 8
click at [0, 0] on input "radio" at bounding box center [0, 0] width 0 height 0
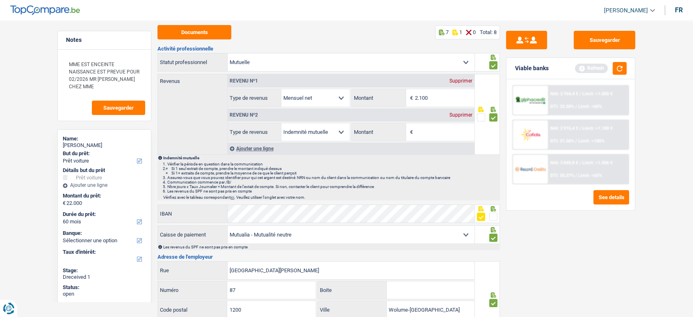
scroll to position [0, 0]
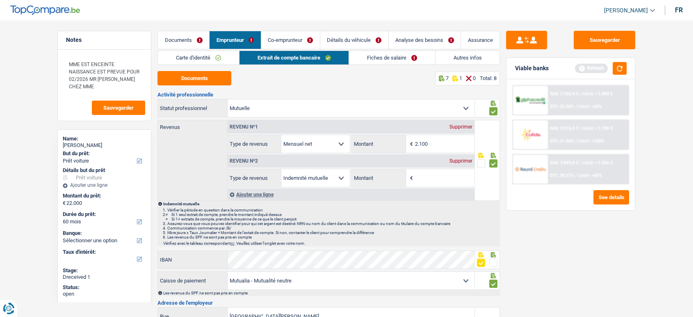
click at [410, 59] on link "Fiches de salaire" at bounding box center [392, 58] width 86 height 14
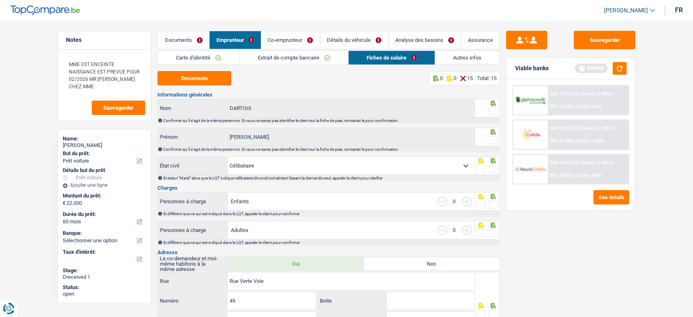
click at [492, 111] on span at bounding box center [493, 111] width 8 height 8
click at [0, 0] on input "radio" at bounding box center [0, 0] width 0 height 0
click at [492, 136] on span at bounding box center [493, 140] width 8 height 8
click at [0, 0] on input "radio" at bounding box center [0, 0] width 0 height 0
drag, startPoint x: 205, startPoint y: 78, endPoint x: 217, endPoint y: 79, distance: 11.1
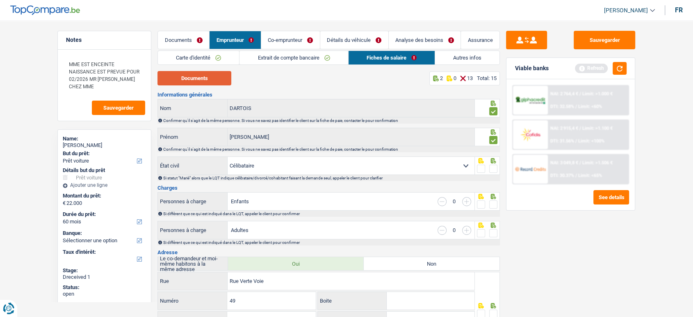
click at [205, 78] on button "Documents" at bounding box center [194, 78] width 74 height 14
click at [459, 59] on link "Autres infos" at bounding box center [467, 58] width 64 height 14
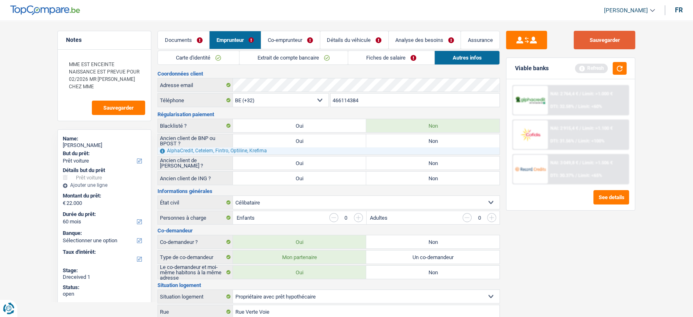
drag, startPoint x: 605, startPoint y: 36, endPoint x: 528, endPoint y: 55, distance: 79.6
click at [604, 37] on button "Sauvegarder" at bounding box center [605, 40] width 62 height 18
click at [297, 38] on link "Co-emprunteur" at bounding box center [290, 40] width 59 height 18
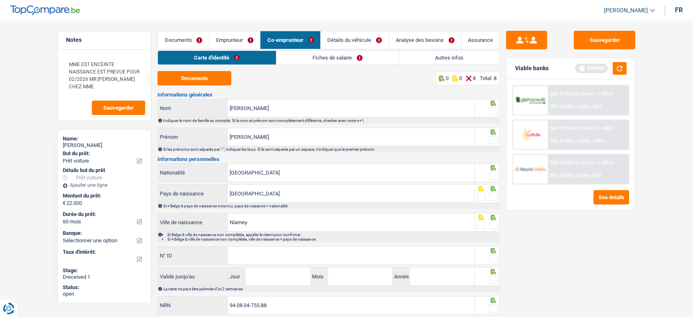
click at [201, 41] on link "Documents" at bounding box center [183, 40] width 51 height 18
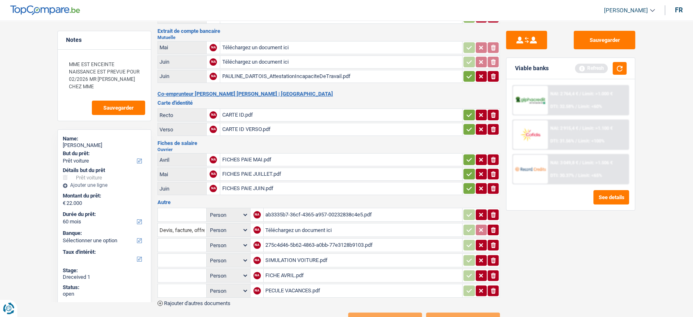
scroll to position [166, 0]
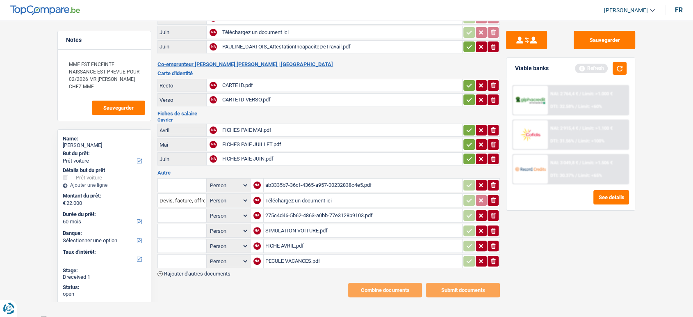
click at [302, 179] on div "ab3335b7-36cf-4365-a957-00232838c4e5.pdf" at bounding box center [362, 185] width 195 height 12
click at [316, 212] on div "275c4d46-5b62-4863-a0bb-77e3128b9103.pdf" at bounding box center [362, 215] width 195 height 12
click at [285, 239] on div "FICHE AVRIL.pdf" at bounding box center [362, 245] width 195 height 12
click at [495, 258] on icon "button" at bounding box center [493, 261] width 5 height 6
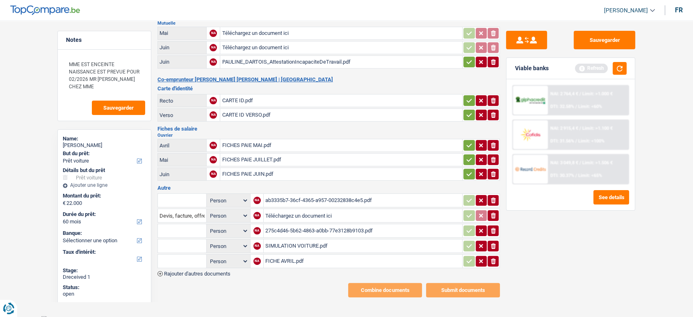
scroll to position [0, 0]
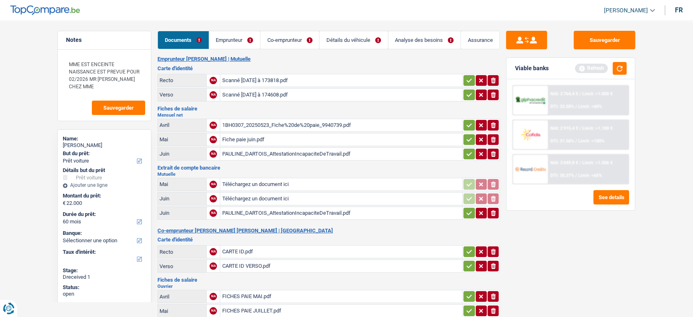
click at [282, 123] on div "1BH0307_20250523_Fiche%20de%20paie_9940739.pdf" at bounding box center [341, 125] width 239 height 12
click at [274, 119] on div "1BH0307_20250523_Fiche%20de%20paie_9940739.pdf" at bounding box center [341, 125] width 239 height 12
click at [239, 139] on div "Fiche paie juin.pdf" at bounding box center [341, 139] width 239 height 12
click at [333, 153] on div "PAULINE_DARTOIS_AttestationIncapaciteDeTravail.pdf" at bounding box center [341, 154] width 239 height 12
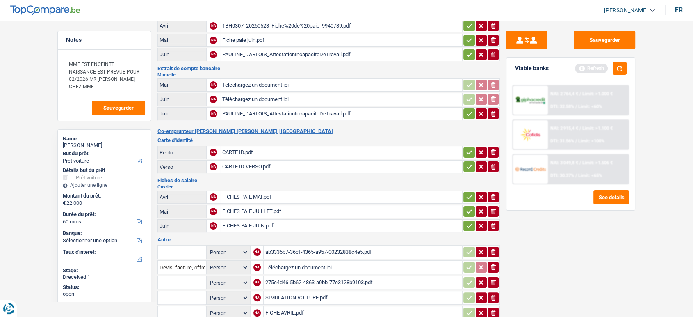
scroll to position [151, 0]
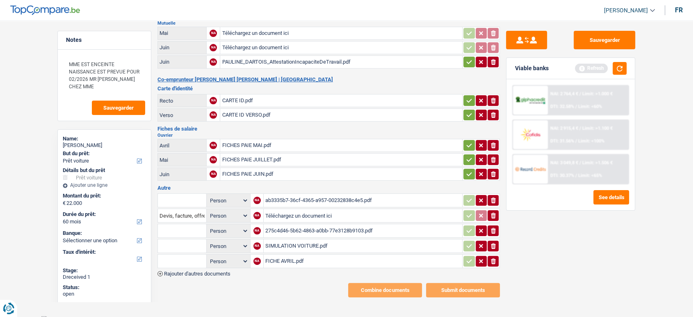
click at [466, 170] on icon "button" at bounding box center [469, 174] width 7 height 8
click at [465, 153] on td "ionicons-v5-e" at bounding box center [481, 159] width 38 height 13
click at [465, 137] on table "Avril NA FICHES PAIE MAI.pdf ionicons-v5-e Mai NA FICHES PAIE JUILLET.pdf ionic…" at bounding box center [328, 159] width 342 height 44
click at [468, 112] on icon "button" at bounding box center [469, 115] width 7 height 8
click at [468, 95] on button "button" at bounding box center [468, 100] width 11 height 11
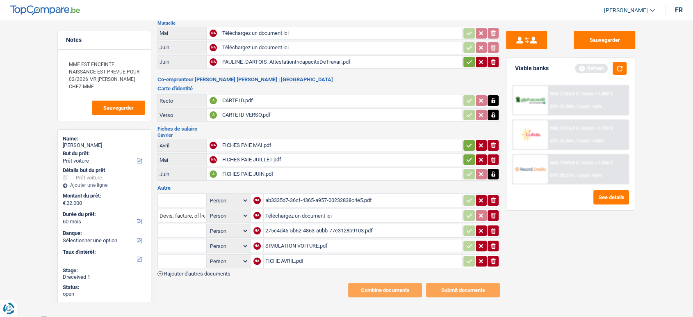
click at [467, 149] on table "Avril NA FICHES PAIE MAI.pdf ionicons-v5-e Mai NA FICHES PAIE JUILLET.pdf ionic…" at bounding box center [328, 159] width 342 height 44
click at [467, 141] on icon "button" at bounding box center [469, 145] width 7 height 8
click at [467, 155] on icon "button" at bounding box center [469, 159] width 7 height 8
click at [597, 45] on button "Sauvegarder" at bounding box center [605, 40] width 62 height 18
click at [467, 60] on icon "button" at bounding box center [469, 62] width 5 height 4
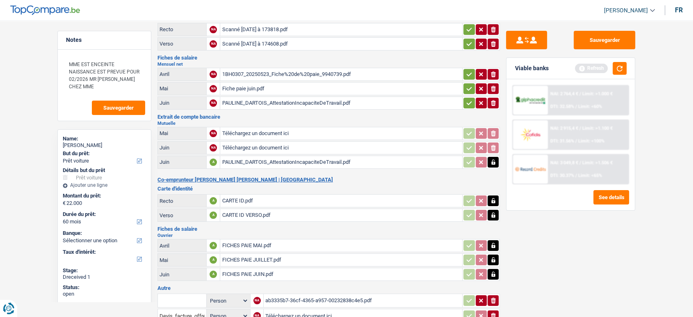
scroll to position [0, 0]
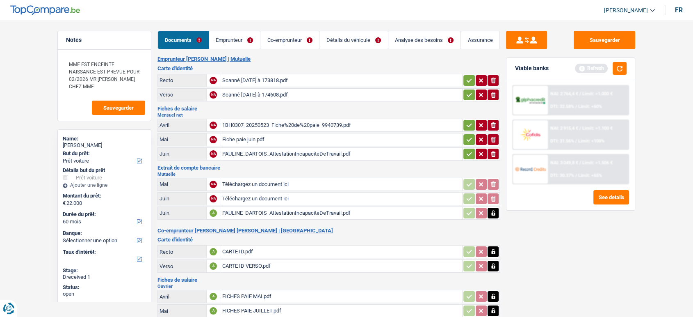
drag, startPoint x: 462, startPoint y: 117, endPoint x: 465, endPoint y: 124, distance: 7.3
click at [465, 122] on td "ionicons-v5-e" at bounding box center [481, 125] width 38 height 13
click at [467, 128] on icon "button" at bounding box center [469, 125] width 7 height 8
drag, startPoint x: 467, startPoint y: 139, endPoint x: 465, endPoint y: 159, distance: 19.8
click at [467, 141] on icon "button" at bounding box center [469, 139] width 7 height 8
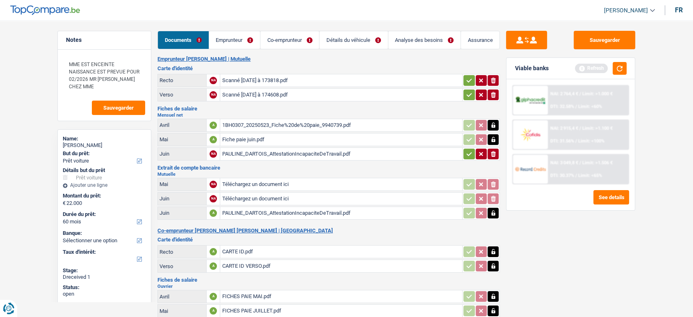
click at [465, 159] on table "Avril A 1BH0307_20250523_Fiche%20de%20paie_9940739.pdf Mai A Fiche paie juin.pd…" at bounding box center [328, 139] width 342 height 44
click at [470, 97] on icon "button" at bounding box center [469, 95] width 7 height 8
click at [467, 76] on icon "button" at bounding box center [469, 80] width 7 height 8
click at [466, 155] on icon "button" at bounding box center [469, 154] width 7 height 8
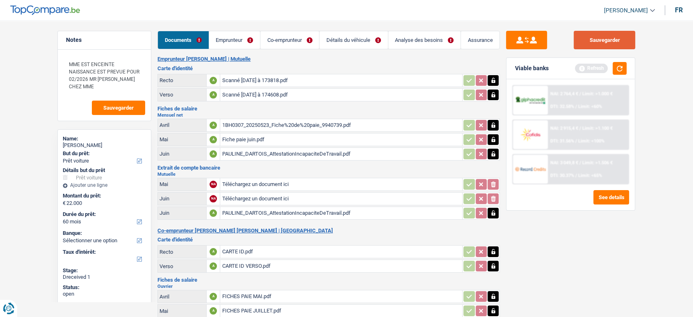
click at [618, 35] on button "Sauvegarder" at bounding box center [605, 40] width 62 height 18
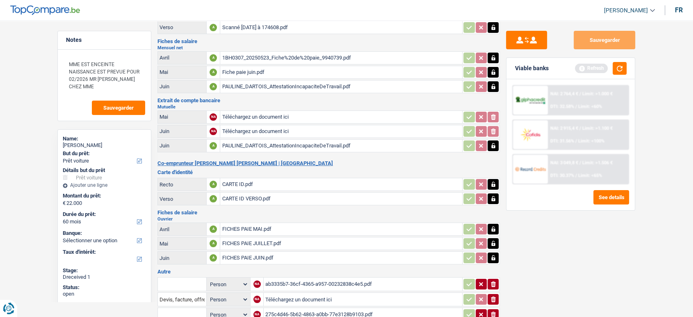
scroll to position [151, 0]
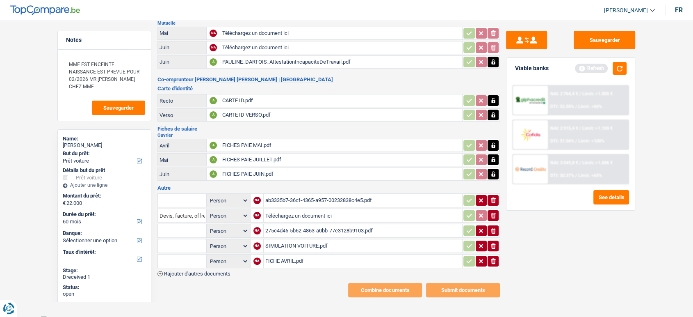
click at [488, 212] on button "ionicons-v5-e" at bounding box center [493, 215] width 11 height 11
click at [495, 212] on icon "button" at bounding box center [493, 215] width 5 height 6
click at [347, 197] on div "ab3335b7-36cf-4365-a957-00232838c4e5.pdf" at bounding box center [362, 200] width 195 height 12
click at [340, 241] on div "SIMULATION VOITURE.pdf" at bounding box center [362, 245] width 195 height 12
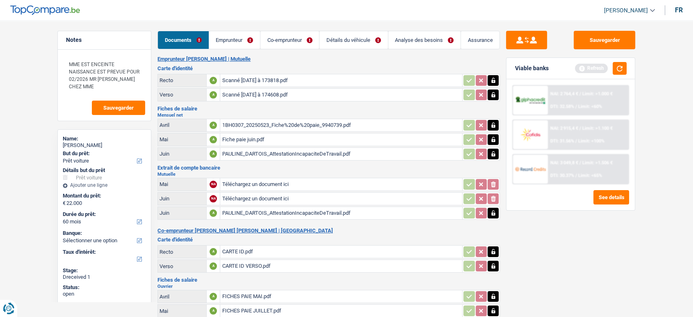
scroll to position [0, 0]
click at [241, 43] on link "Emprunteur" at bounding box center [234, 40] width 51 height 18
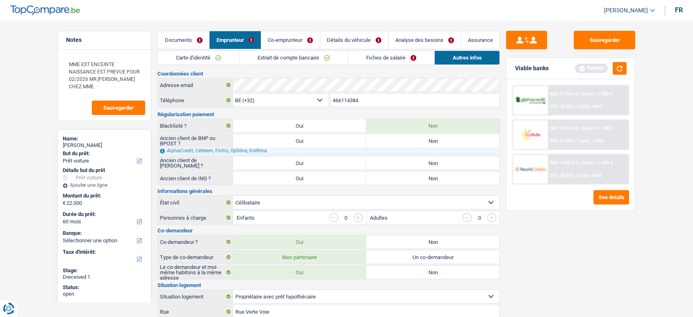
click at [221, 55] on link "Carte d'identité" at bounding box center [198, 58] width 81 height 14
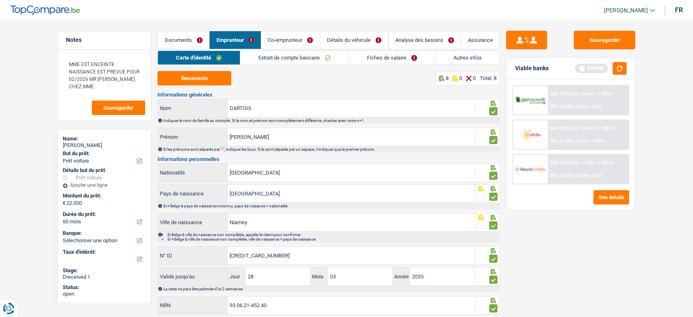
click at [269, 59] on link "Extrait de compte bancaire" at bounding box center [294, 58] width 108 height 14
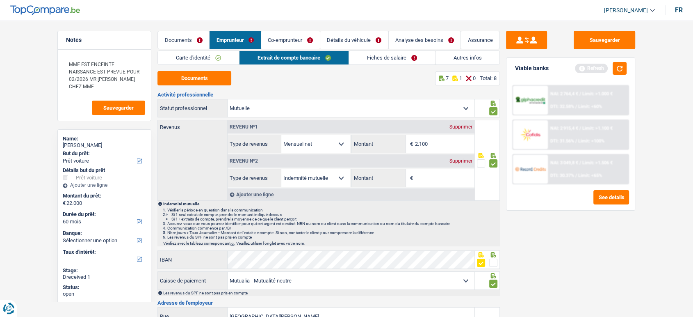
click at [385, 64] on link "Fiches de salaire" at bounding box center [392, 58] width 86 height 14
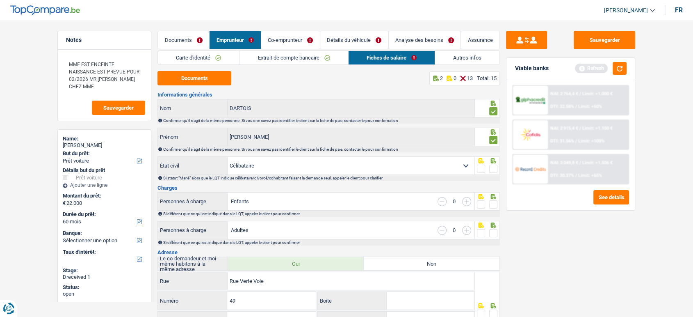
click at [491, 168] on span at bounding box center [493, 168] width 8 height 8
click at [0, 0] on input "radio" at bounding box center [0, 0] width 0 height 0
drag, startPoint x: 205, startPoint y: 71, endPoint x: 221, endPoint y: 76, distance: 16.0
click at [205, 72] on button "Documents" at bounding box center [194, 78] width 74 height 14
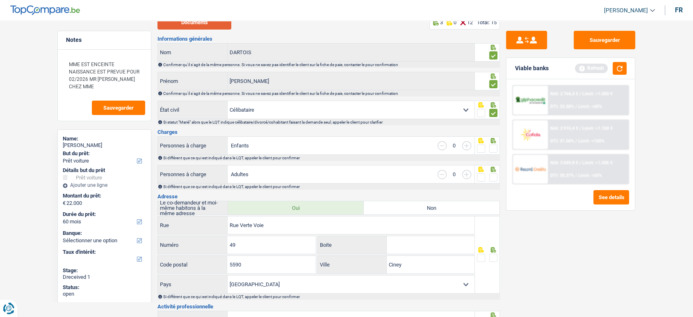
scroll to position [91, 0]
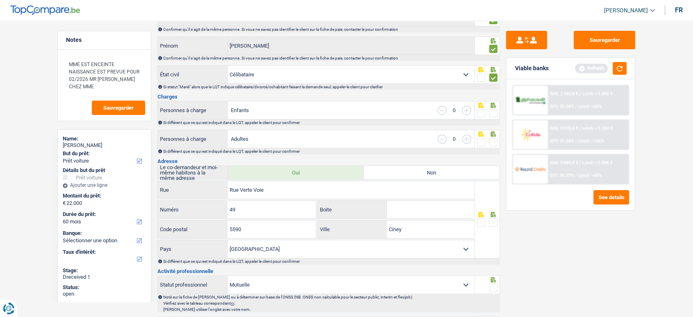
click at [493, 116] on span at bounding box center [493, 113] width 8 height 8
click at [0, 0] on input "radio" at bounding box center [0, 0] width 0 height 0
click at [490, 140] on span at bounding box center [493, 142] width 8 height 8
click at [0, 0] on input "radio" at bounding box center [0, 0] width 0 height 0
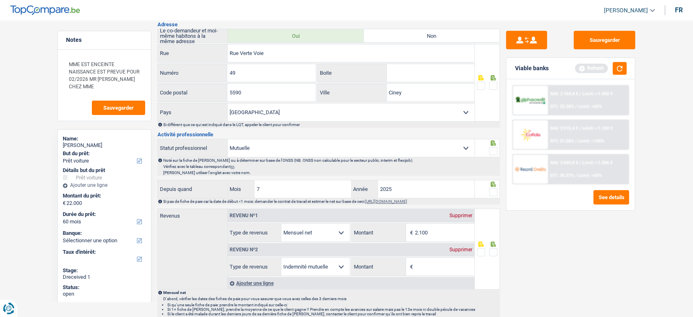
scroll to position [0, 0]
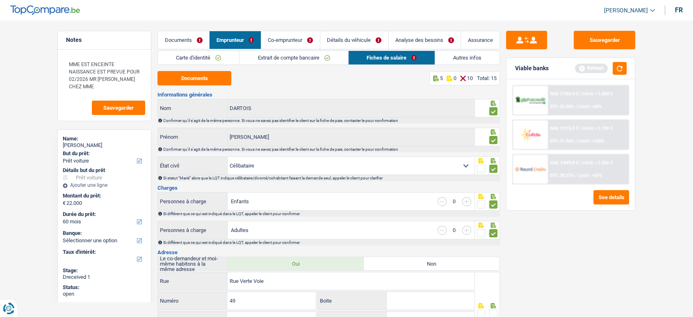
click at [443, 55] on link "Autres infos" at bounding box center [467, 58] width 64 height 14
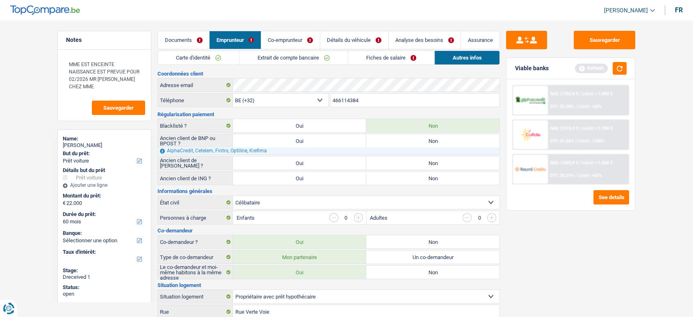
click at [367, 61] on link "Fiches de salaire" at bounding box center [391, 58] width 86 height 14
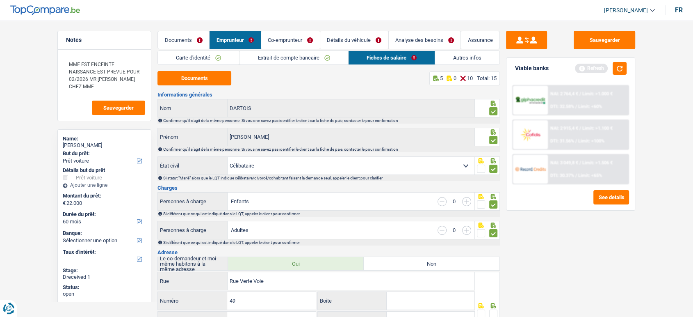
drag, startPoint x: 181, startPoint y: 37, endPoint x: 193, endPoint y: 43, distance: 13.6
click at [181, 37] on link "Documents" at bounding box center [183, 40] width 51 height 18
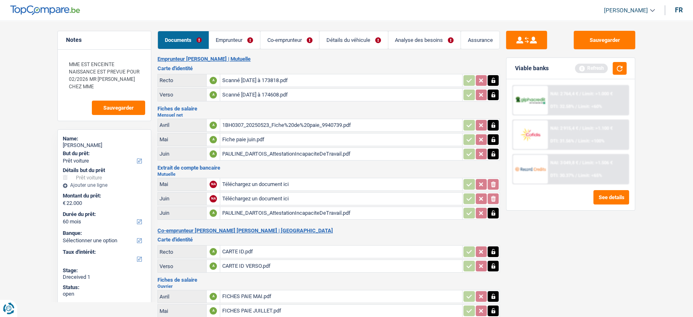
click at [275, 126] on div "1BH0307_20250523_Fiche%20de%20paie_9940739.pdf" at bounding box center [341, 125] width 239 height 12
click at [235, 50] on div "Documents Emprunteur Co-emprunteur Détails du véhicule Analyse des besoins Assu…" at bounding box center [328, 239] width 342 height 417
click at [239, 42] on link "Emprunteur" at bounding box center [234, 40] width 51 height 18
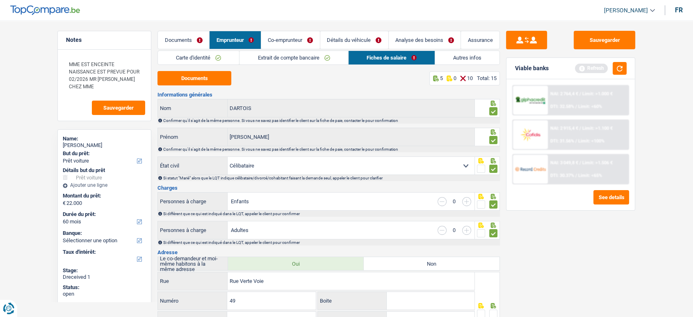
click at [274, 64] on link "Extrait de compte bancaire" at bounding box center [293, 58] width 108 height 14
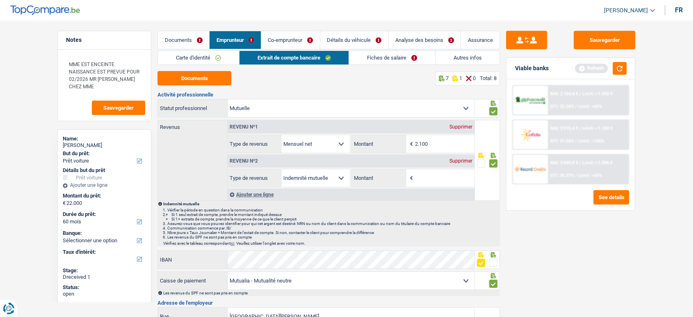
click at [365, 66] on div "Carte d'identité Extrait de compte bancaire Fiches de salaire Autres infos Docu…" at bounding box center [328, 270] width 342 height 441
drag, startPoint x: 367, startPoint y: 57, endPoint x: 340, endPoint y: 125, distance: 73.6
click at [367, 56] on link "Fiches de salaire" at bounding box center [392, 58] width 86 height 14
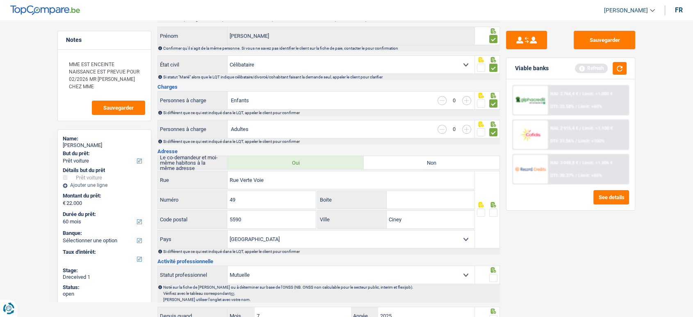
scroll to position [137, 0]
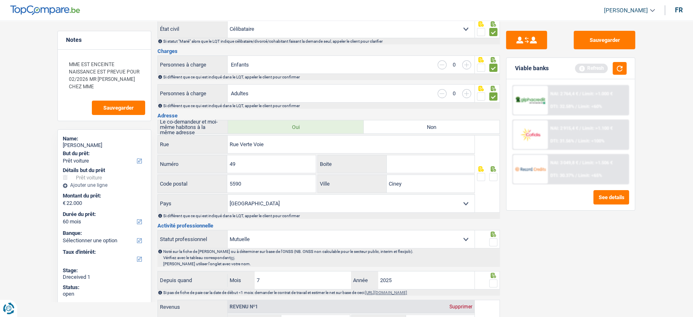
click at [493, 170] on div at bounding box center [487, 174] width 25 height 78
click at [494, 176] on span at bounding box center [493, 177] width 8 height 8
click at [0, 0] on input "radio" at bounding box center [0, 0] width 0 height 0
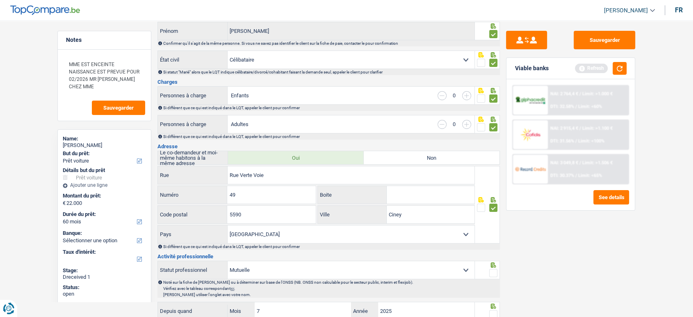
scroll to position [0, 0]
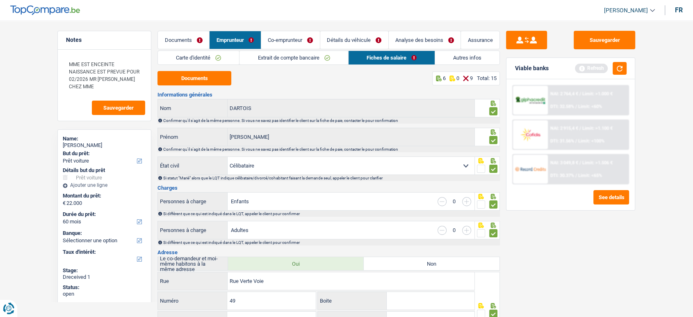
click at [310, 43] on link "Co-emprunteur" at bounding box center [290, 40] width 59 height 18
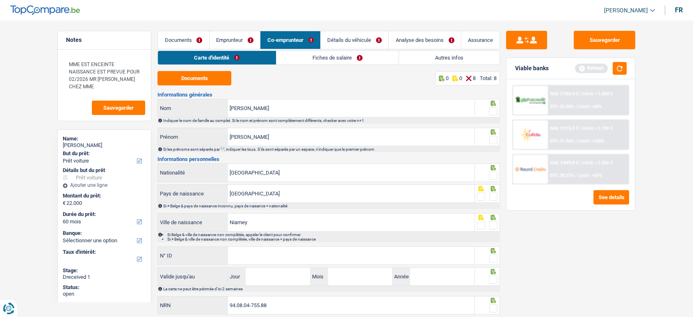
click at [223, 87] on div "Documents 0 0 8 Total: 8 Informations générales [PERSON_NAME] Nom Indiquer le n…" at bounding box center [328, 193] width 342 height 244
click at [222, 80] on button "Documents" at bounding box center [194, 78] width 74 height 14
drag, startPoint x: 493, startPoint y: 109, endPoint x: 499, endPoint y: 130, distance: 22.1
click at [493, 109] on span at bounding box center [493, 111] width 8 height 8
click at [0, 0] on input "radio" at bounding box center [0, 0] width 0 height 0
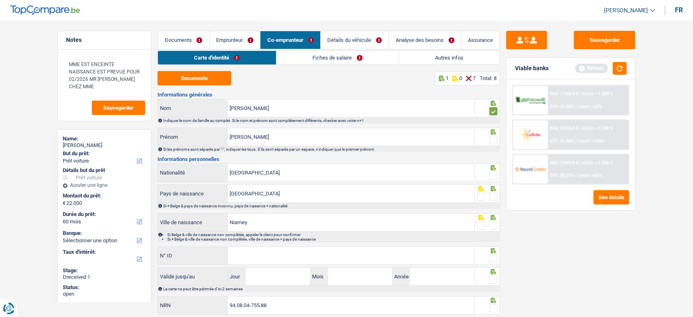
click at [495, 138] on span at bounding box center [493, 140] width 8 height 8
click at [0, 0] on input "radio" at bounding box center [0, 0] width 0 height 0
click at [488, 177] on fieldset at bounding box center [487, 176] width 21 height 10
drag, startPoint x: 492, startPoint y: 177, endPoint x: 494, endPoint y: 184, distance: 7.7
click at [493, 176] on span at bounding box center [493, 175] width 8 height 8
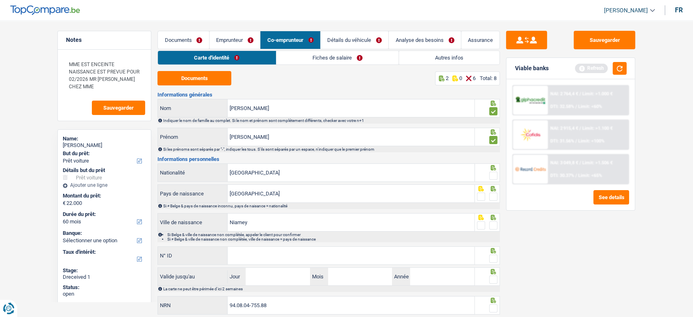
click at [0, 0] on input "radio" at bounding box center [0, 0] width 0 height 0
click at [494, 203] on div "Si ≠ Belge & pays de naissance inconnu, pays de naisance = nationalité" at bounding box center [328, 206] width 342 height 6
click at [495, 198] on span at bounding box center [493, 196] width 8 height 8
click at [0, 0] on input "radio" at bounding box center [0, 0] width 0 height 0
click at [493, 227] on span at bounding box center [493, 225] width 8 height 8
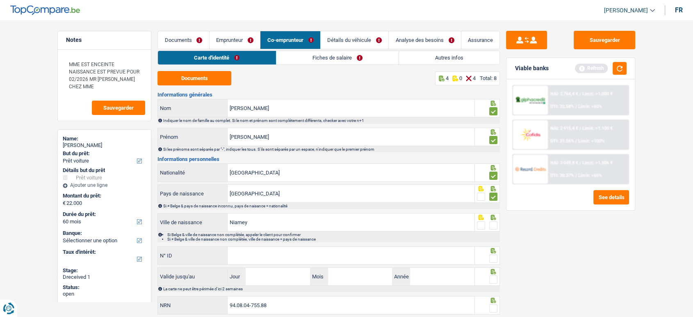
click at [0, 0] on input "radio" at bounding box center [0, 0] width 0 height 0
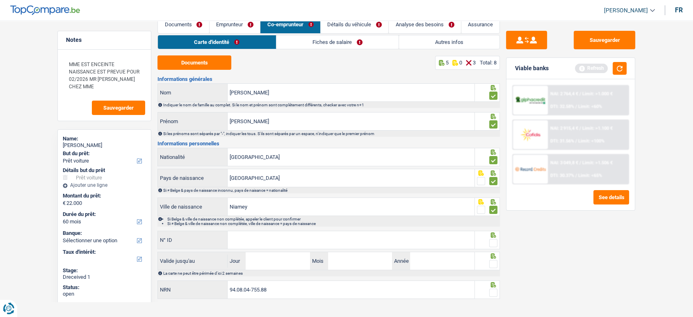
scroll to position [24, 0]
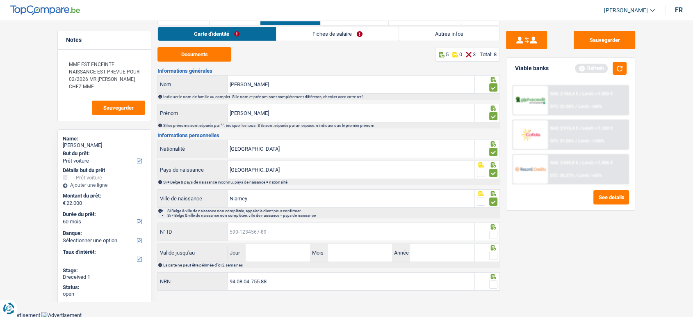
paste input "[PHONE_NUMBER]"
type input "[PHONE_NUMBER]"
drag, startPoint x: 262, startPoint y: 260, endPoint x: 263, endPoint y: 194, distance: 66.4
click at [262, 260] on input "Jour" at bounding box center [278, 253] width 64 height 18
type input "10"
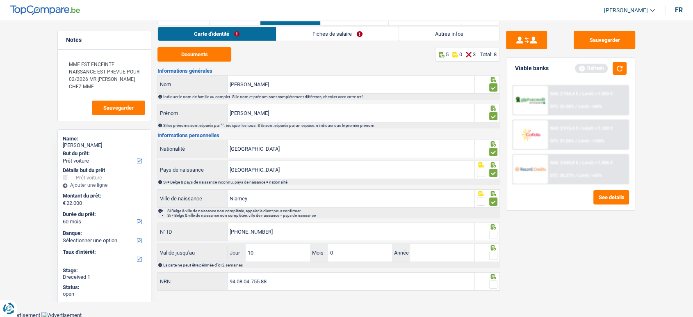
type input "05"
type input "2035"
drag, startPoint x: 493, startPoint y: 229, endPoint x: 493, endPoint y: 237, distance: 7.8
click at [493, 231] on span at bounding box center [493, 234] width 8 height 8
click at [0, 0] on input "radio" at bounding box center [0, 0] width 0 height 0
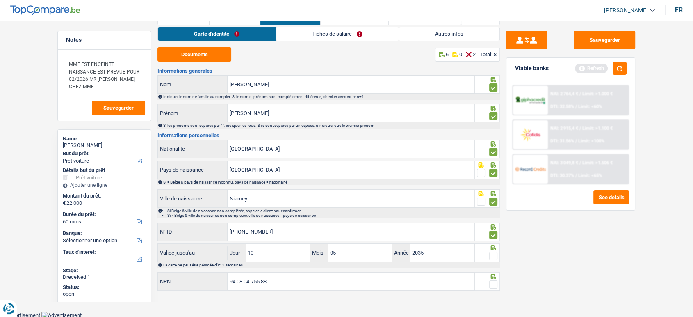
click at [494, 258] on span at bounding box center [493, 255] width 8 height 8
click at [0, 0] on input "radio" at bounding box center [0, 0] width 0 height 0
click at [493, 290] on div "94.08.04-755.88 NRN" at bounding box center [328, 282] width 342 height 20
click at [494, 281] on span at bounding box center [493, 284] width 8 height 8
click at [0, 0] on input "radio" at bounding box center [0, 0] width 0 height 0
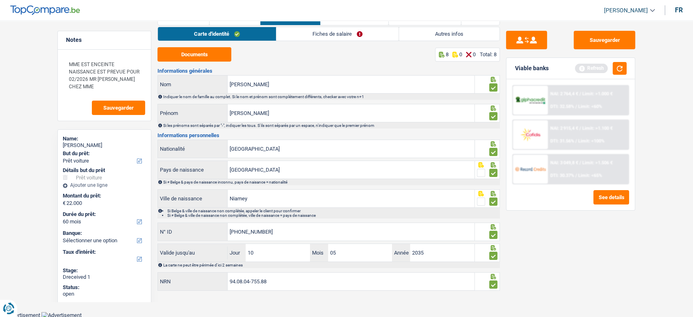
drag, startPoint x: 276, startPoint y: 32, endPoint x: 321, endPoint y: 45, distance: 47.3
click at [276, 32] on link "Carte d'identité" at bounding box center [217, 34] width 118 height 14
click at [335, 21] on header "[PERSON_NAME] Se déconnecter fr" at bounding box center [346, 10] width 693 height 21
click at [344, 34] on link "Fiches de salaire" at bounding box center [337, 34] width 122 height 14
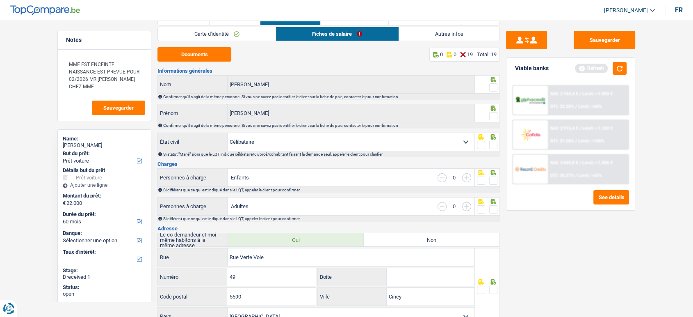
click at [493, 86] on span at bounding box center [493, 87] width 8 height 8
click at [0, 0] on input "radio" at bounding box center [0, 0] width 0 height 0
drag, startPoint x: 495, startPoint y: 110, endPoint x: 495, endPoint y: 116, distance: 5.7
click at [495, 111] on div at bounding box center [493, 116] width 8 height 10
click at [495, 116] on span at bounding box center [493, 116] width 8 height 8
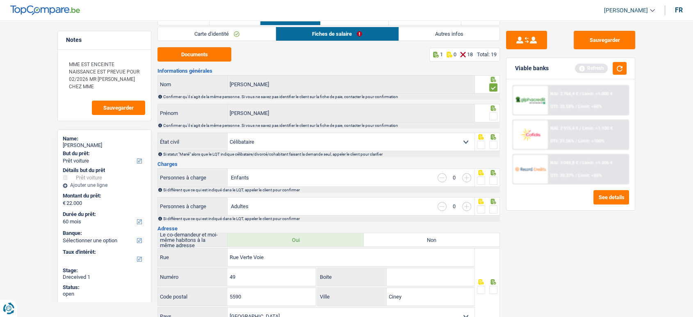
click at [0, 0] on input "radio" at bounding box center [0, 0] width 0 height 0
click at [492, 143] on span at bounding box center [493, 145] width 8 height 8
click at [0, 0] on input "radio" at bounding box center [0, 0] width 0 height 0
click at [186, 52] on button "Documents" at bounding box center [194, 54] width 74 height 14
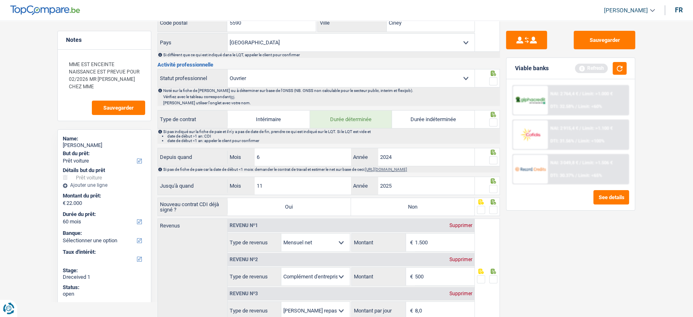
scroll to position [434, 0]
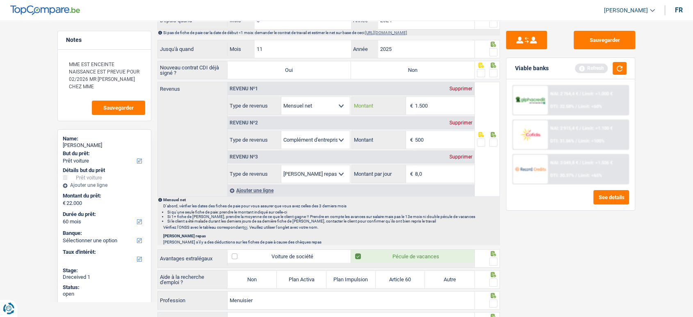
drag, startPoint x: 436, startPoint y: 107, endPoint x: 432, endPoint y: 104, distance: 5.6
click at [427, 107] on input "1.500" at bounding box center [444, 106] width 59 height 18
type input "1.520"
drag, startPoint x: 617, startPoint y: 42, endPoint x: 624, endPoint y: 70, distance: 29.2
click at [617, 42] on button "Sauvegarder" at bounding box center [605, 40] width 62 height 18
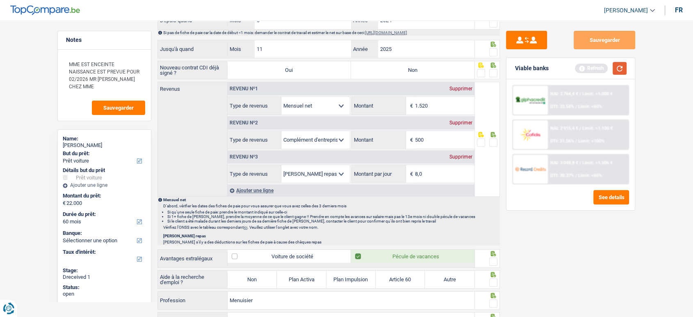
click at [624, 71] on button "button" at bounding box center [620, 68] width 14 height 13
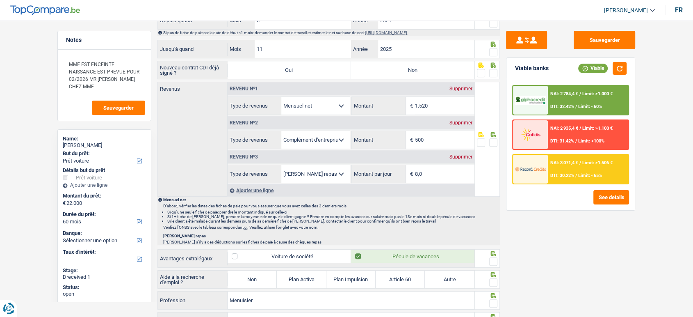
click at [493, 141] on span at bounding box center [493, 142] width 8 height 8
click at [0, 0] on input "radio" at bounding box center [0, 0] width 0 height 0
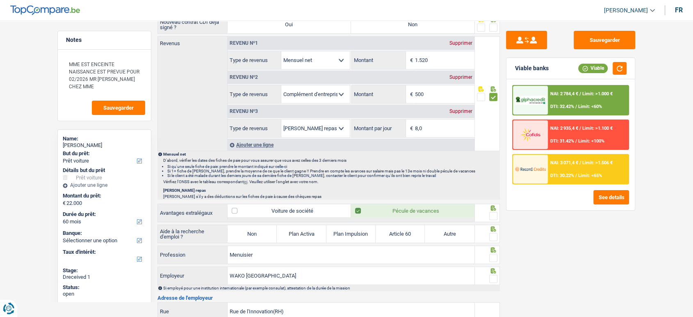
scroll to position [297, 0]
click at [596, 38] on button "Sauvegarder" at bounding box center [605, 40] width 62 height 18
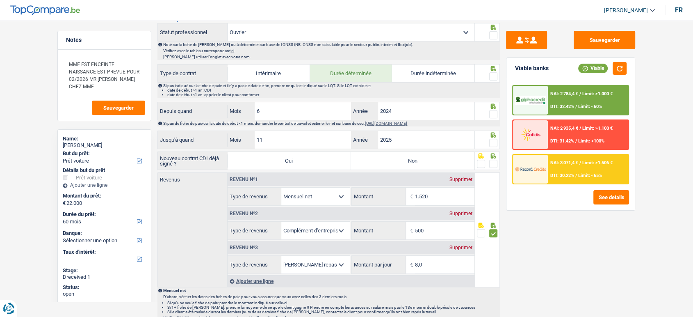
scroll to position [388, 0]
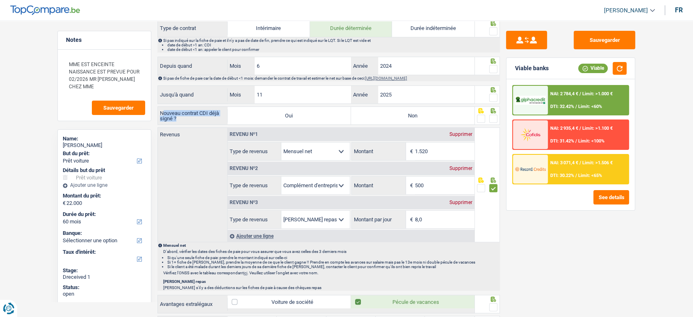
drag, startPoint x: 162, startPoint y: 110, endPoint x: 166, endPoint y: 114, distance: 6.2
click at [187, 121] on div "Nouveau contrat CDI déjà signé ? Oui Non Tous les champs sont obligatoires. Veu…" at bounding box center [316, 116] width 317 height 18
click at [166, 114] on label "Nouveau contrat CDI déjà signé ?" at bounding box center [193, 115] width 70 height 13
drag, startPoint x: 188, startPoint y: 121, endPoint x: 157, endPoint y: 108, distance: 33.1
click at [157, 108] on div "Nouveau contrat CDI déjà signé ? Oui Non Tous les champs sont obligatoires. Veu…" at bounding box center [315, 115] width 317 height 18
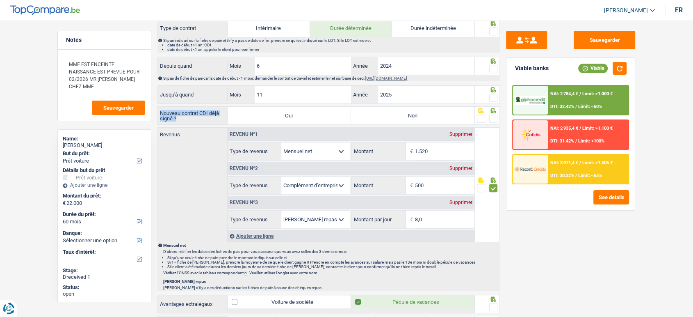
copy label "Nouveau contrat CDI déjà signé ?"
